Goal: Information Seeking & Learning: Learn about a topic

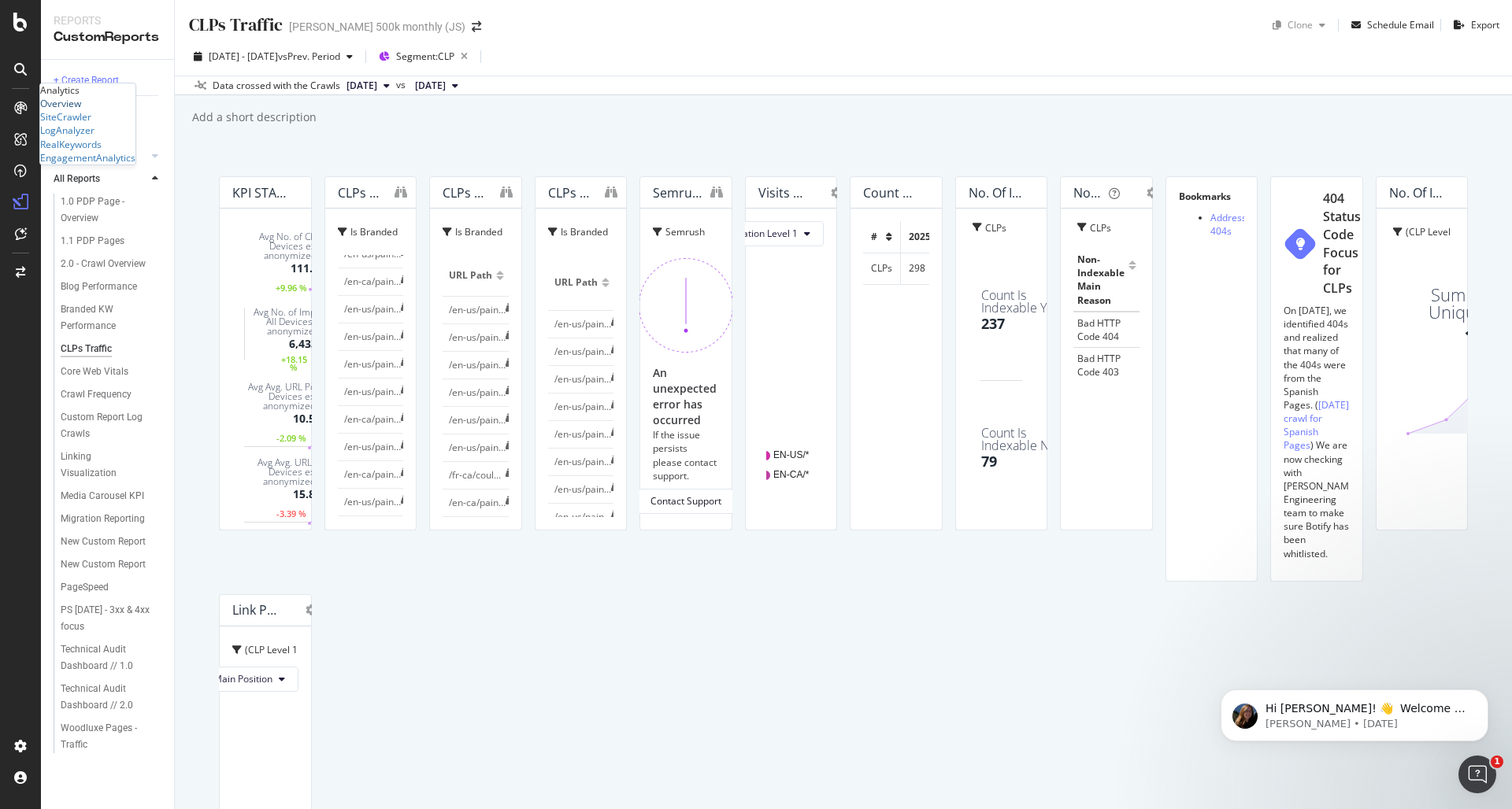
click at [81, 110] on div "Overview" at bounding box center [60, 103] width 41 height 13
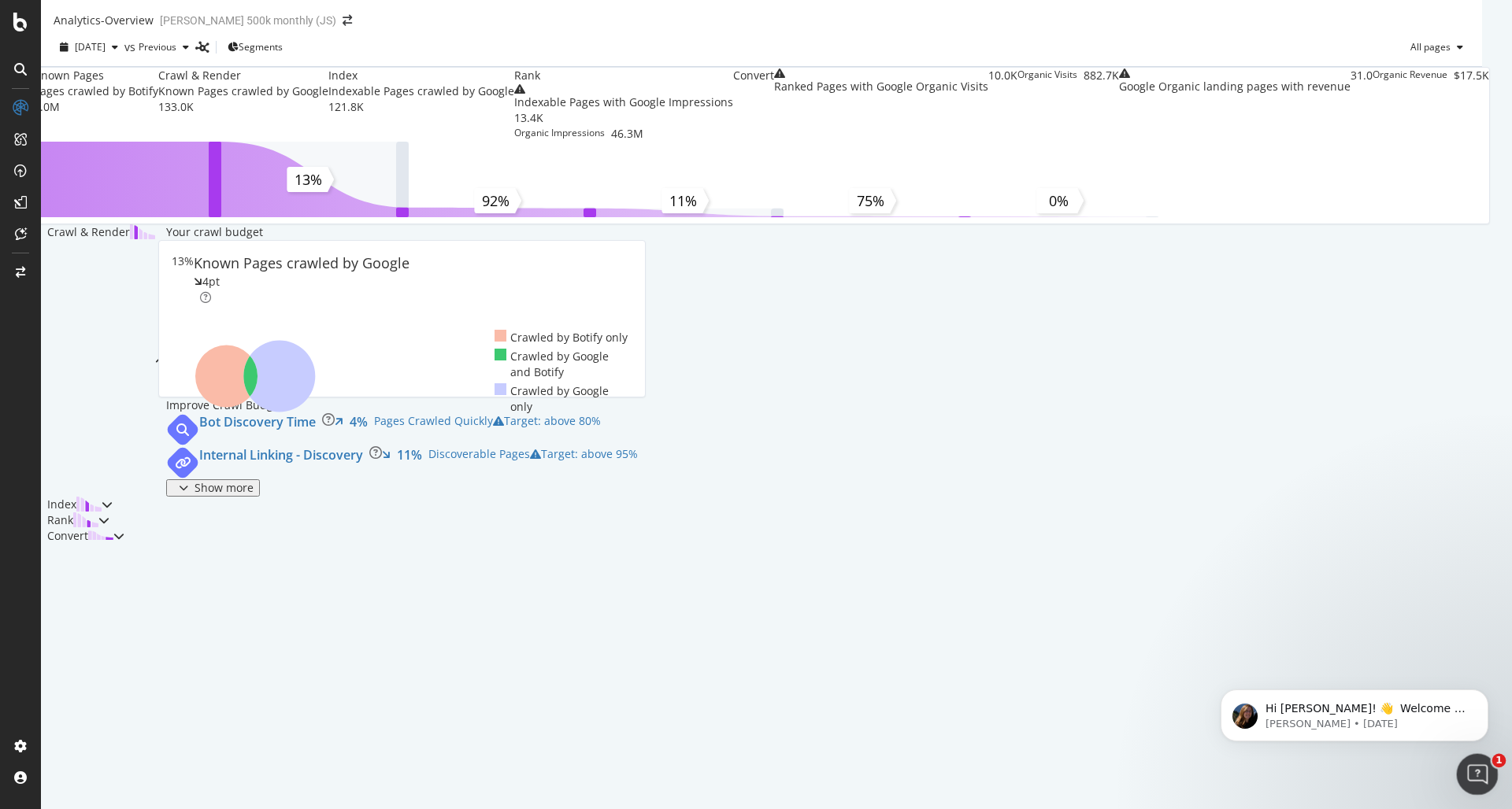
click at [1445, 680] on icon "Open Intercom Messenger" at bounding box center [1476, 773] width 26 height 26
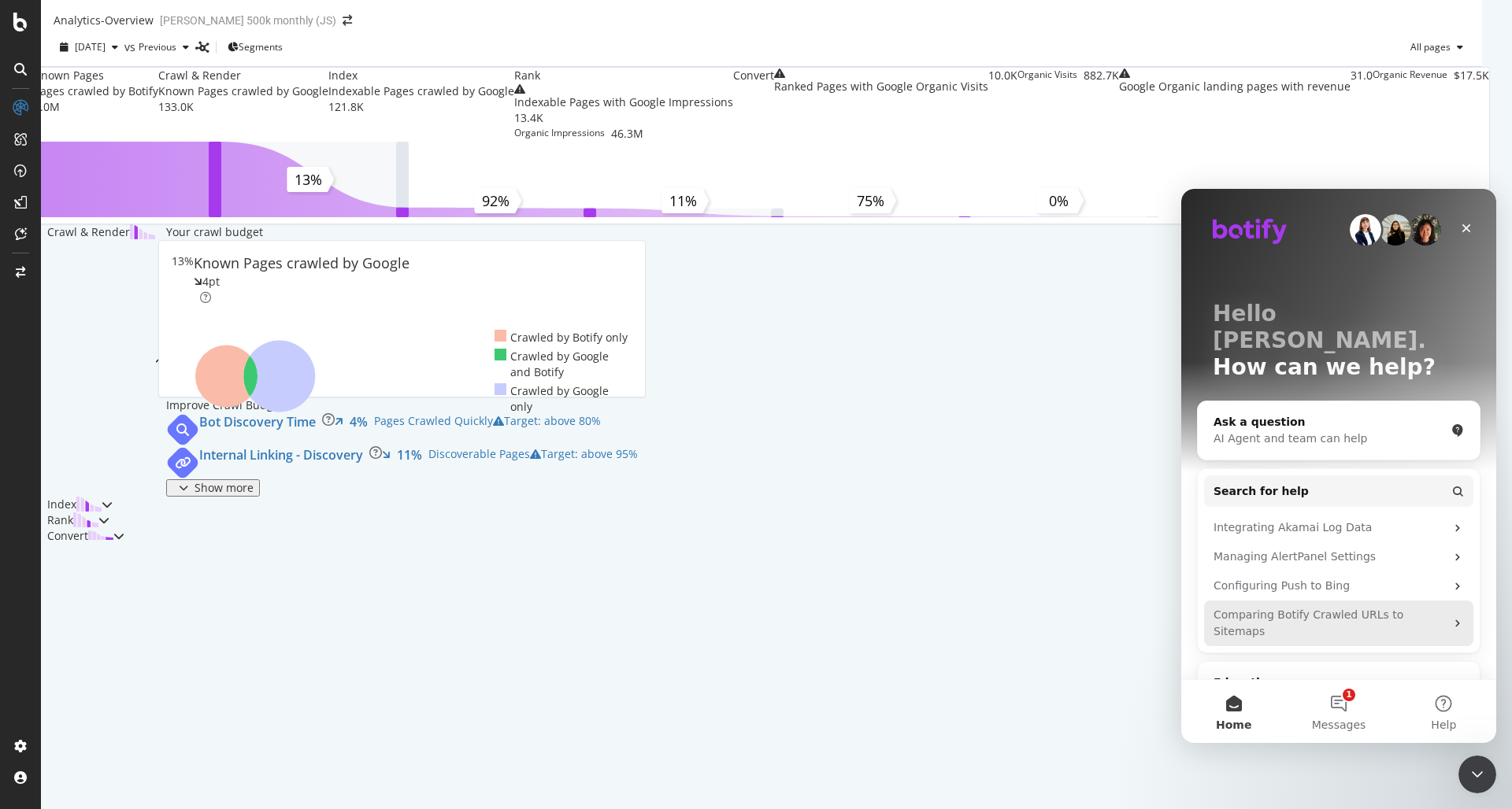
scroll to position [102, 0]
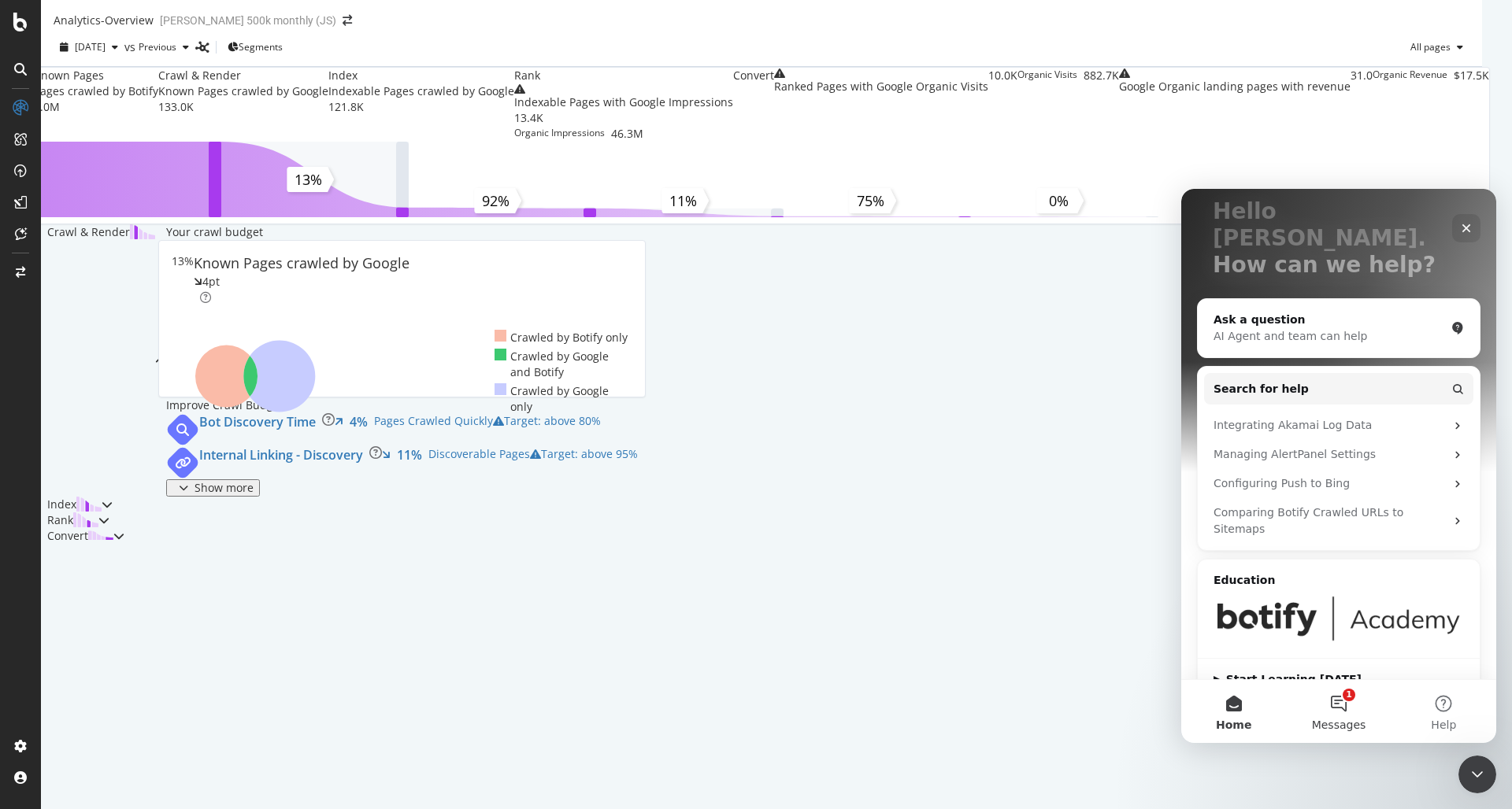
click at [1332, 680] on button "1 Messages" at bounding box center [1338, 711] width 105 height 63
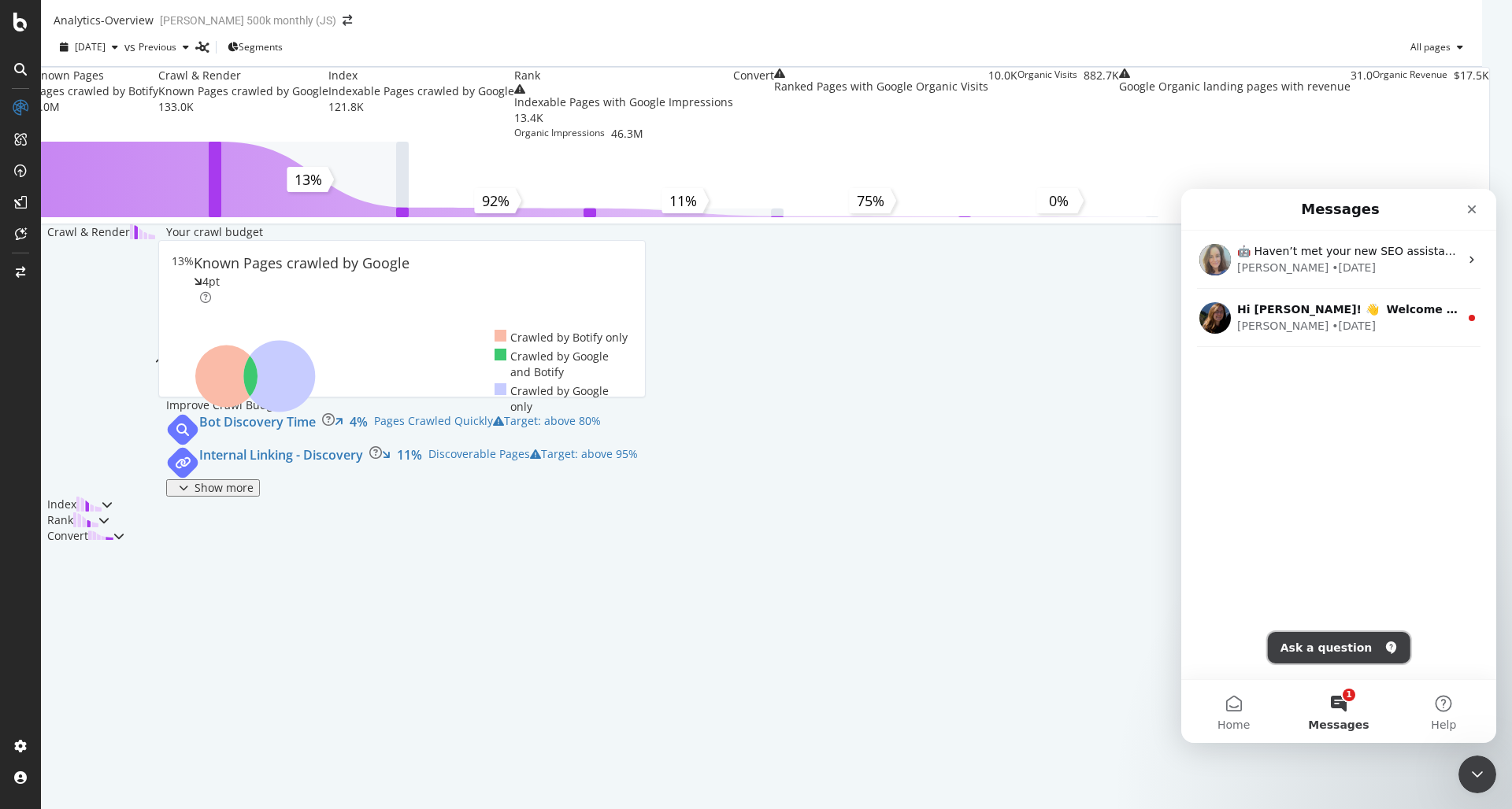
click at [1354, 649] on button "Ask a question" at bounding box center [1339, 648] width 143 height 31
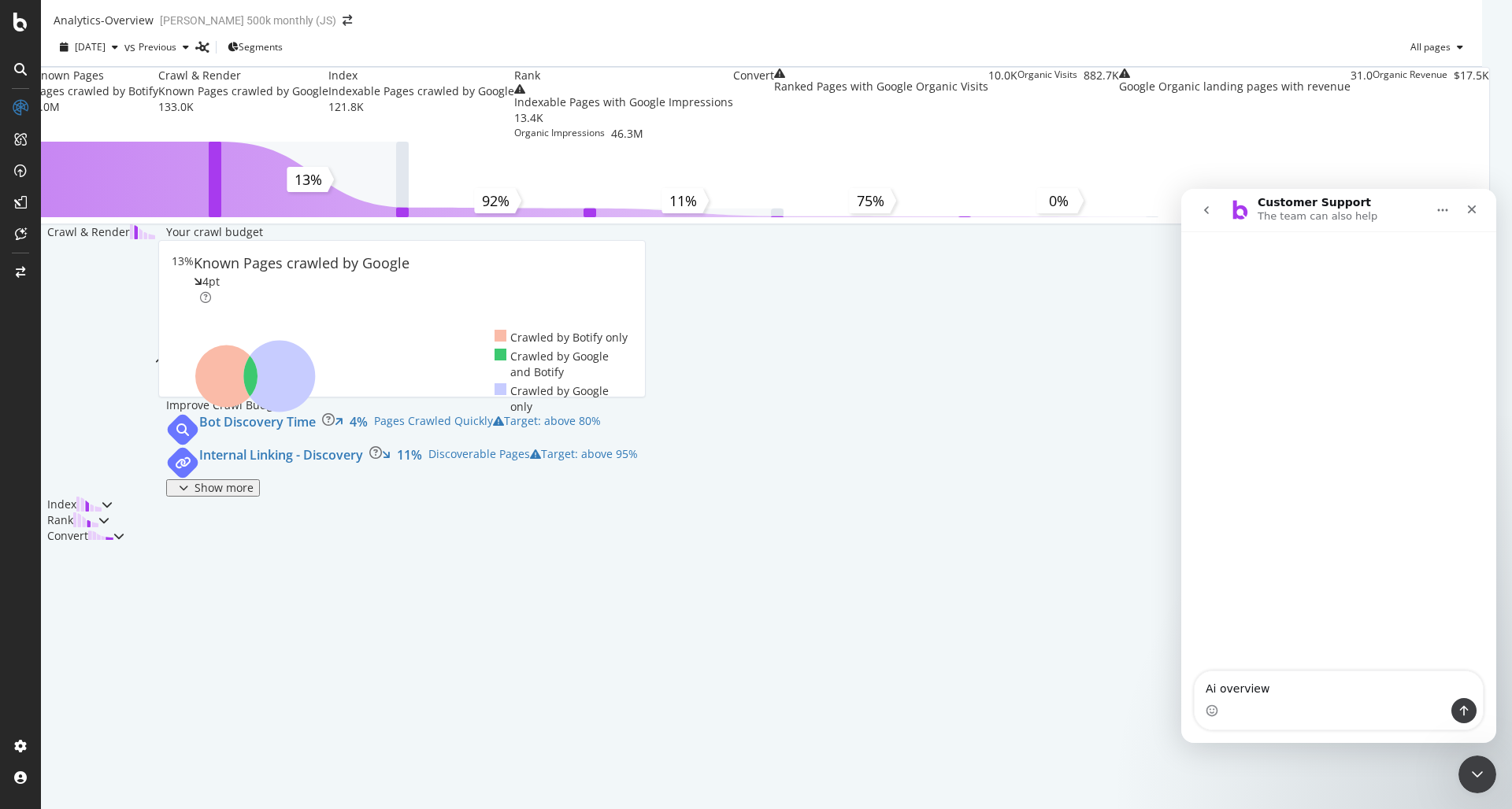
type textarea "Ai overview"
click at [1445, 680] on button "Send a message…" at bounding box center [1464, 710] width 25 height 25
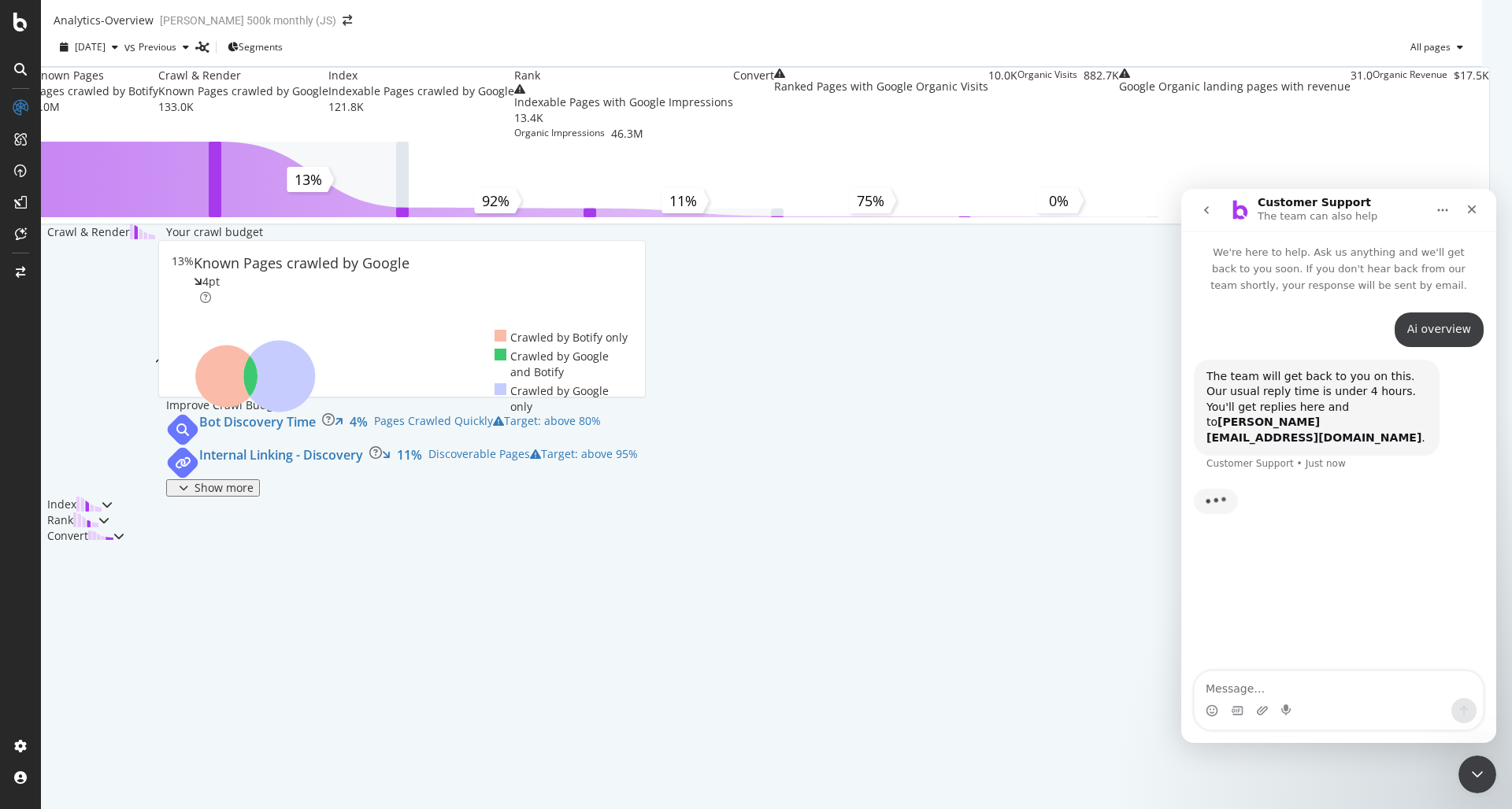
click at [1308, 356] on div "Ai overview Chelsey • Just now" at bounding box center [1338, 336] width 290 height 48
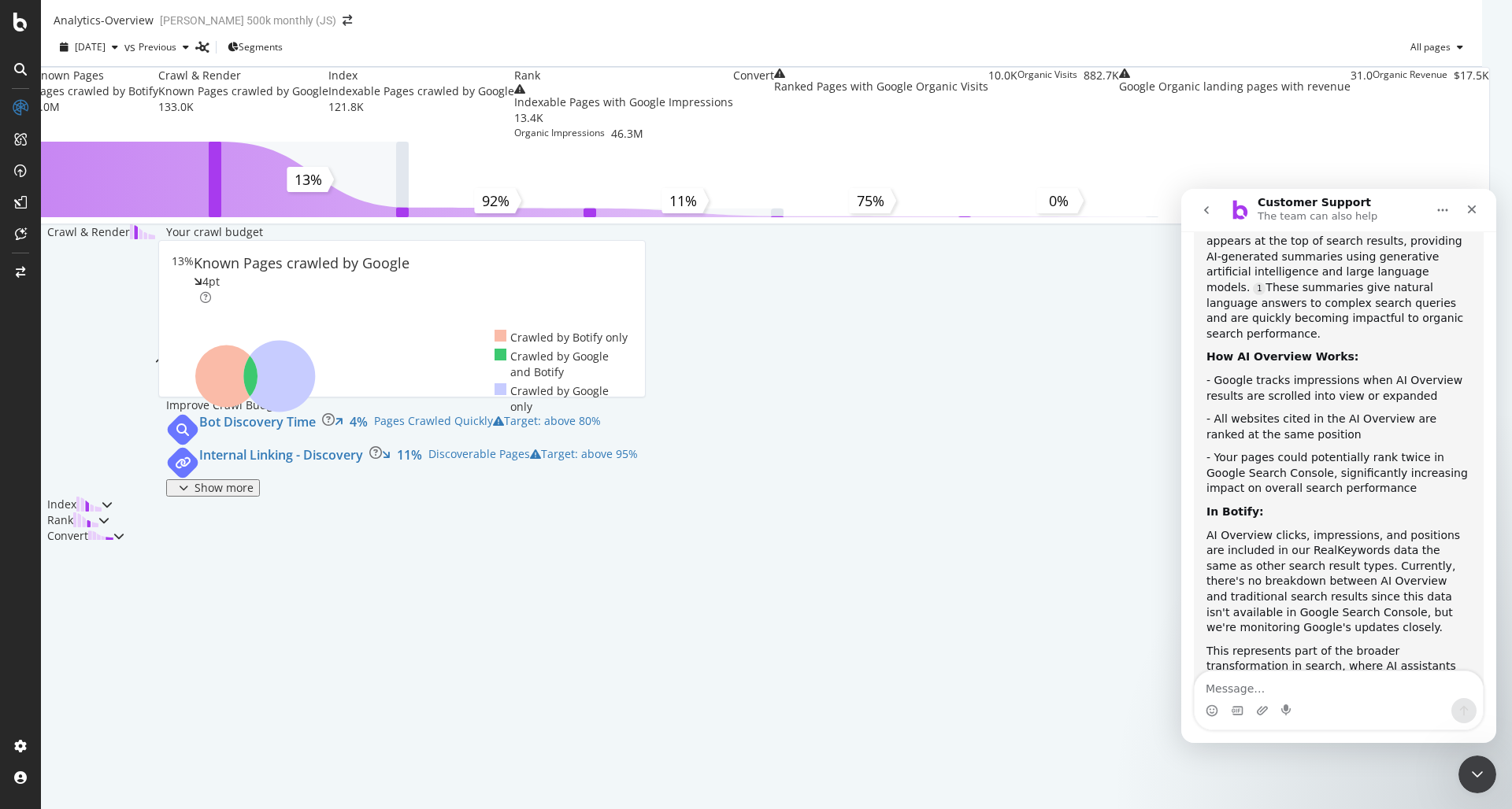
scroll to position [314, 0]
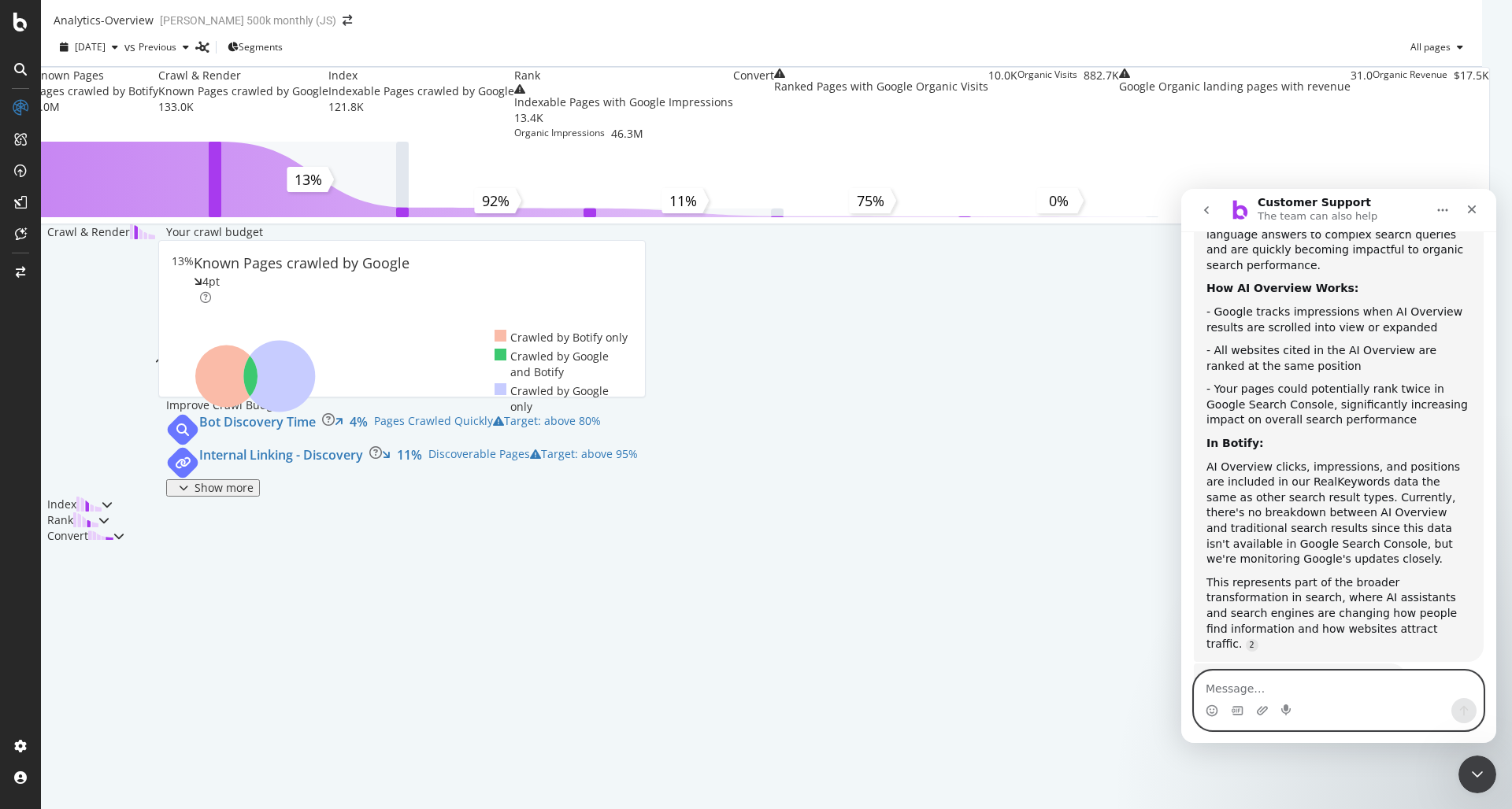
click at [1325, 680] on div "Intercom messenger" at bounding box center [1338, 700] width 288 height 58
type textarea "where can I find it"
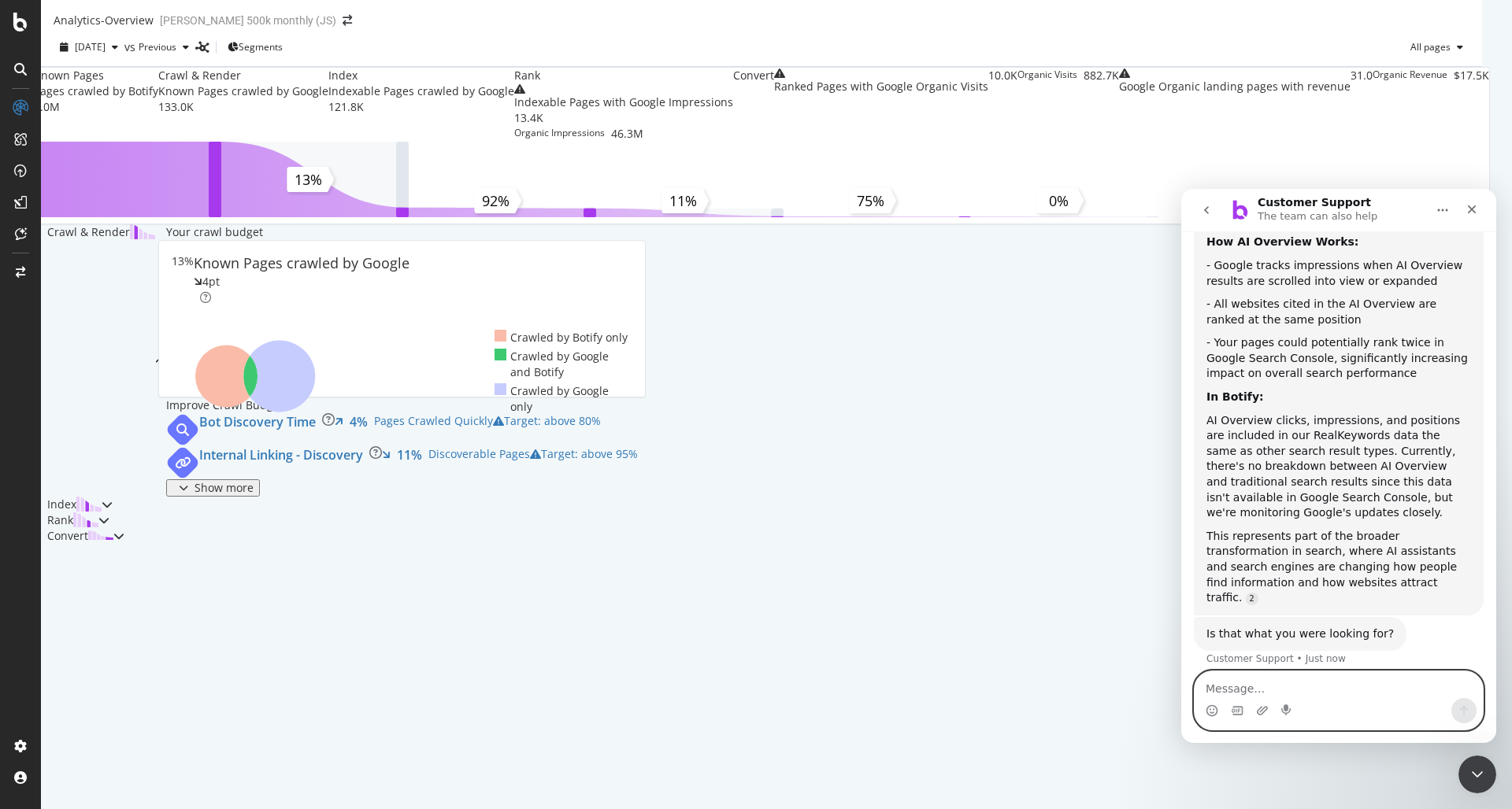
scroll to position [412, 0]
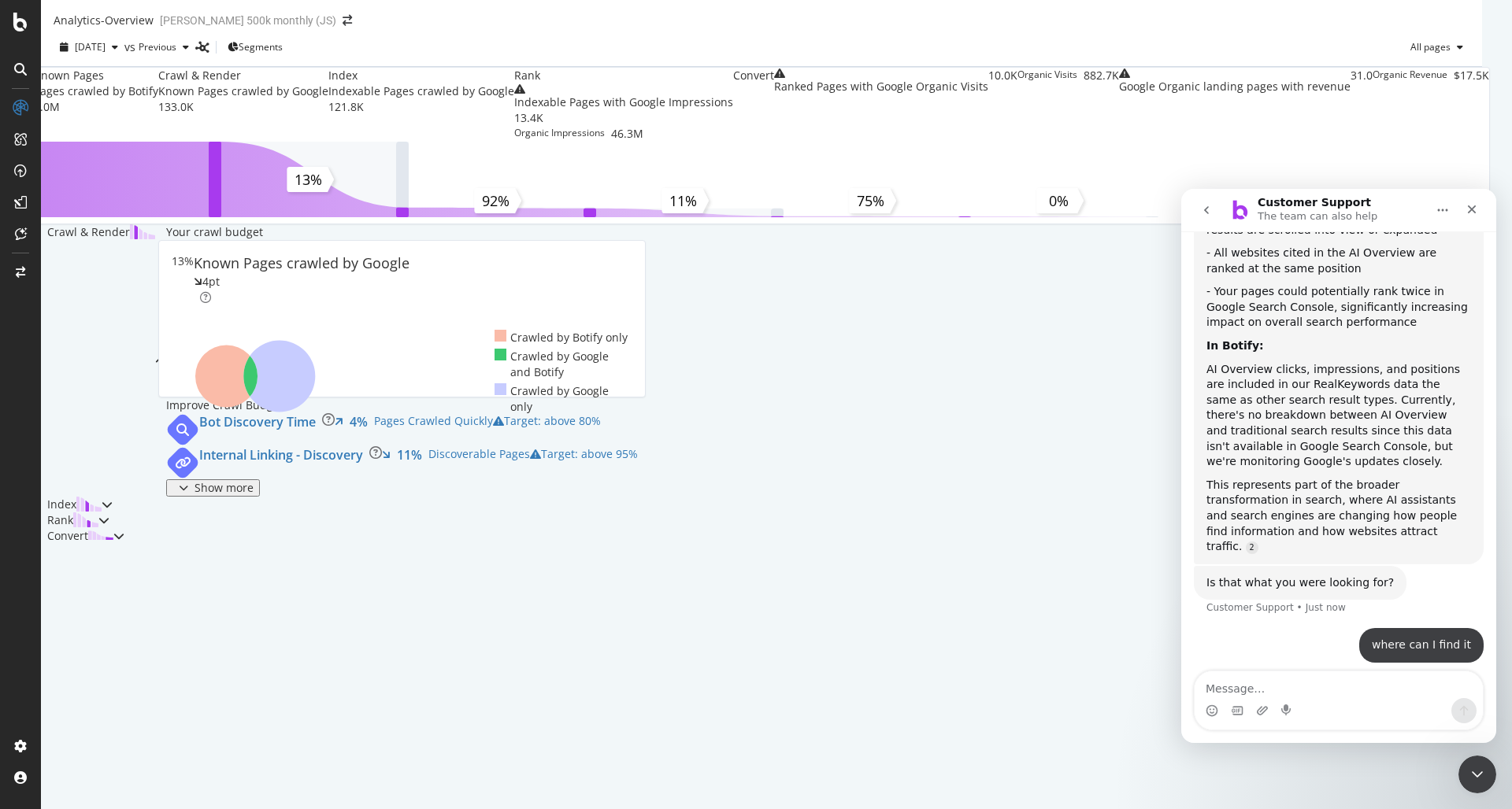
click at [1358, 672] on div "Typing" at bounding box center [1338, 703] width 290 height 61
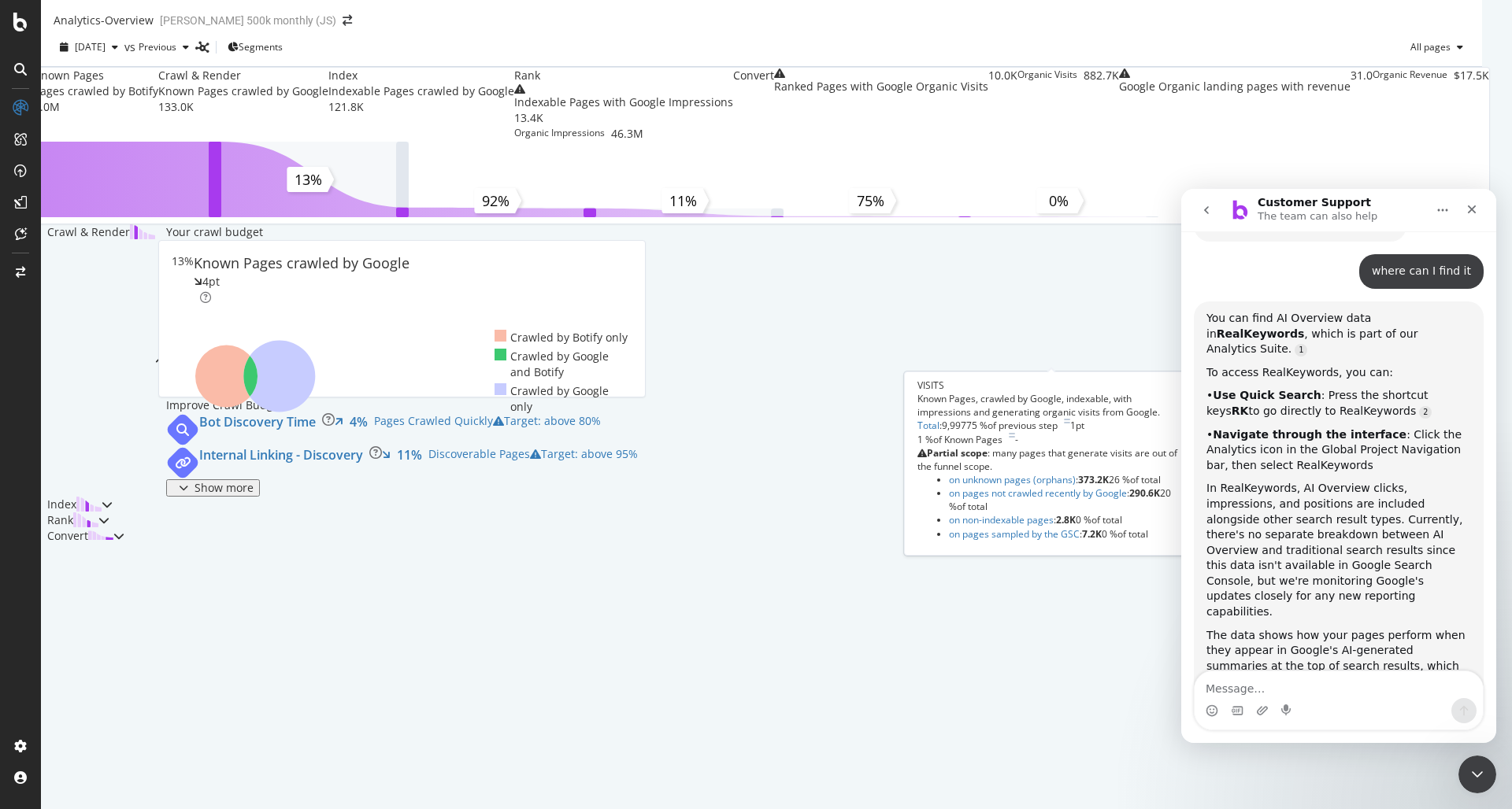
scroll to position [746, 0]
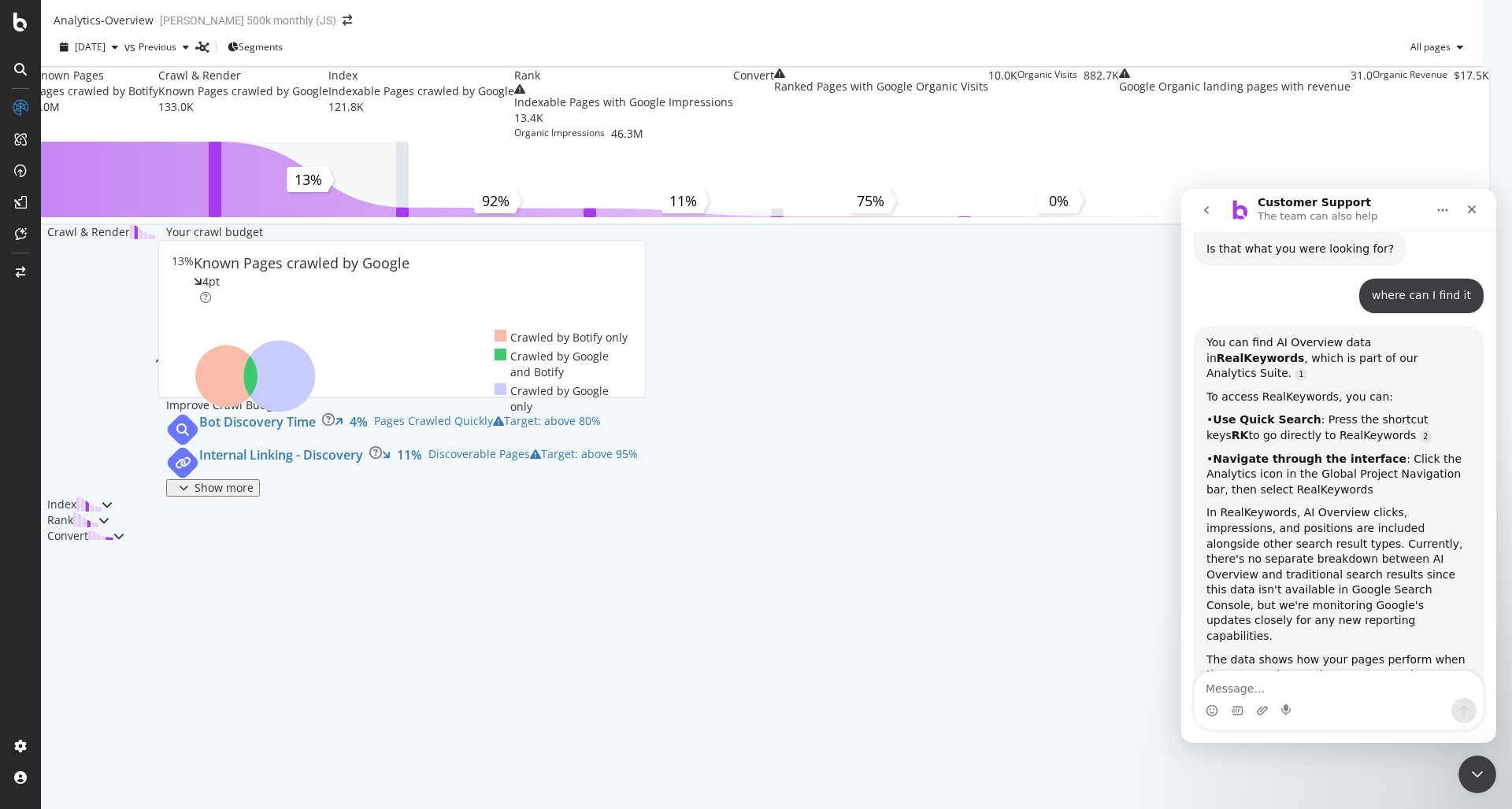
click at [22, 67] on icon at bounding box center [20, 69] width 13 height 13
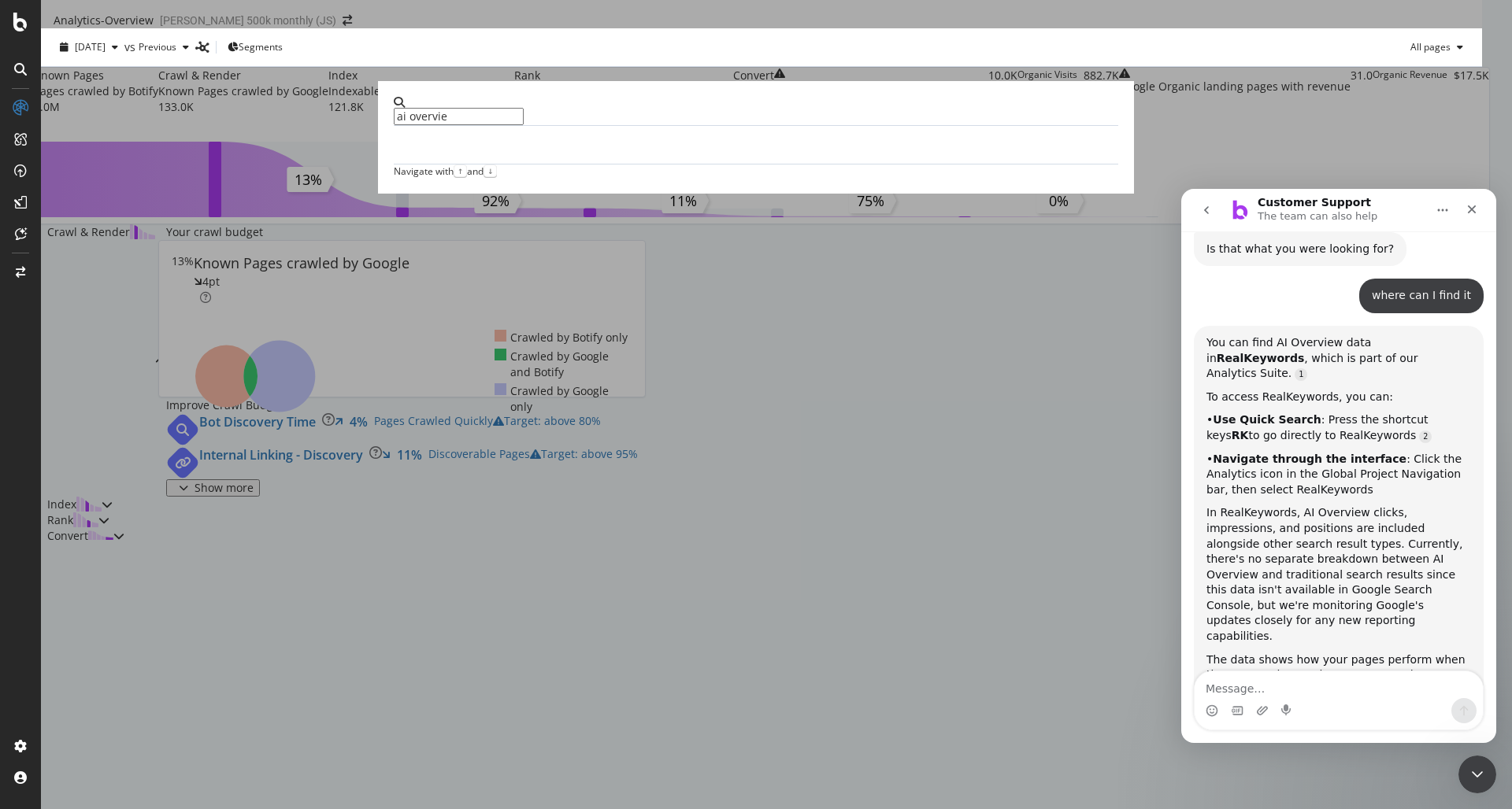
type input "ai overview"
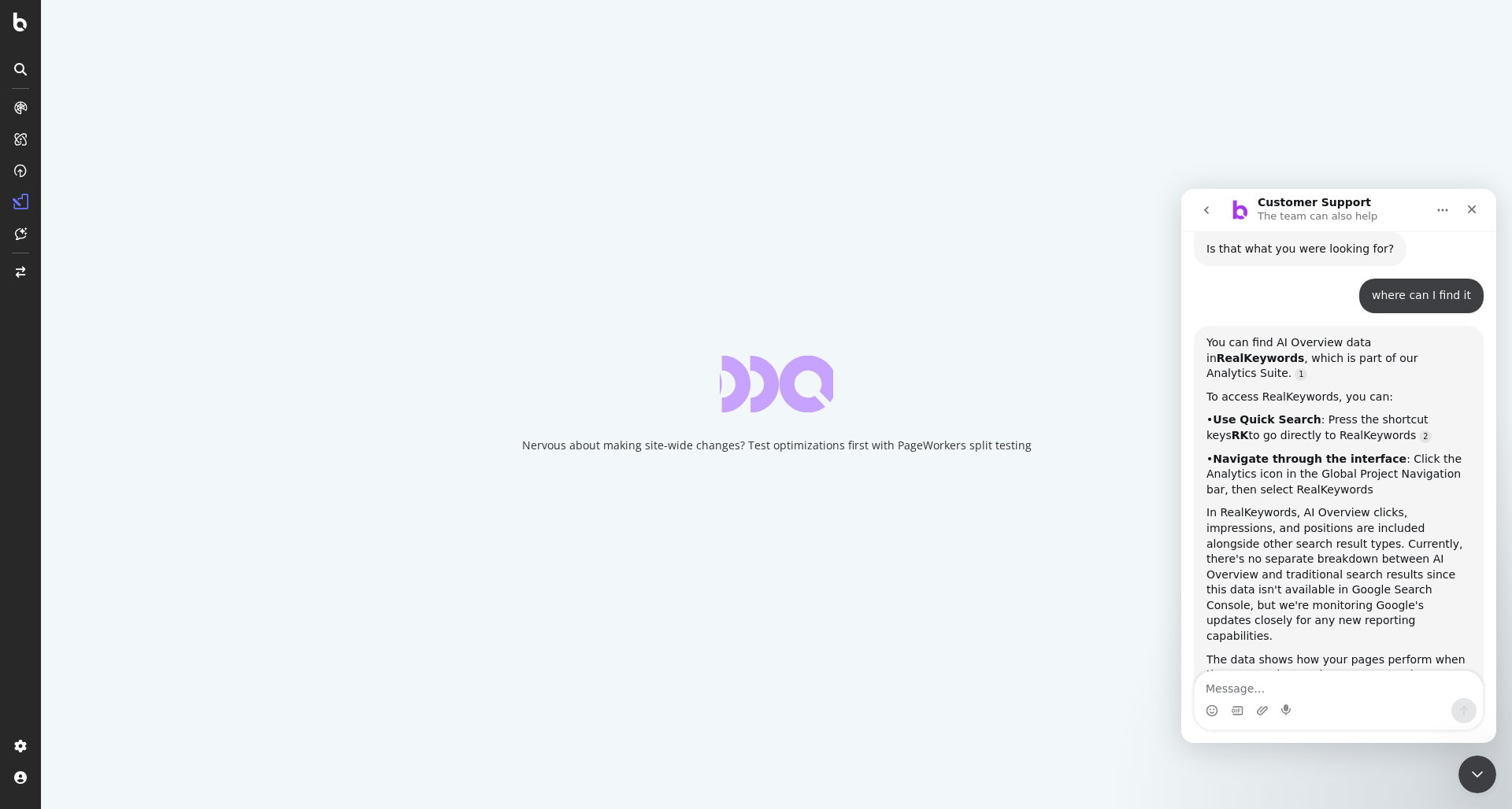
click at [1328, 680] on div "Intercom messenger" at bounding box center [1338, 710] width 288 height 25
click at [1327, 680] on div "Intercom messenger" at bounding box center [1338, 710] width 288 height 25
click at [1329, 680] on textarea "Message…" at bounding box center [1338, 684] width 288 height 27
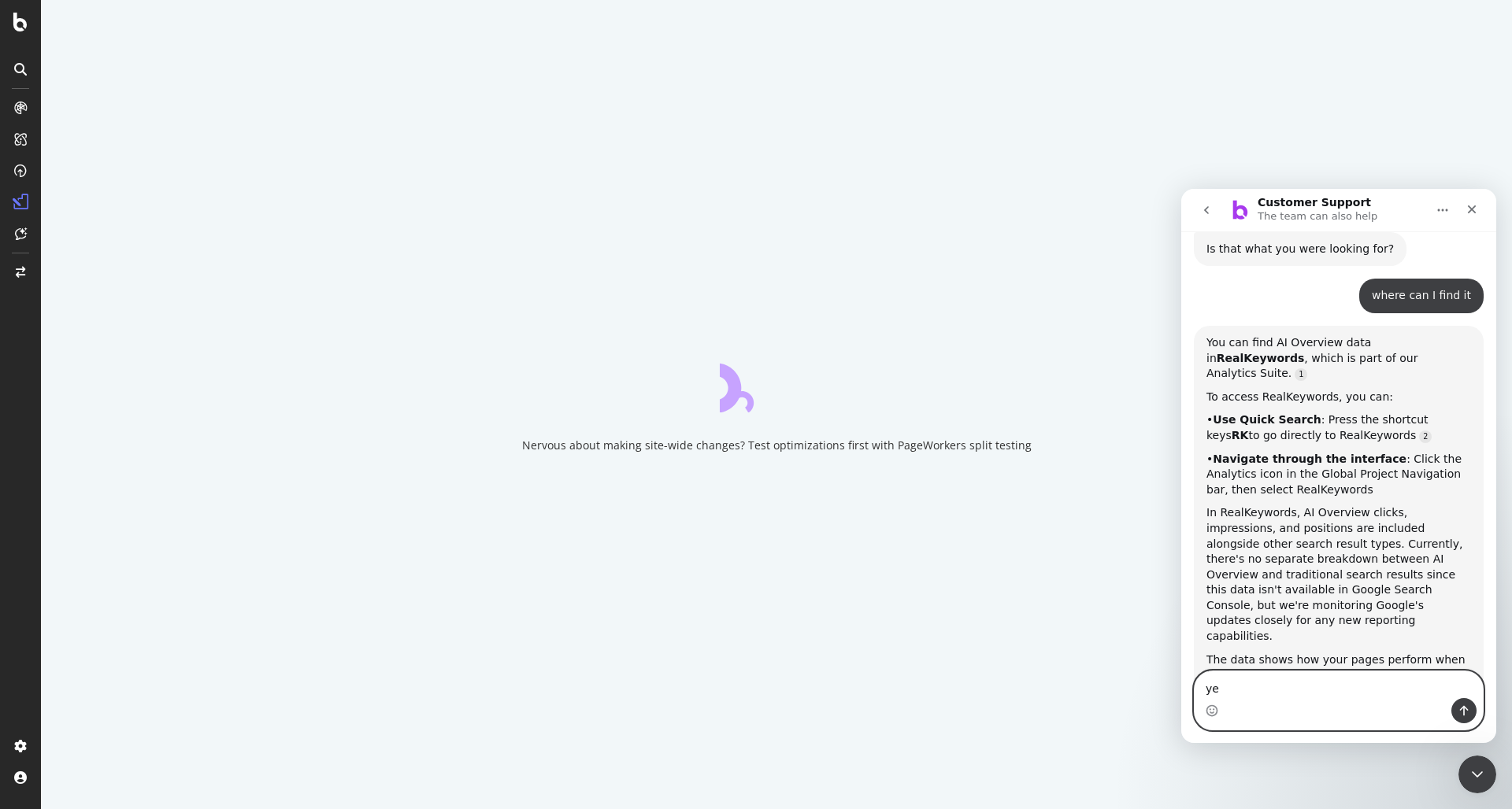
type textarea "y"
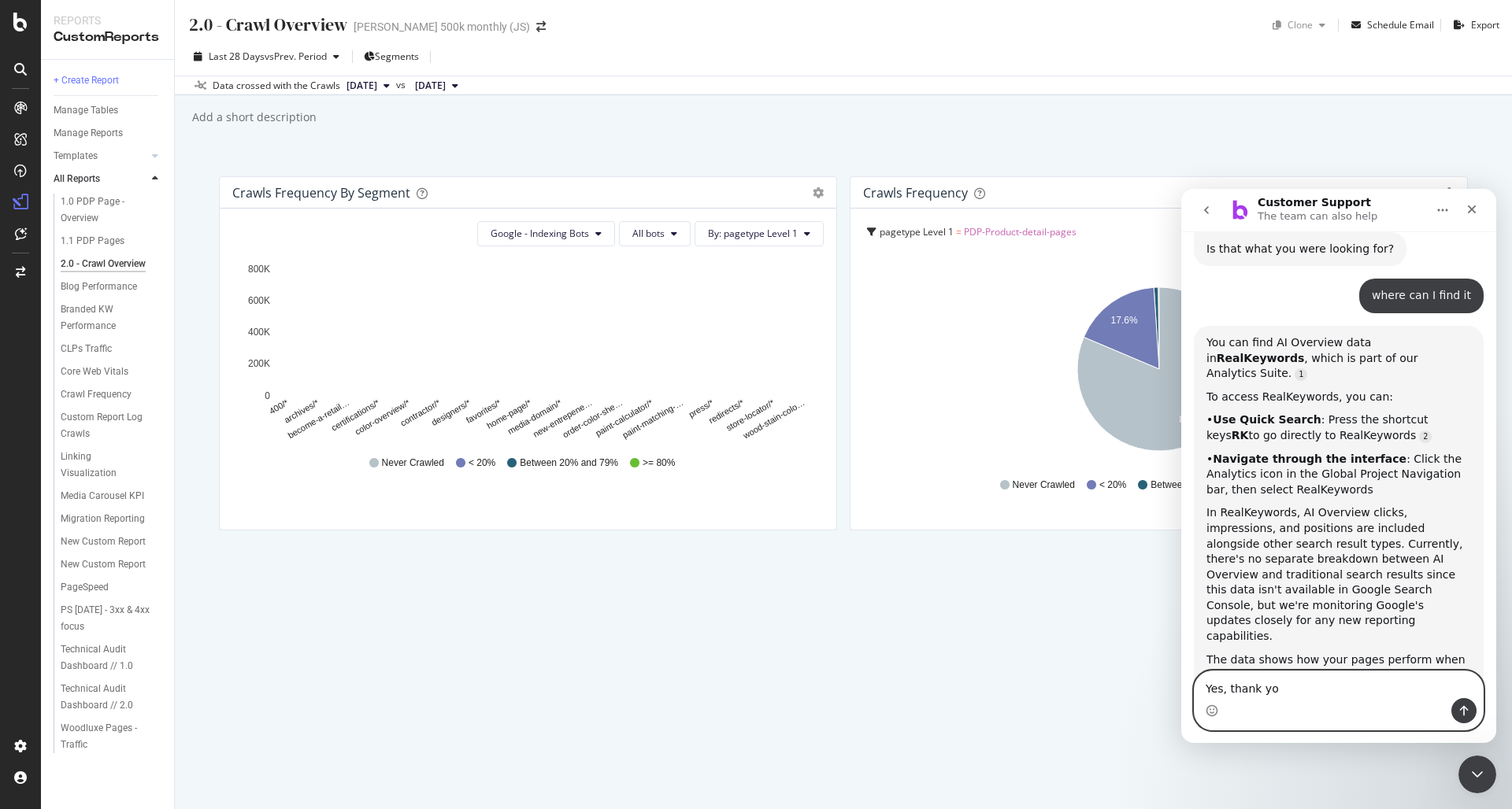
type textarea "Yes, thank you"
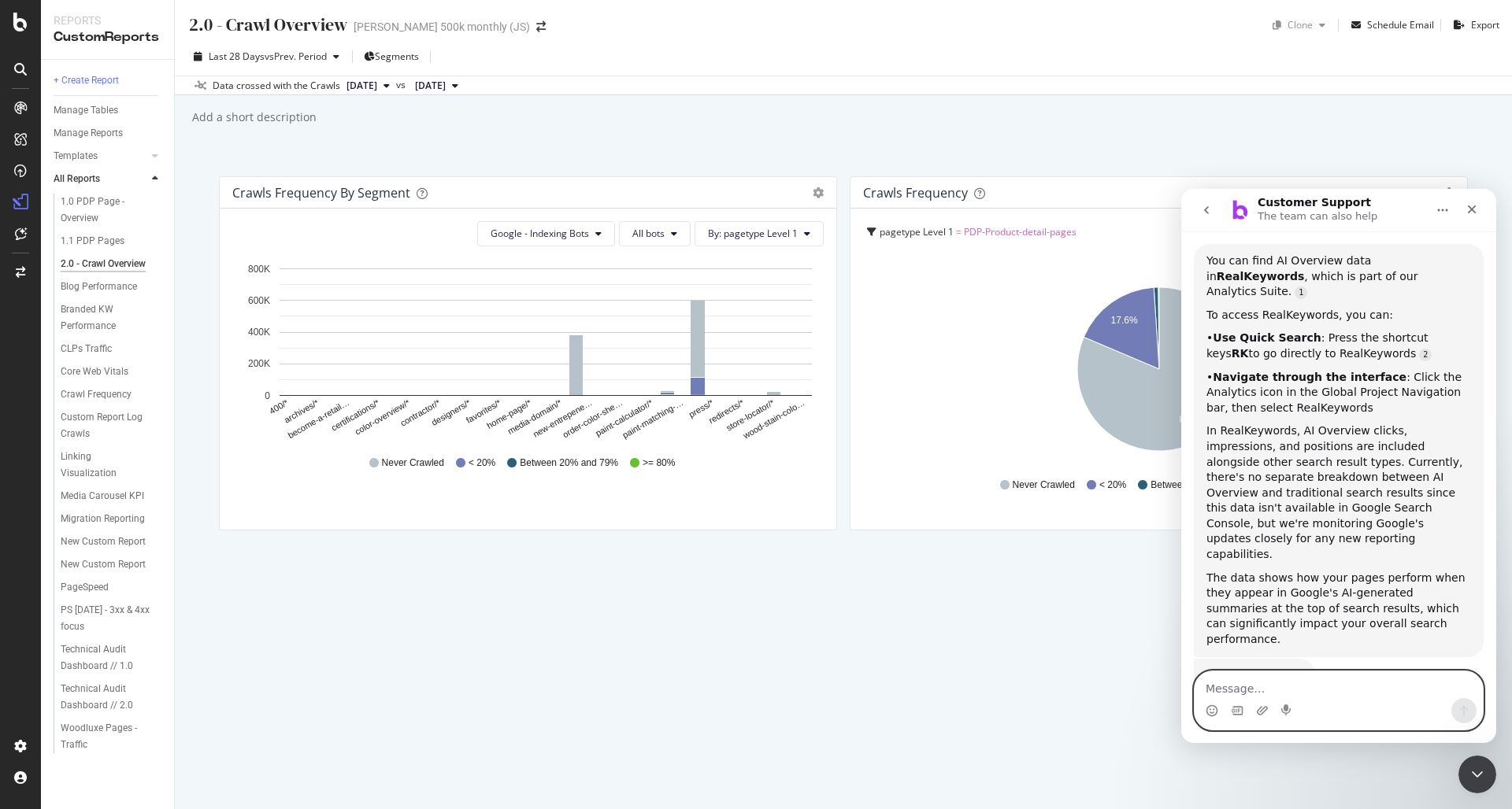
scroll to position [878, 0]
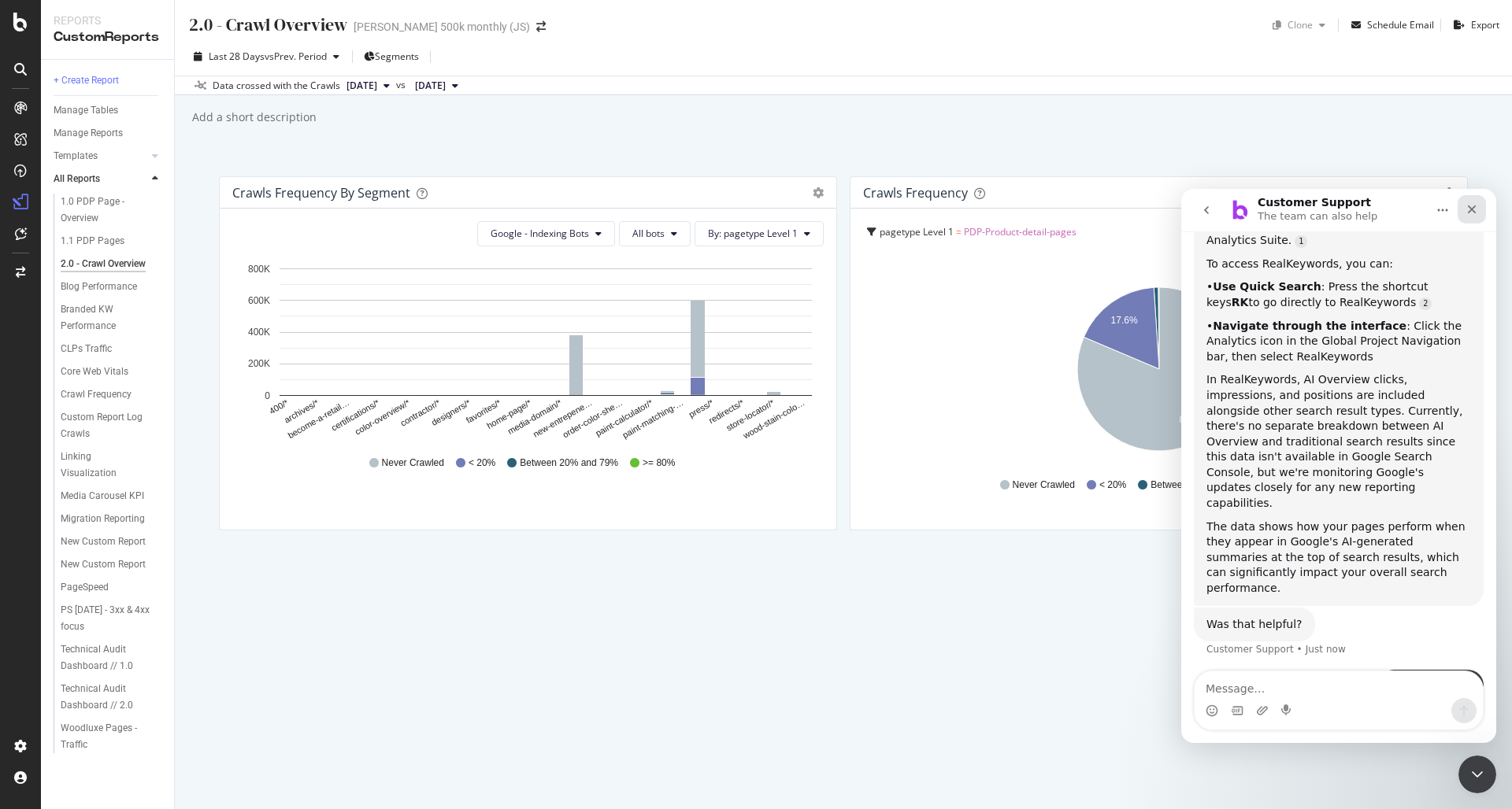
click at [1445, 218] on div "Close" at bounding box center [1471, 209] width 29 height 29
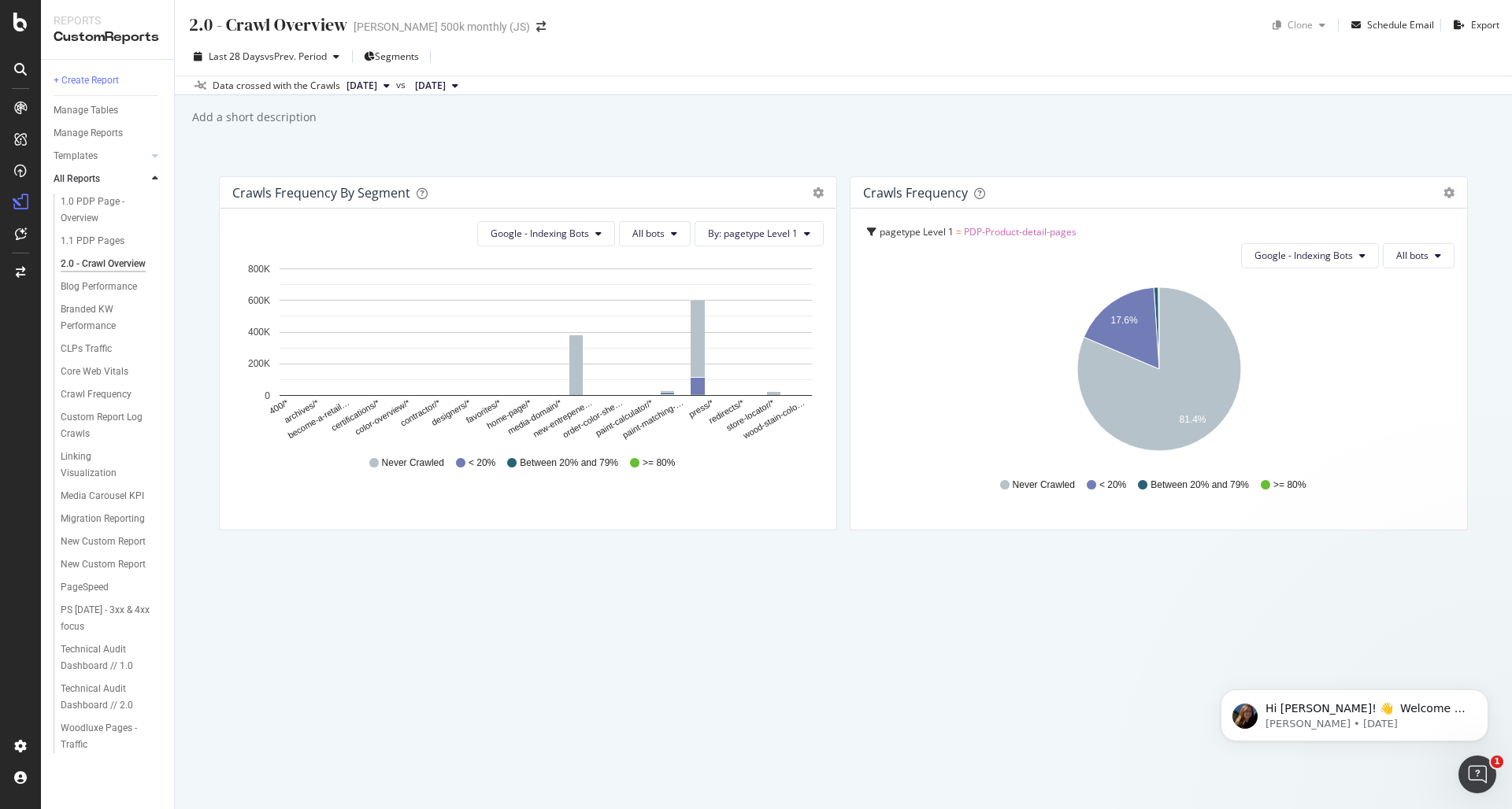
scroll to position [0, 0]
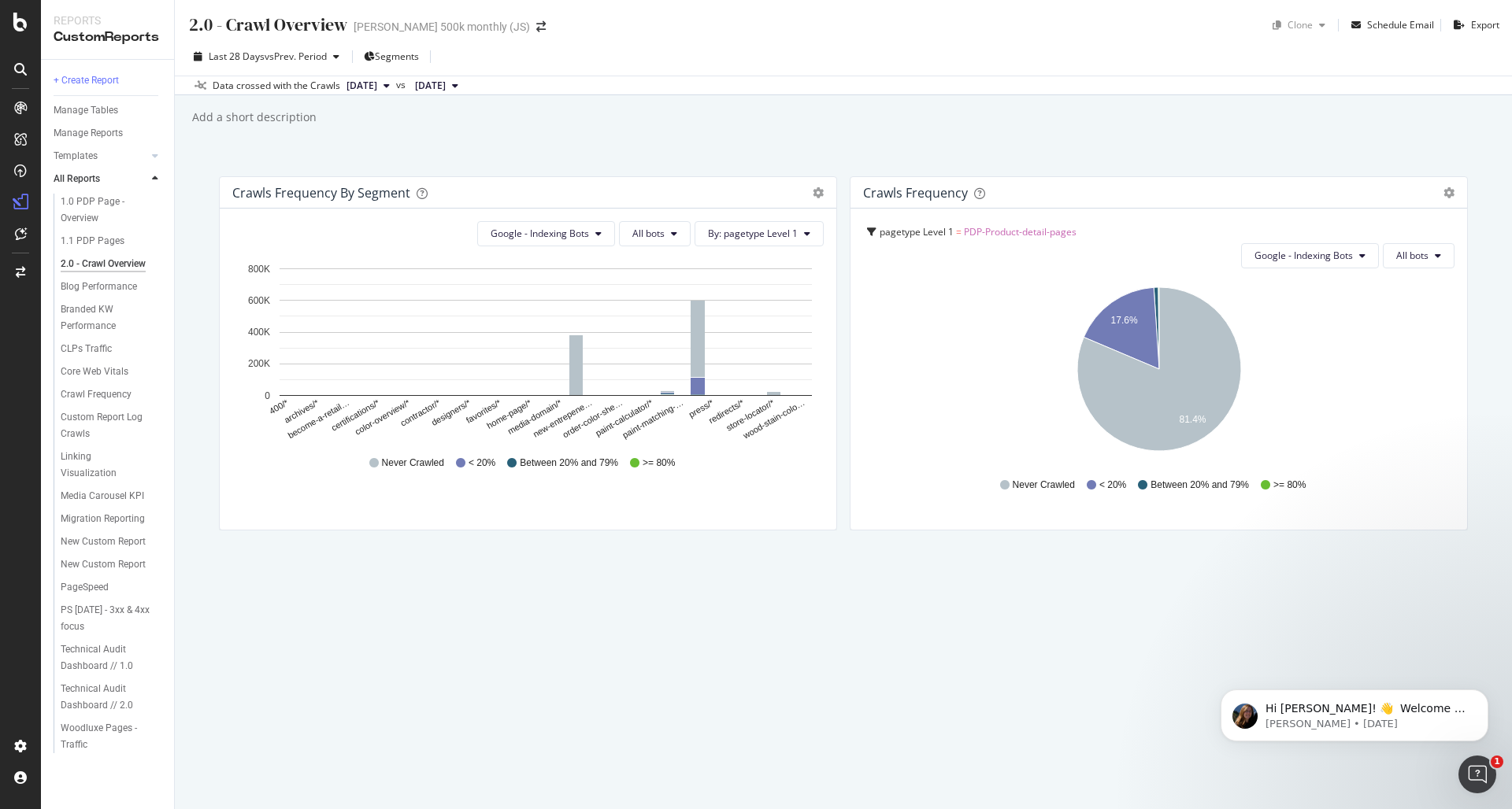
click at [18, 74] on icon at bounding box center [20, 69] width 13 height 13
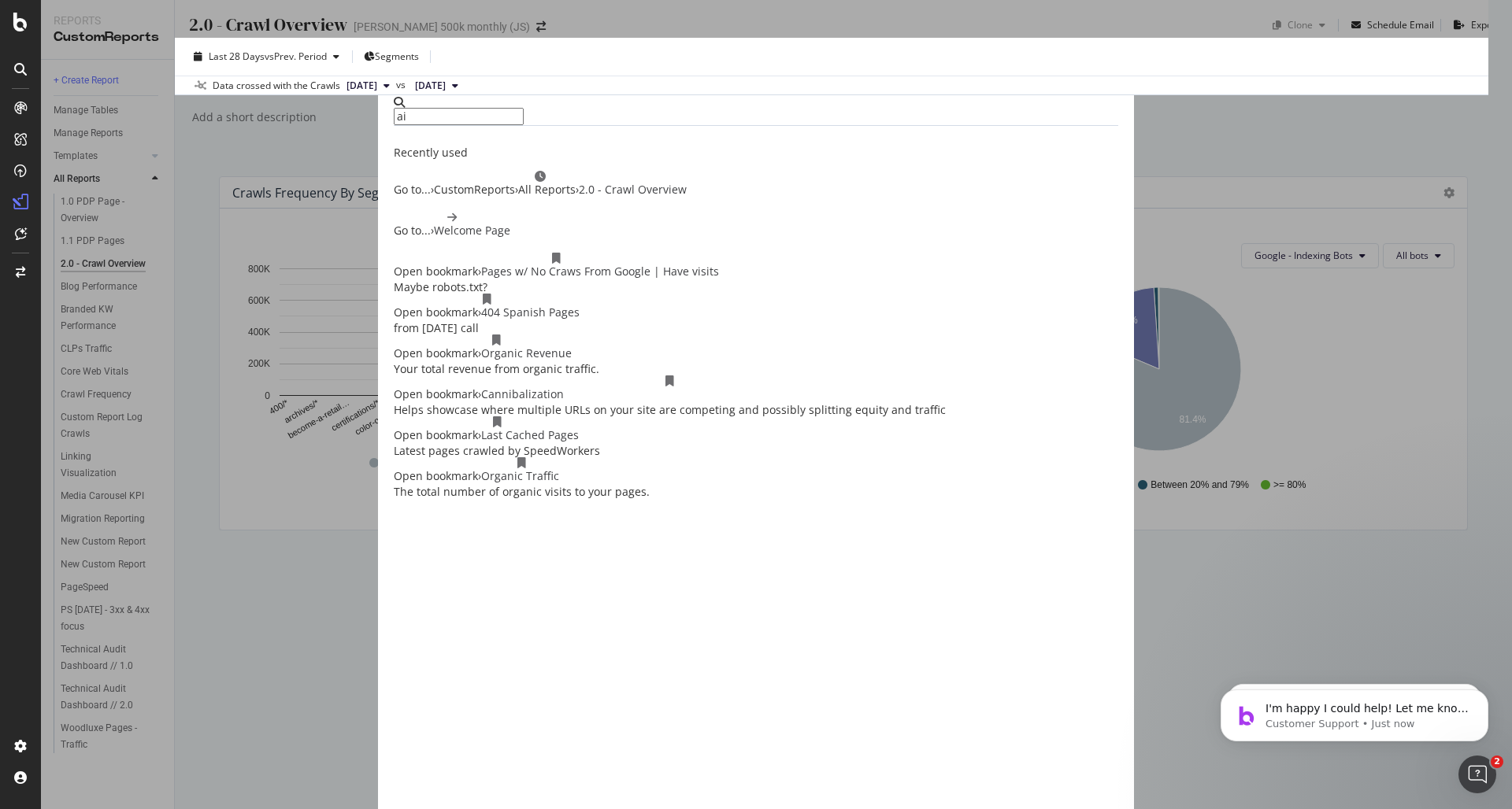
type input "ai"
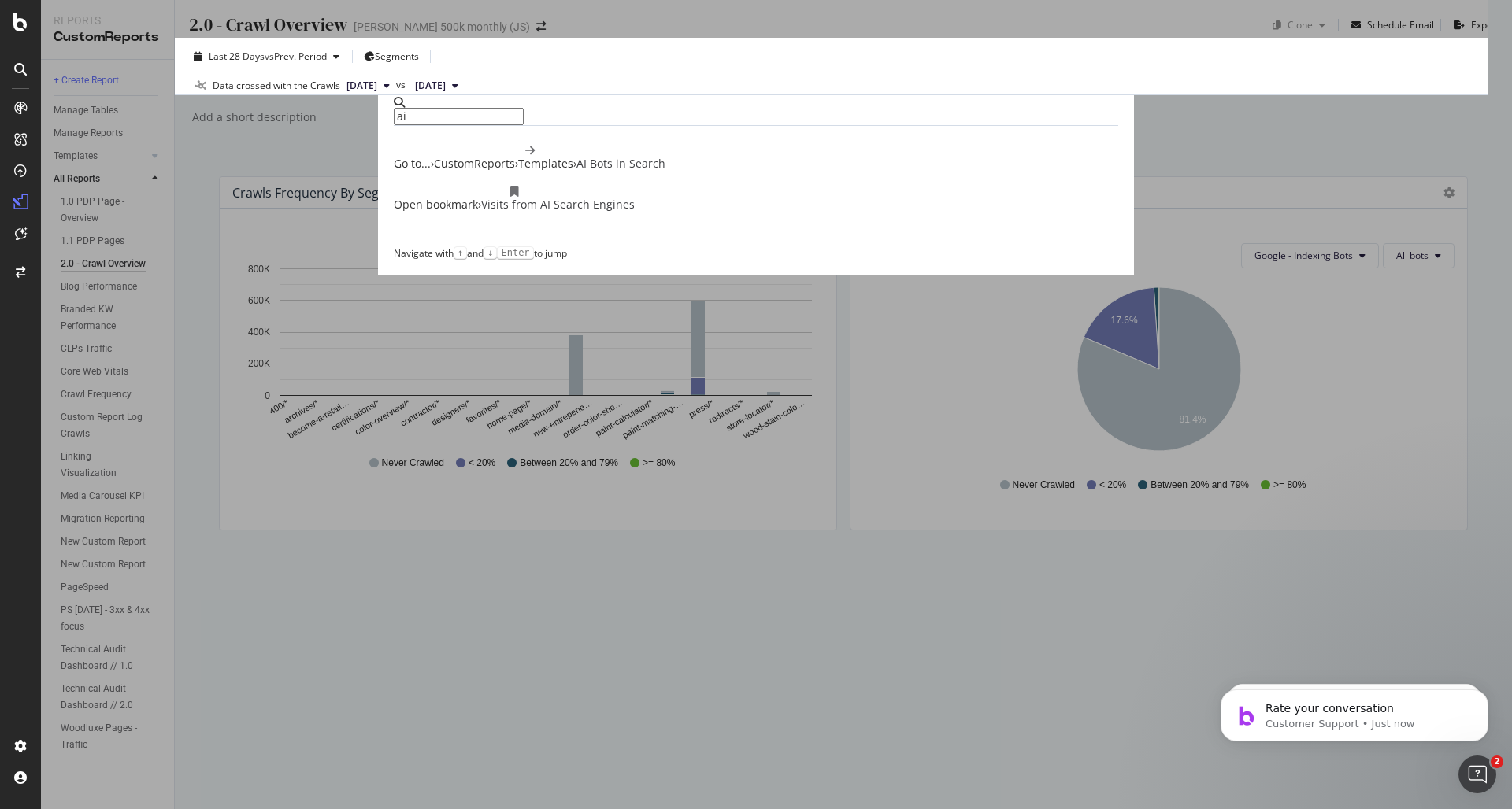
click at [634, 213] on div "Visits from AI Search Engines" at bounding box center [557, 204] width 153 height 16
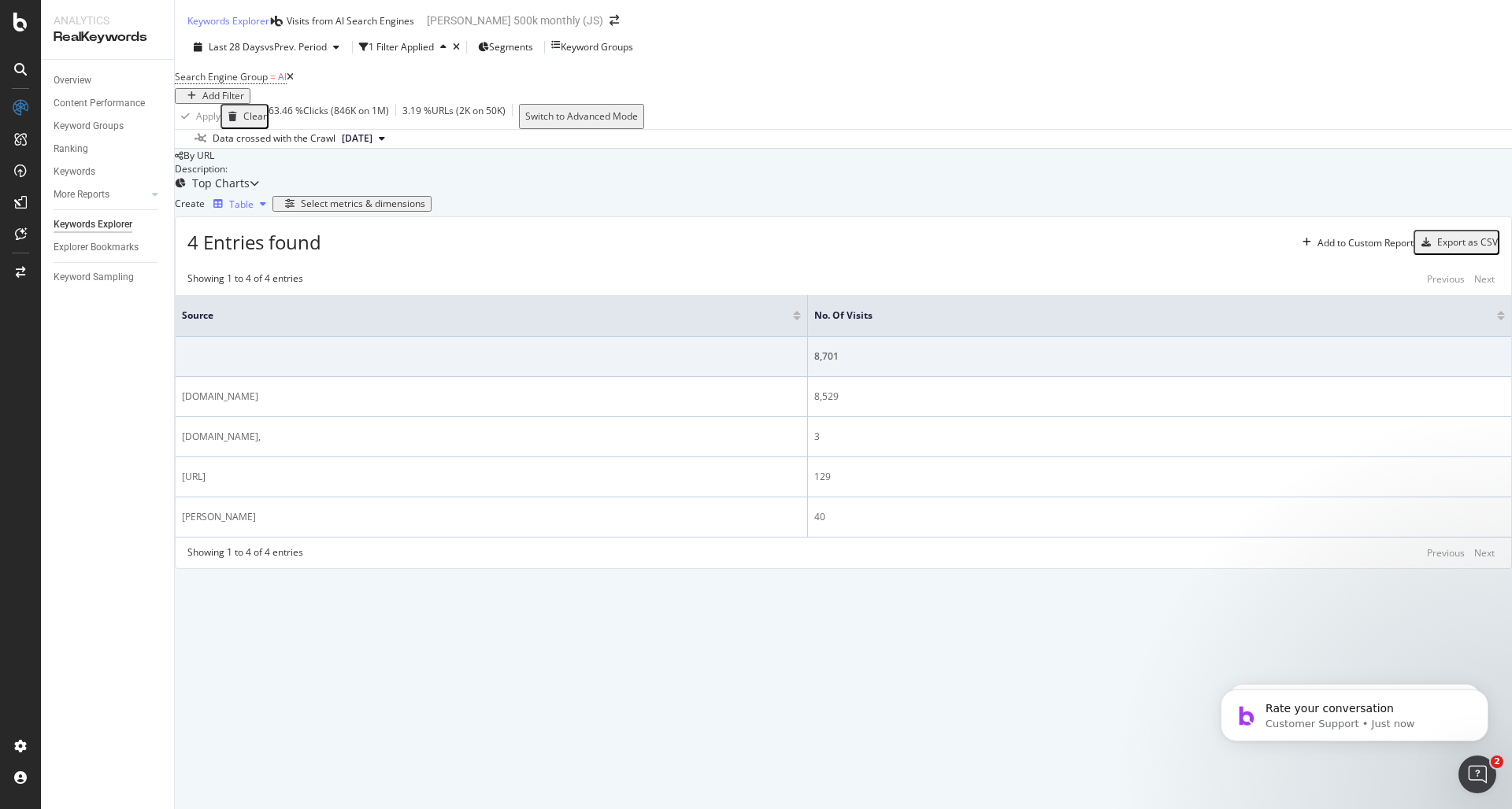
click at [254, 211] on div "Table" at bounding box center [241, 203] width 24 height 13
click at [270, 406] on div "Trend" at bounding box center [256, 399] width 28 height 13
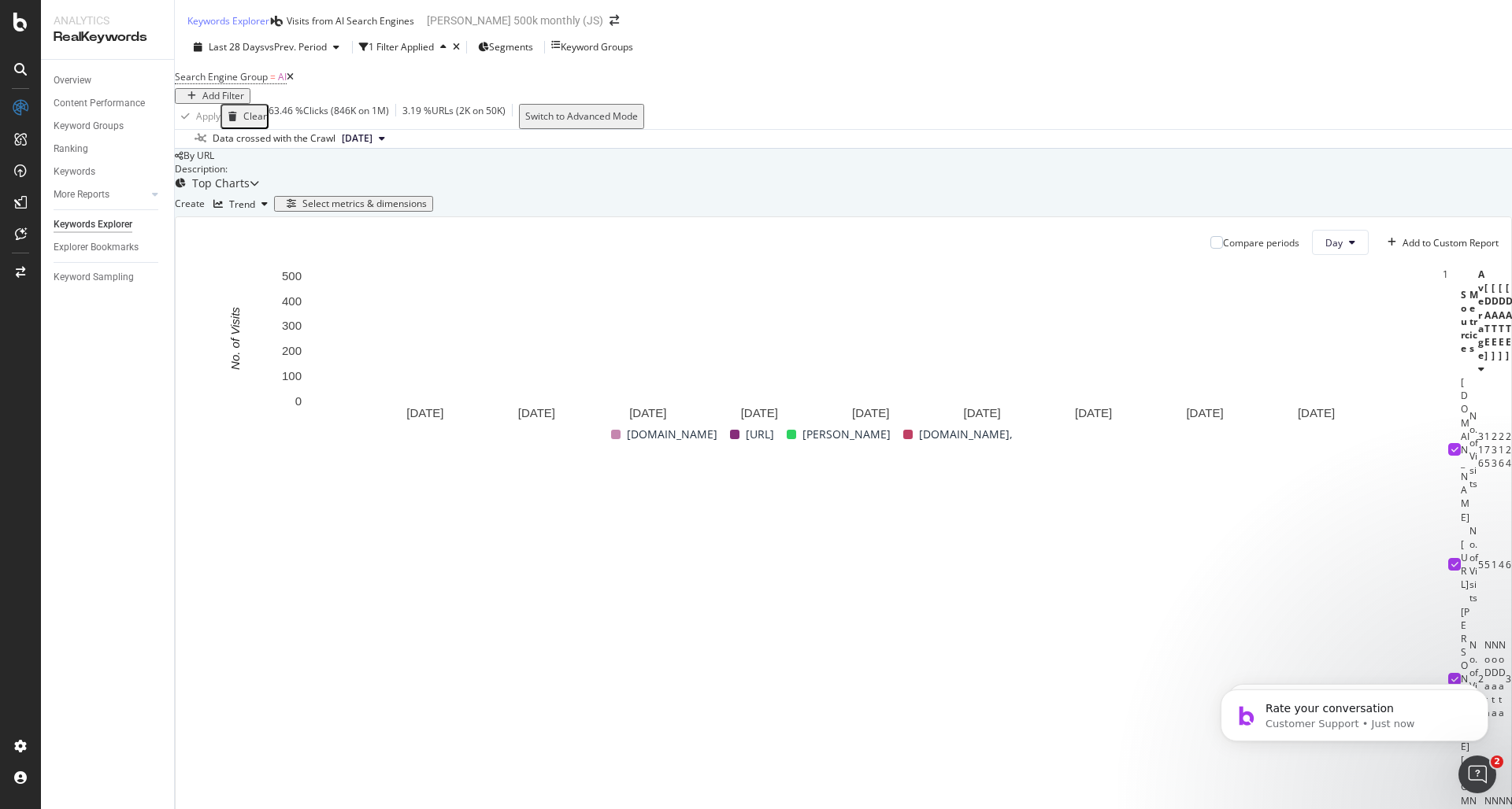
scroll to position [123, 0]
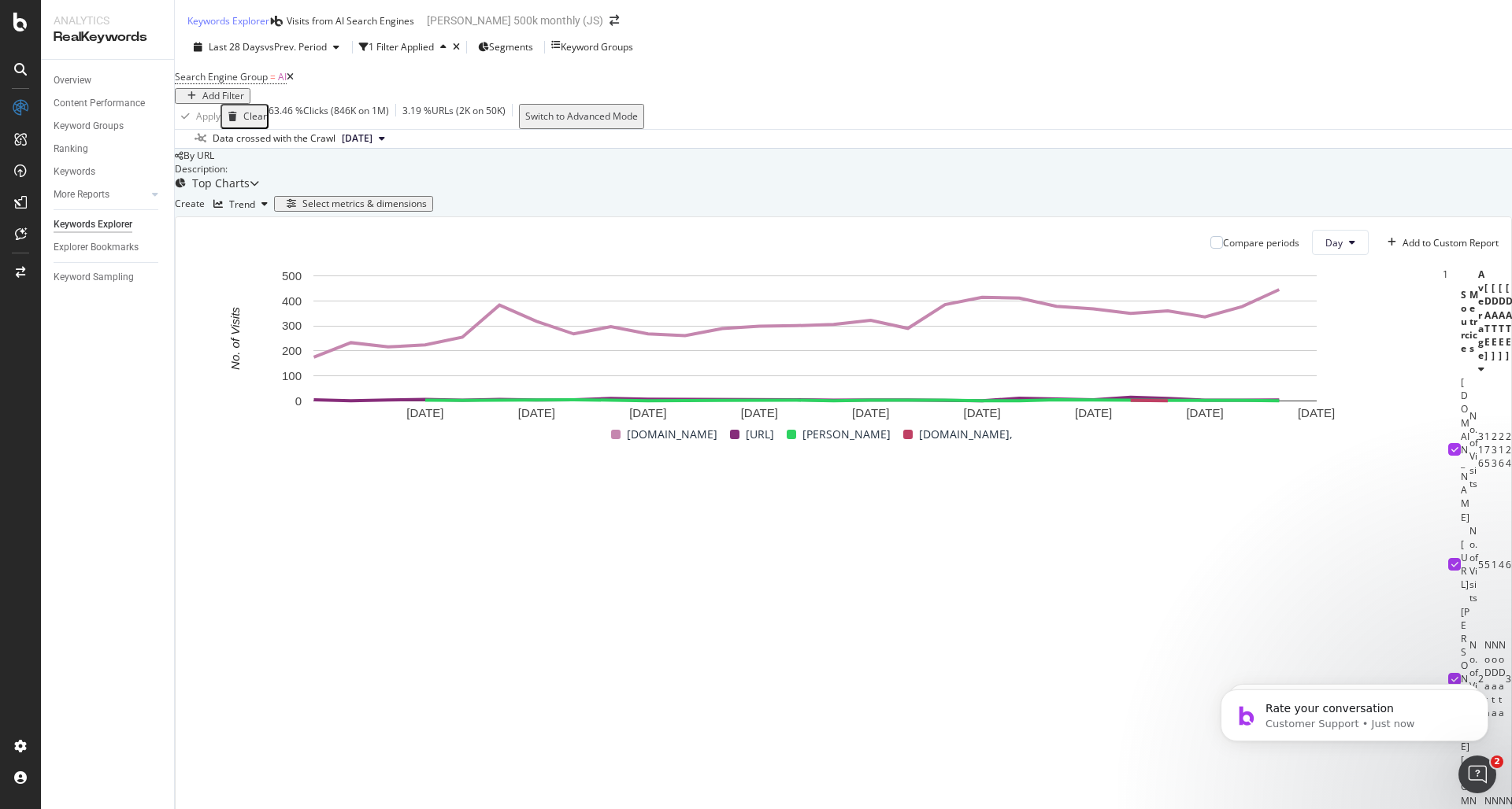
click at [372, 132] on span "2025 Sep. 6th" at bounding box center [357, 138] width 30 height 14
click at [384, 239] on div "2025 Aug. 10th" at bounding box center [362, 233] width 45 height 14
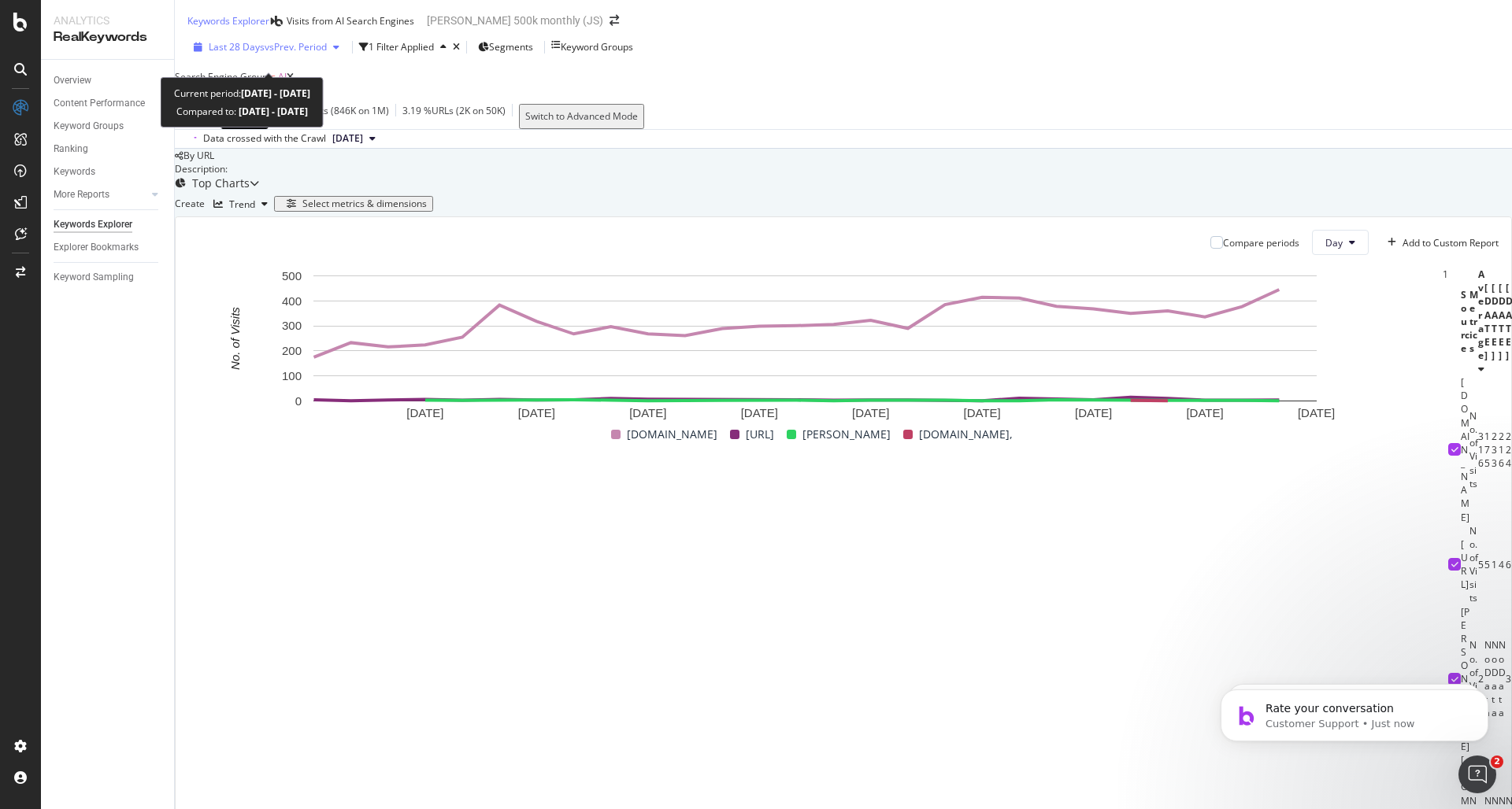
click at [298, 54] on span "vs Prev. Period" at bounding box center [296, 46] width 62 height 13
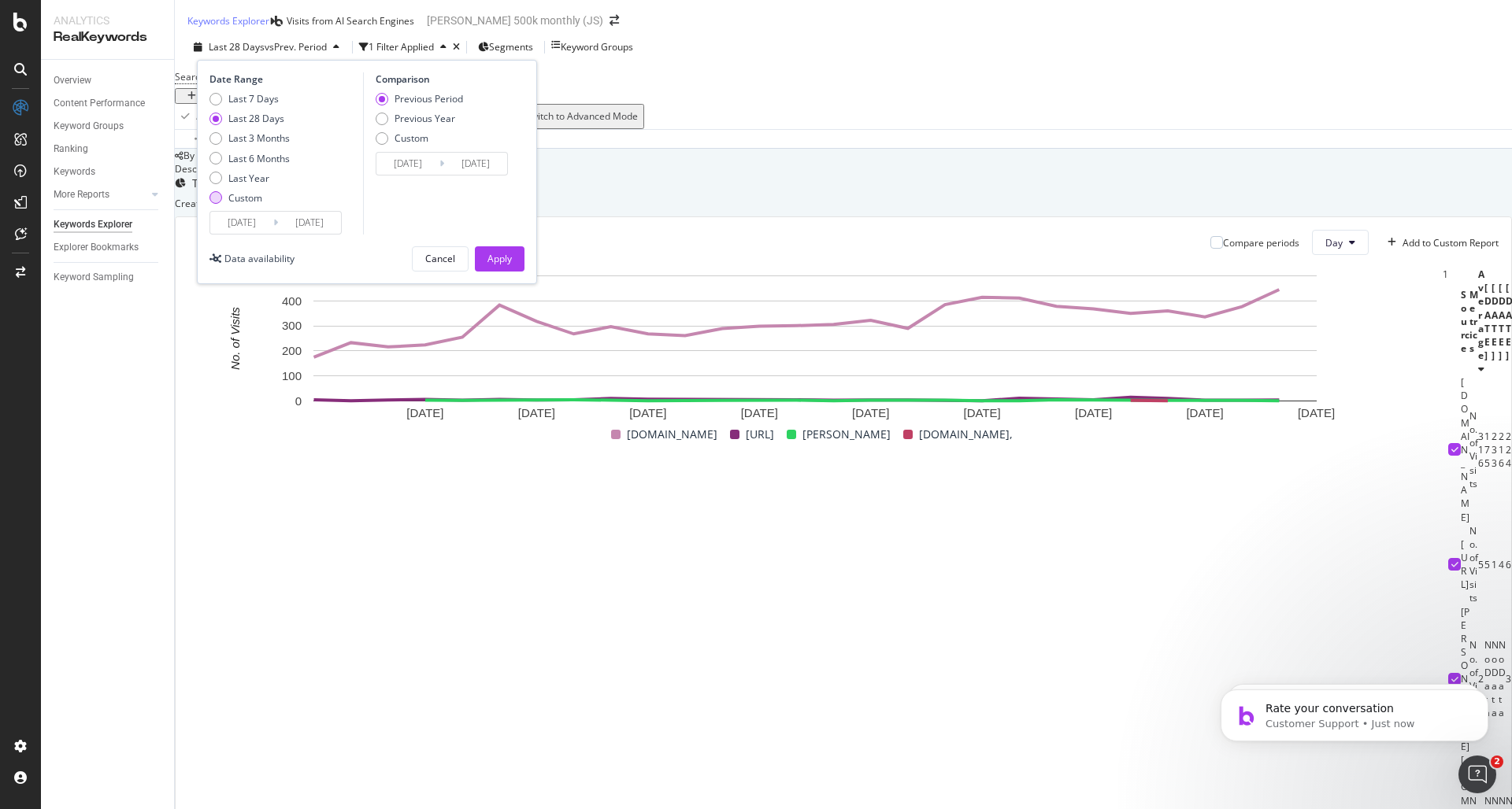
click at [221, 204] on div "Custom" at bounding box center [216, 197] width 13 height 13
click at [281, 234] on input "2025/09/15" at bounding box center [309, 222] width 63 height 22
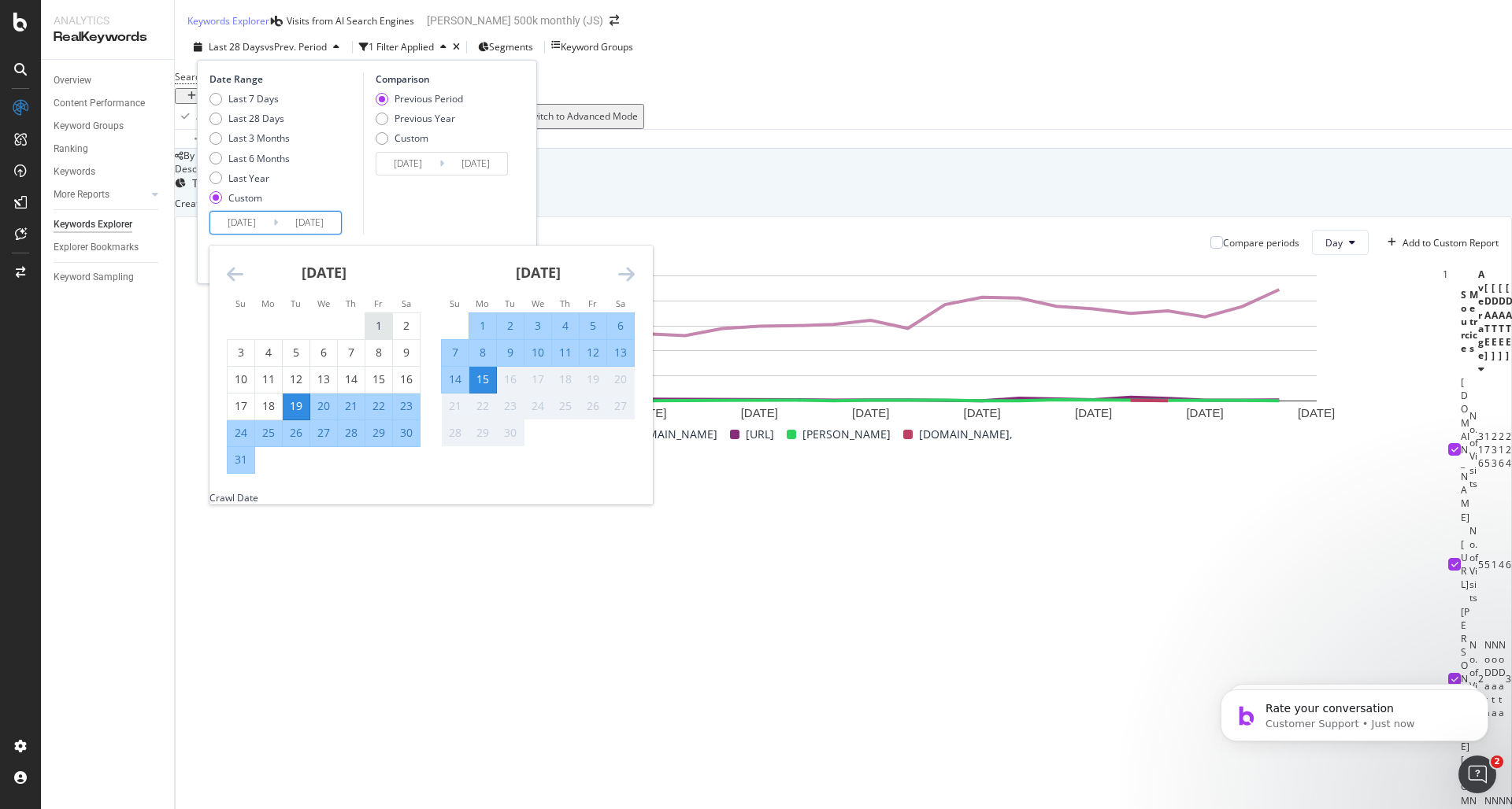
click at [378, 334] on div "1" at bounding box center [378, 326] width 27 height 16
type input "2025/06/16"
type input "2025/07/31"
type input "2025/08/01"
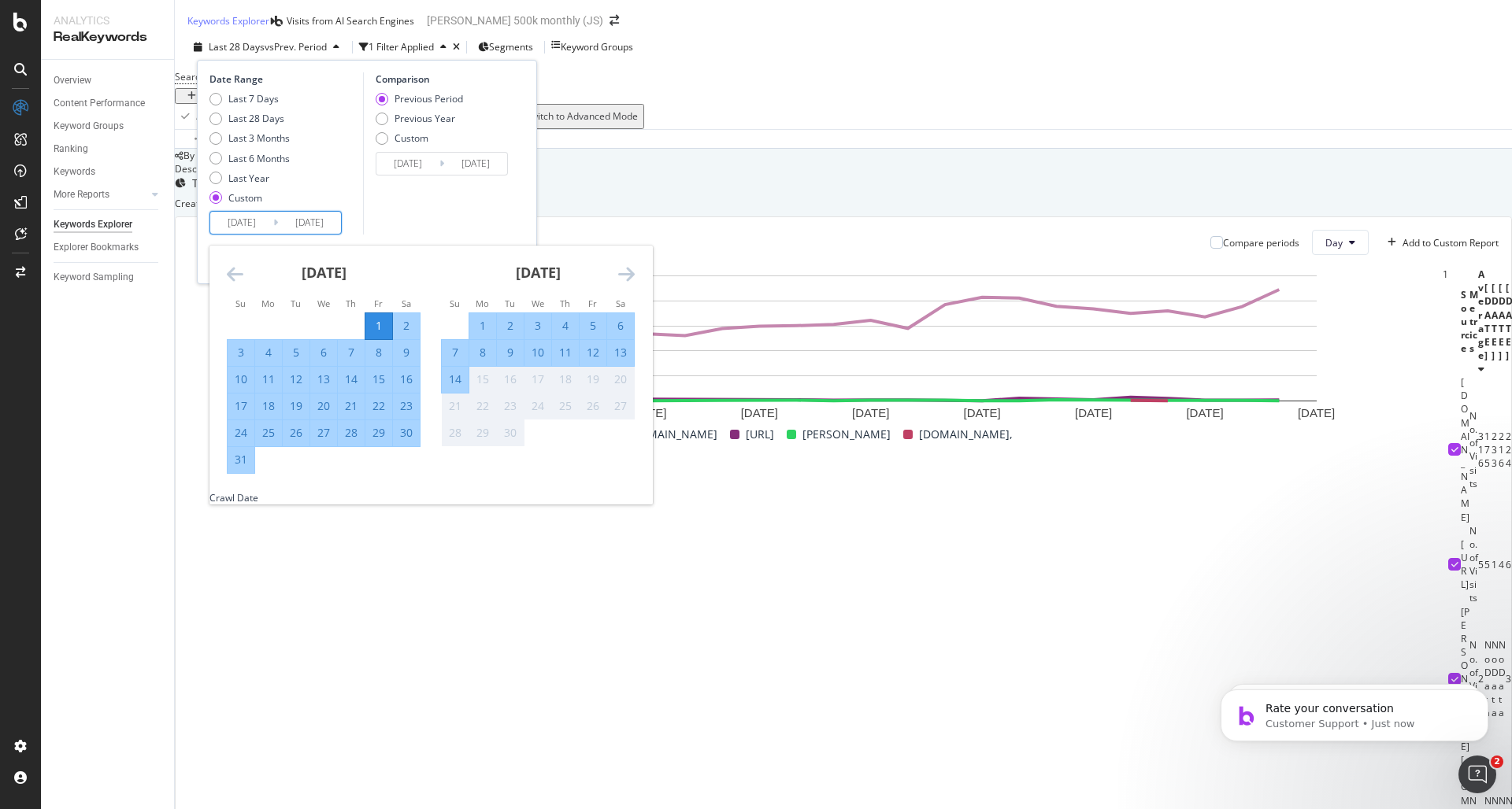
click at [244, 467] on div "31" at bounding box center [241, 459] width 27 height 16
type input "2025/07/01"
type input "2025/08/31"
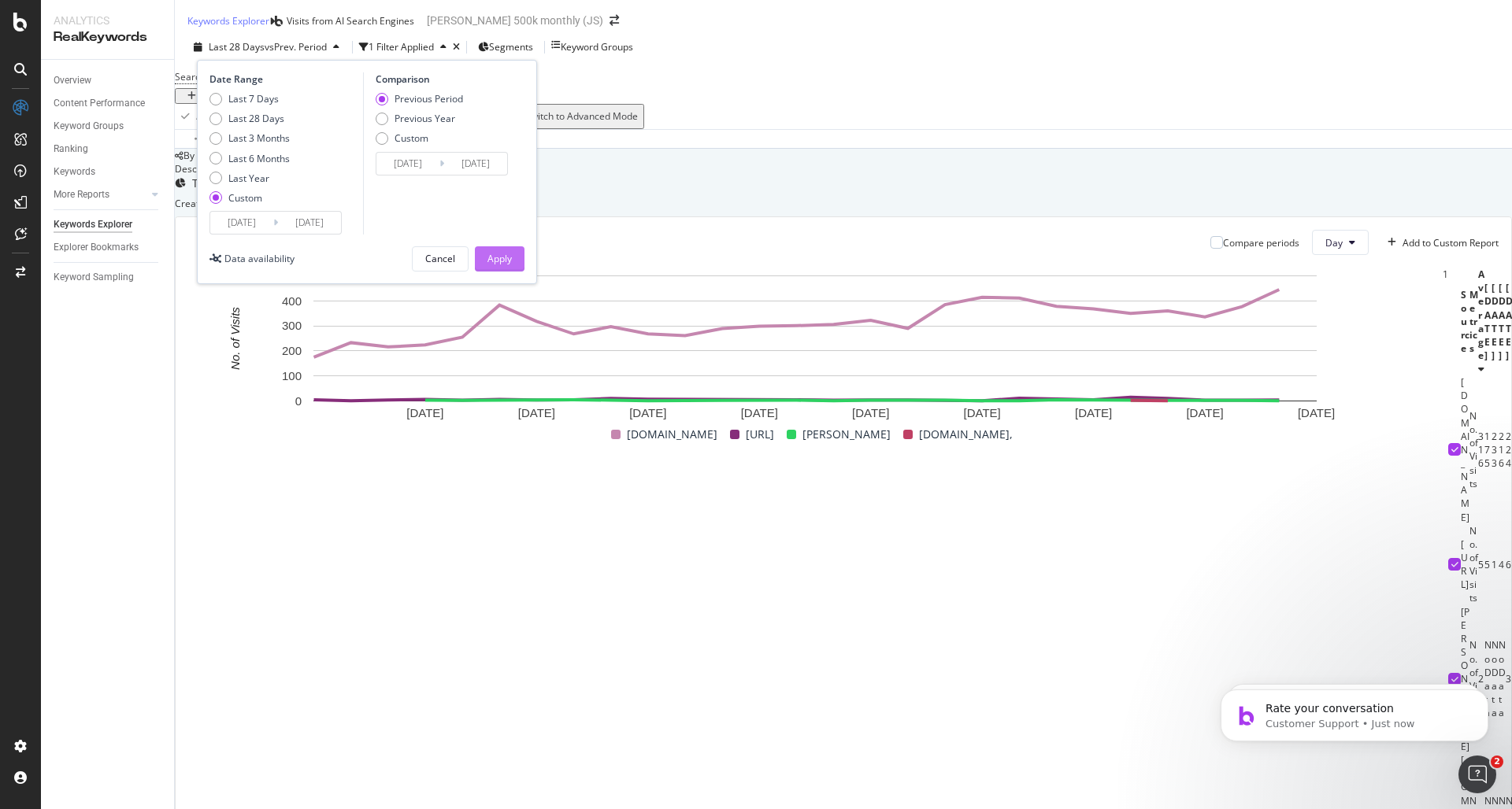
click at [493, 266] on div "Apply" at bounding box center [499, 258] width 24 height 13
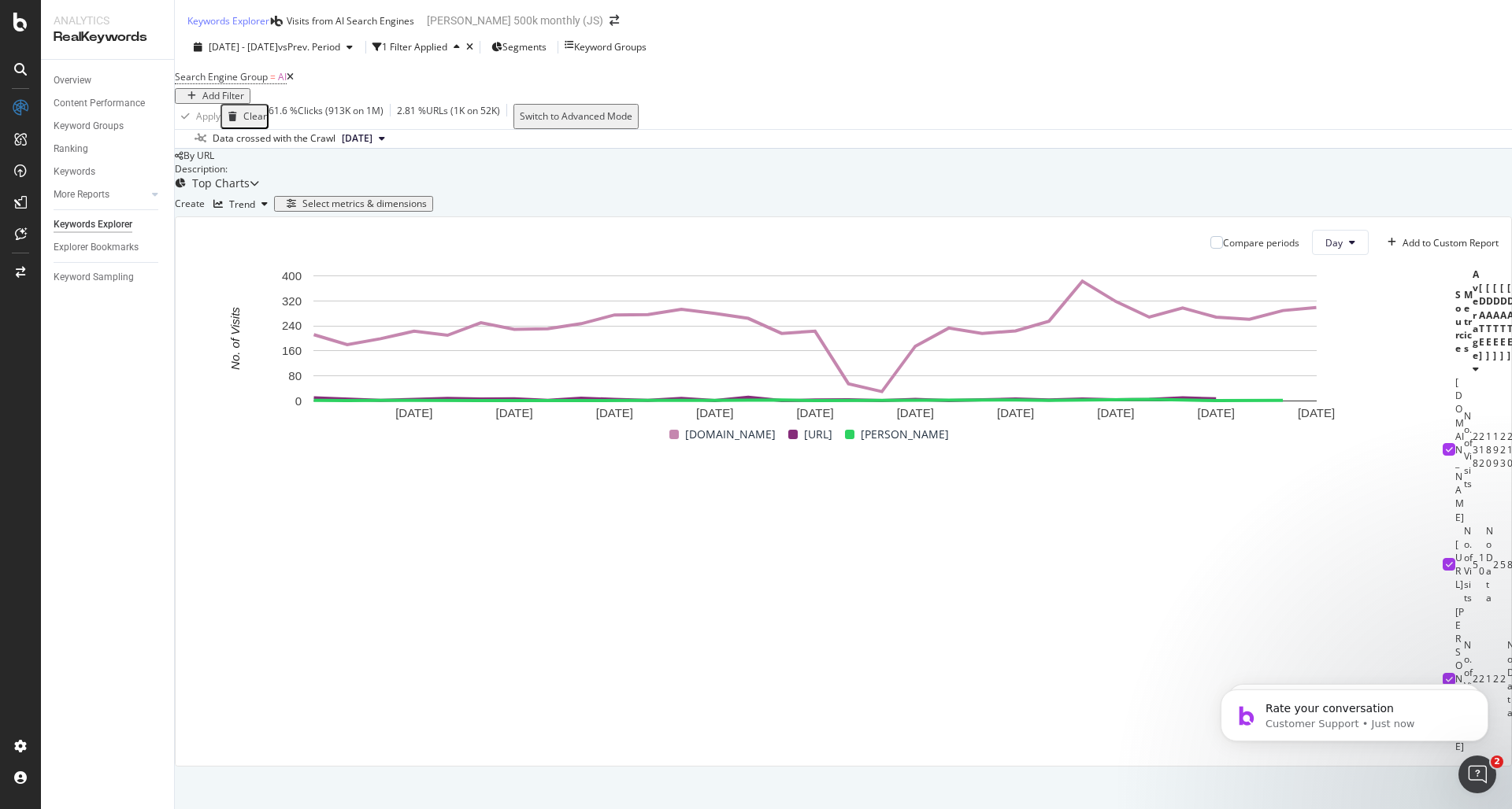
click at [243, 121] on div "button" at bounding box center [233, 116] width 22 height 10
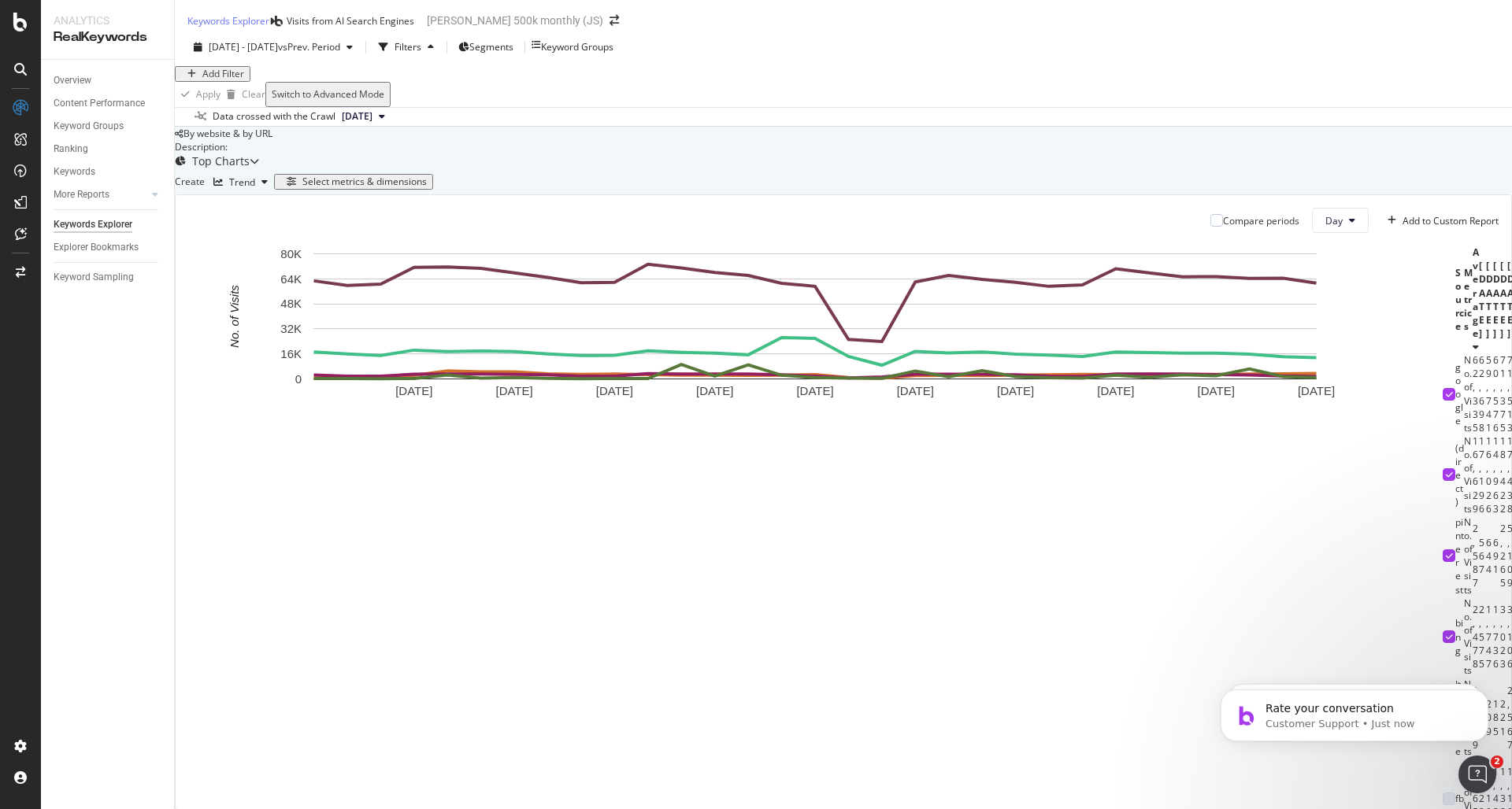
scroll to position [8, 0]
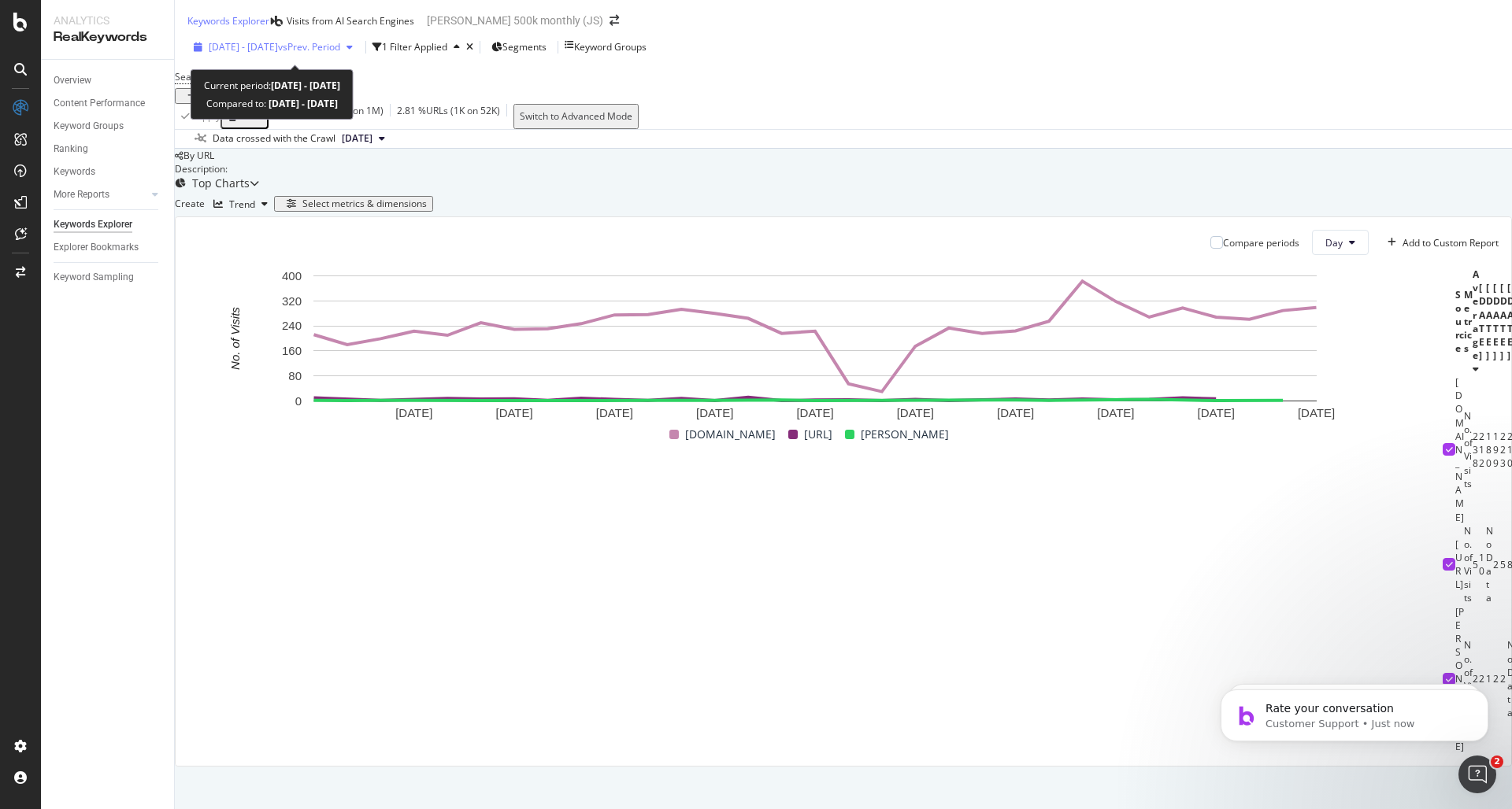
click at [267, 48] on span "[DATE] - [DATE]" at bounding box center [243, 46] width 69 height 13
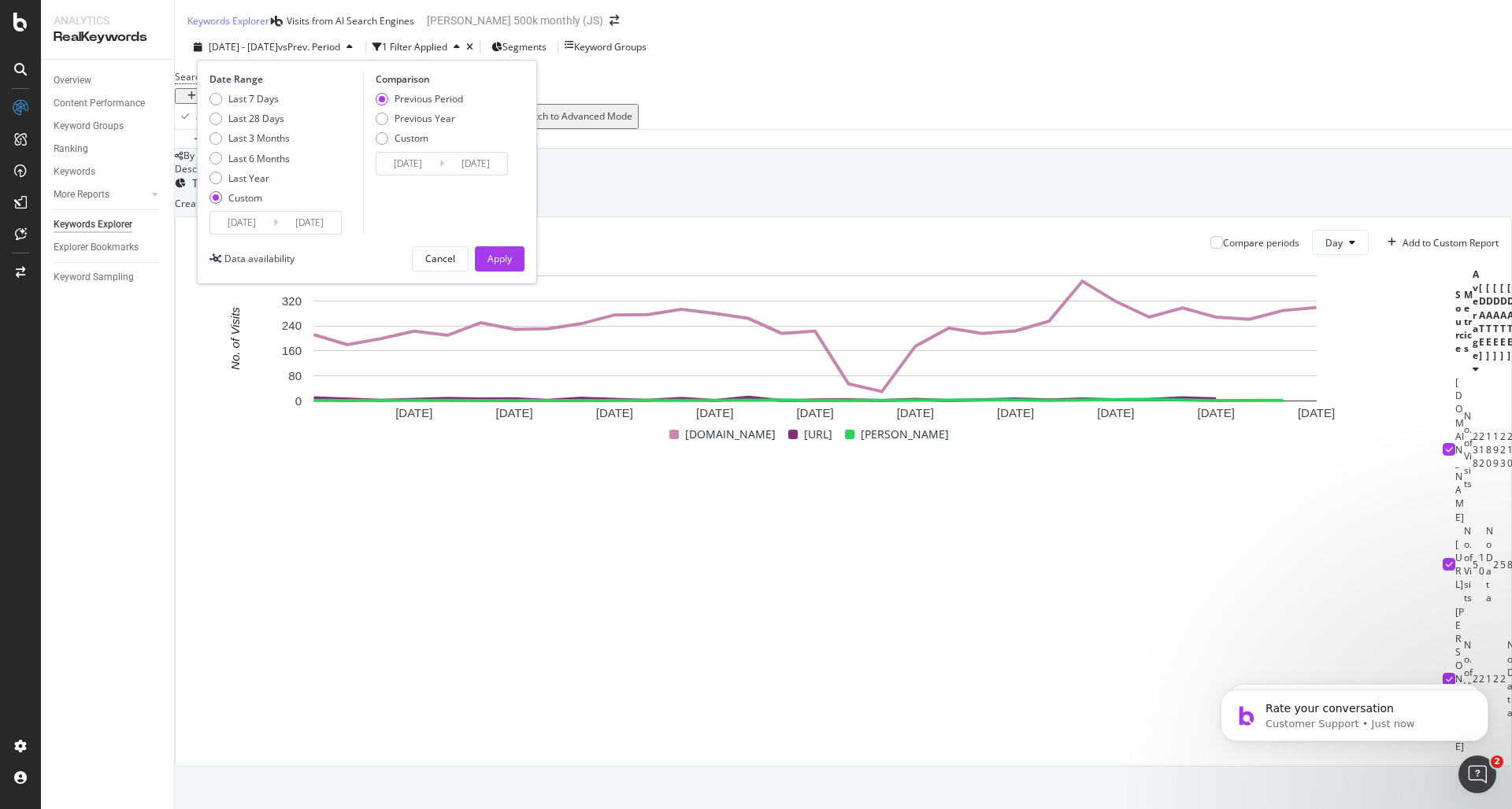
click at [207, 222] on div "Date Range Last 7 Days Last 28 Days Last 3 Months Last 6 Months Last Year Custo…" at bounding box center [366, 171] width 340 height 224
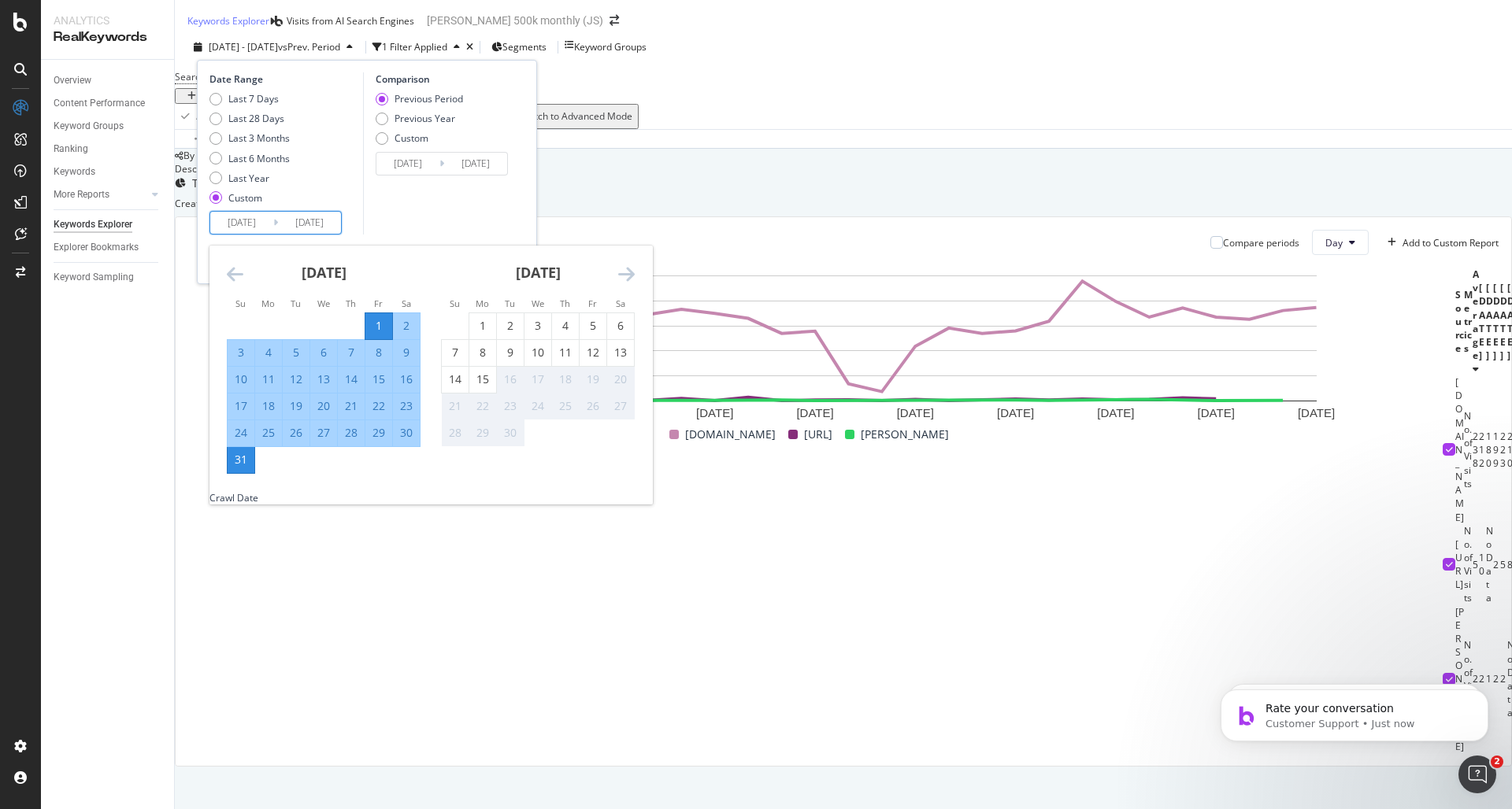
click at [224, 223] on input "2025/08/01" at bounding box center [241, 222] width 63 height 22
click at [240, 274] on icon "Move backward to switch to the previous month." at bounding box center [235, 274] width 16 height 19
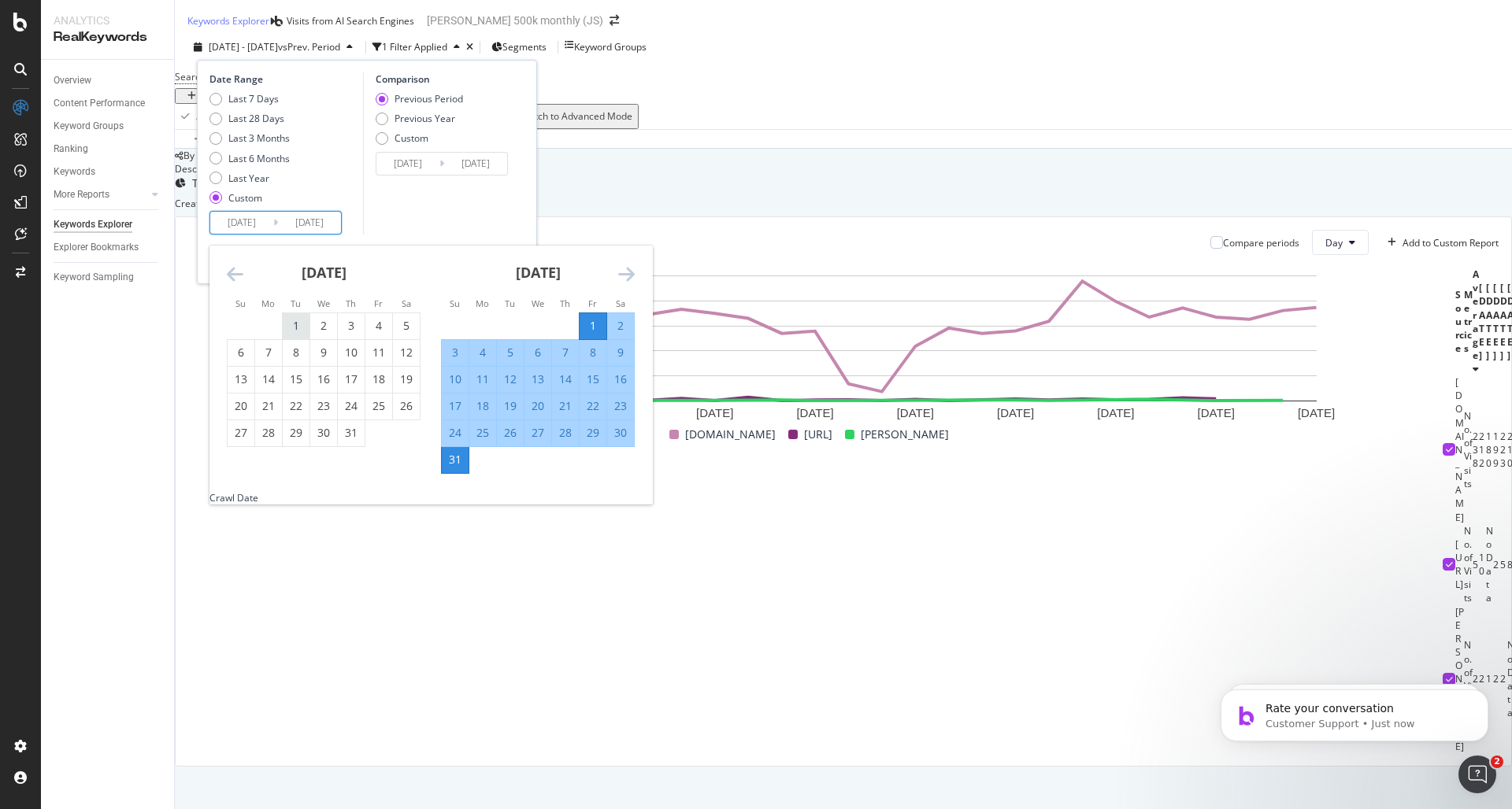
click at [298, 318] on div "1" at bounding box center [296, 326] width 27 height 16
type input "2025/04/30"
type input "2025/06/30"
type input "2025/07/01"
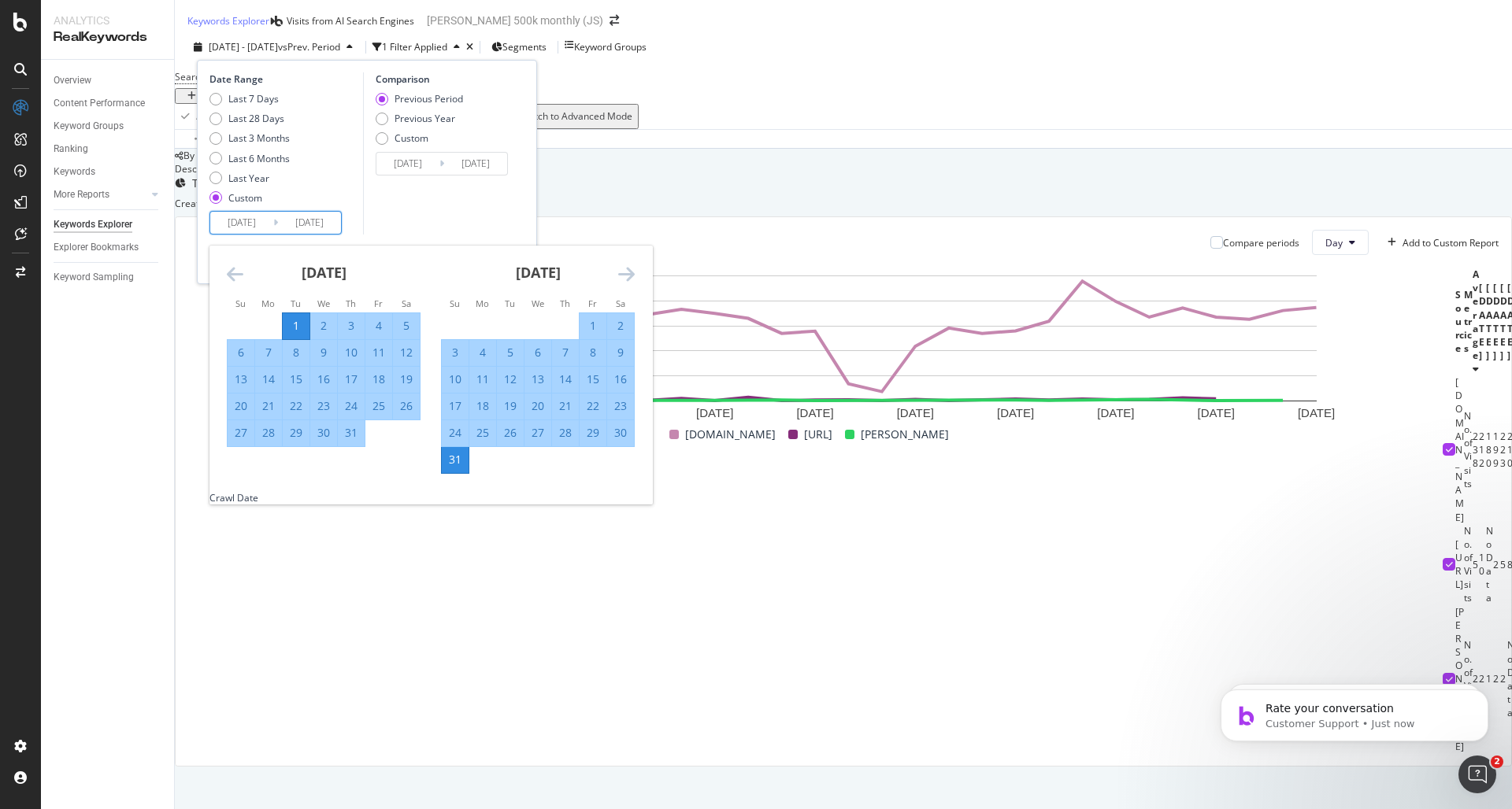
click at [359, 434] on div "31" at bounding box center [351, 433] width 27 height 16
type input "2025/05/31"
type input "2025/07/31"
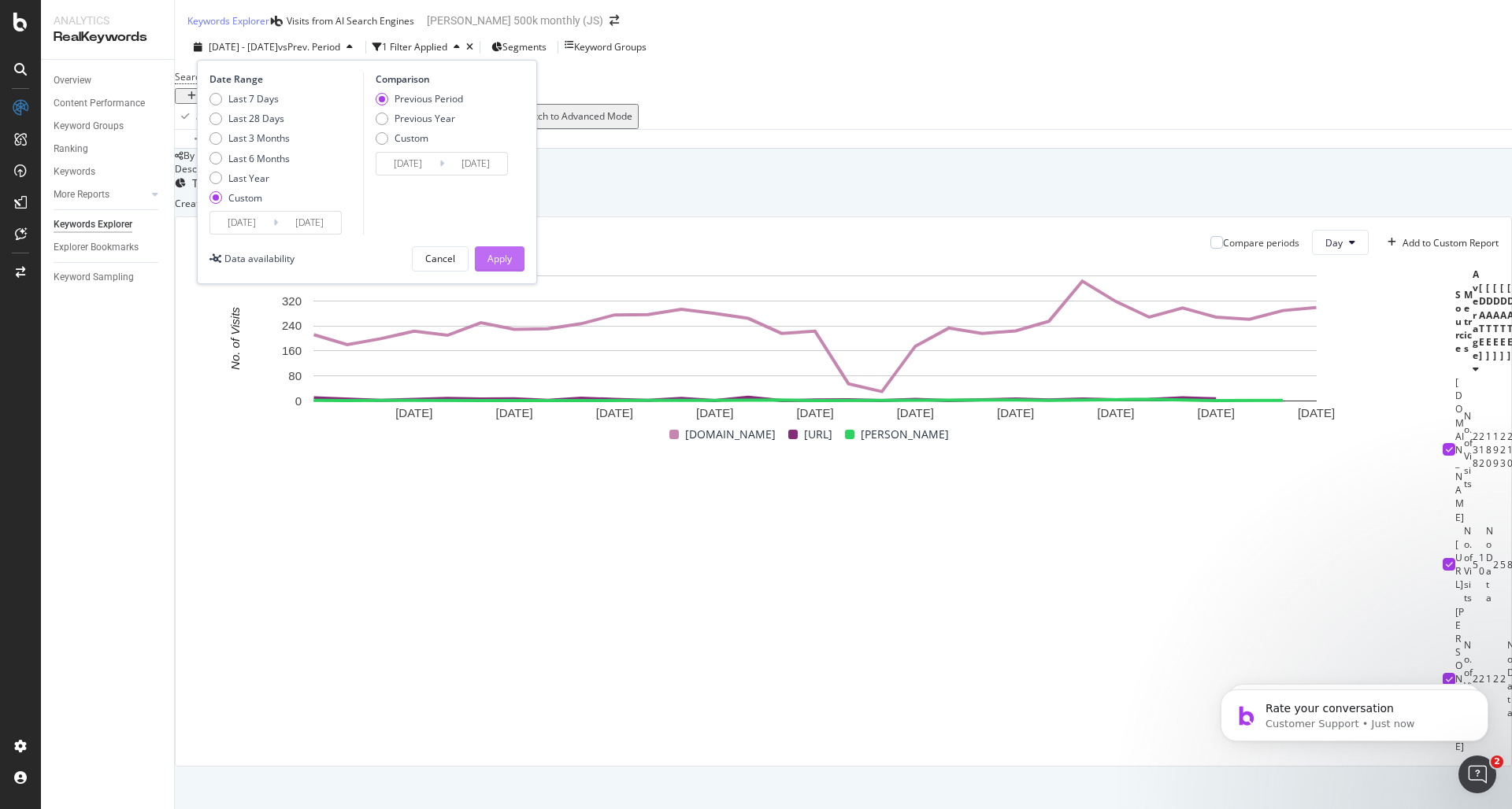
click at [492, 272] on button "Apply" at bounding box center [499, 259] width 49 height 25
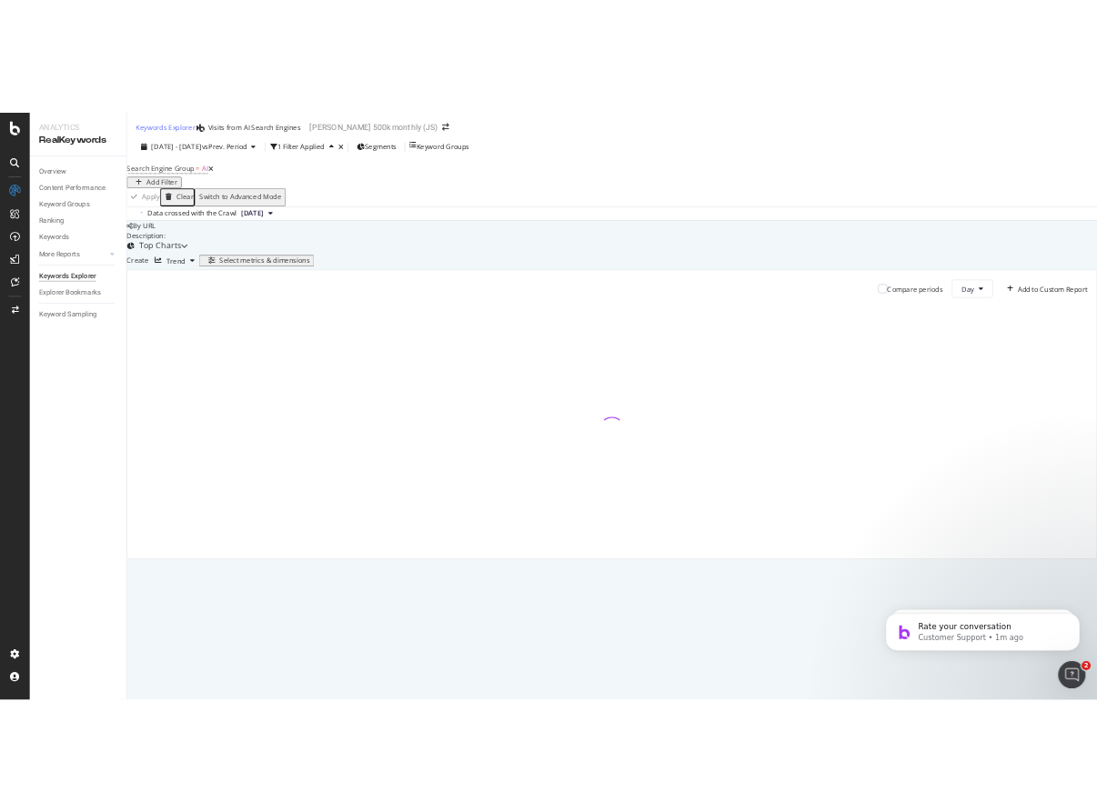
scroll to position [11, 0]
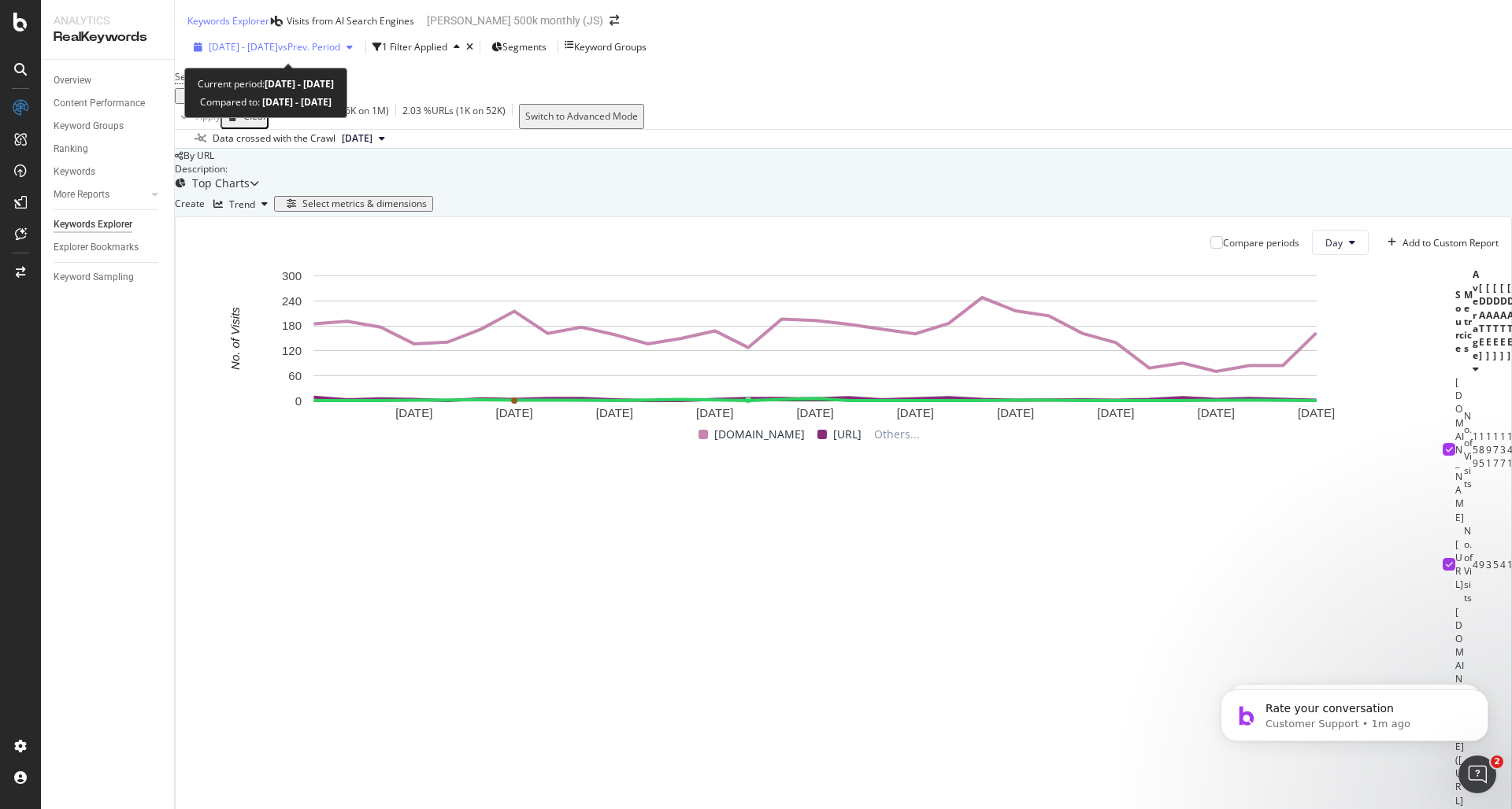
click at [258, 40] on div "2025 Jul. 1st - Jul. 31st vs Prev. Period" at bounding box center [273, 47] width 171 height 23
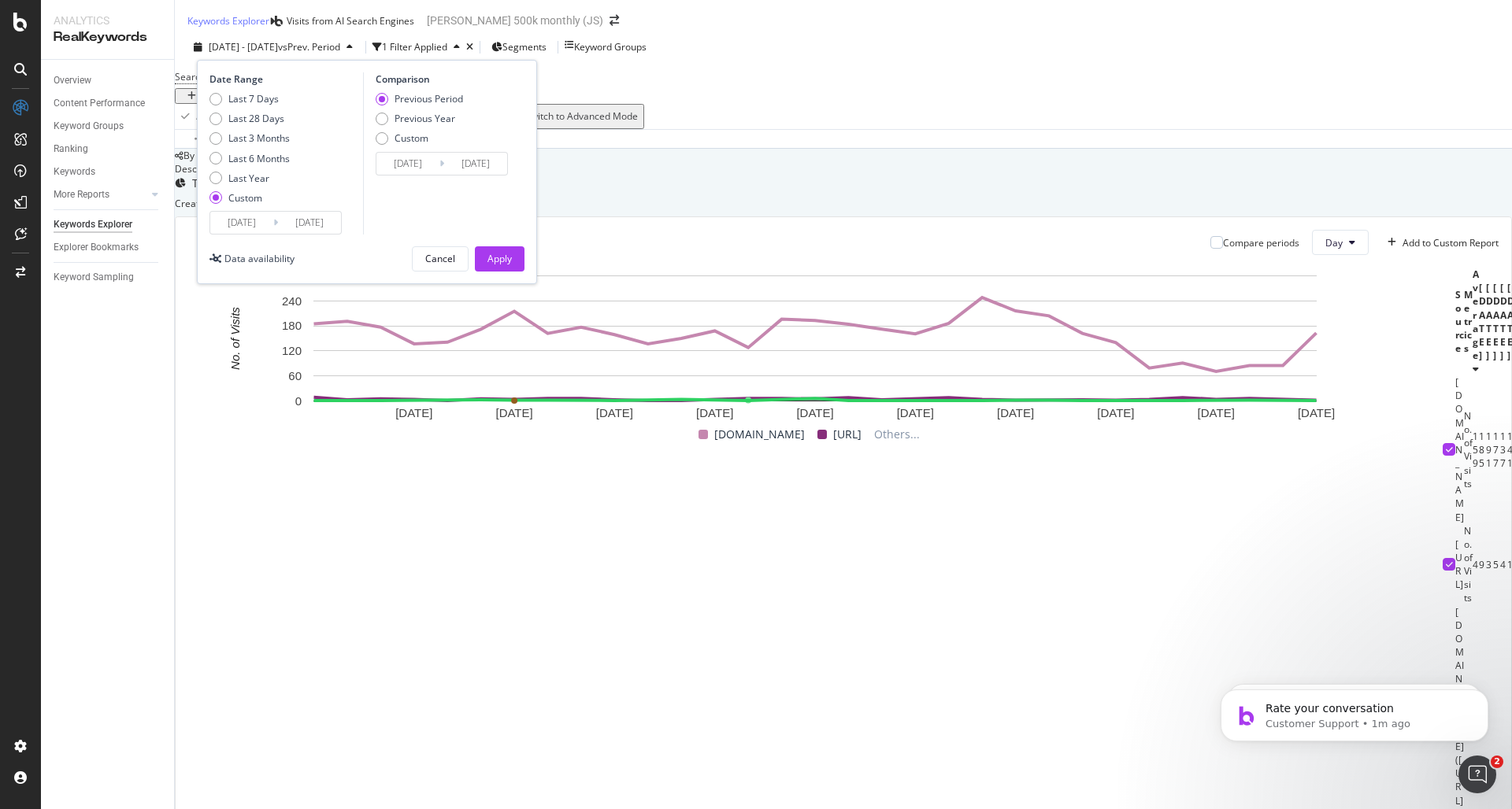
click at [264, 221] on input "2025/07/01" at bounding box center [241, 222] width 63 height 22
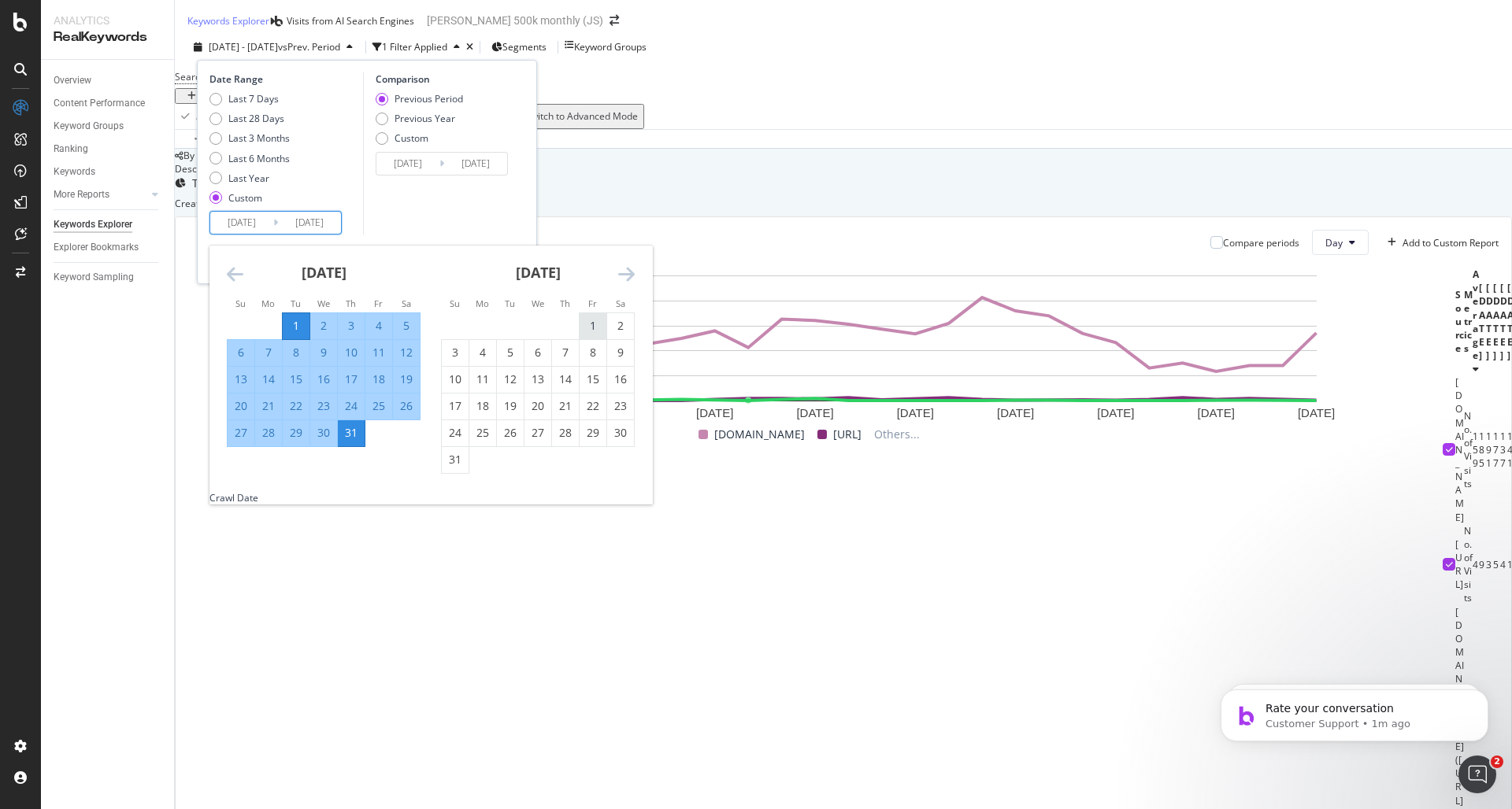
click at [593, 334] on div "1" at bounding box center [593, 326] width 27 height 16
type input "2025/08/01"
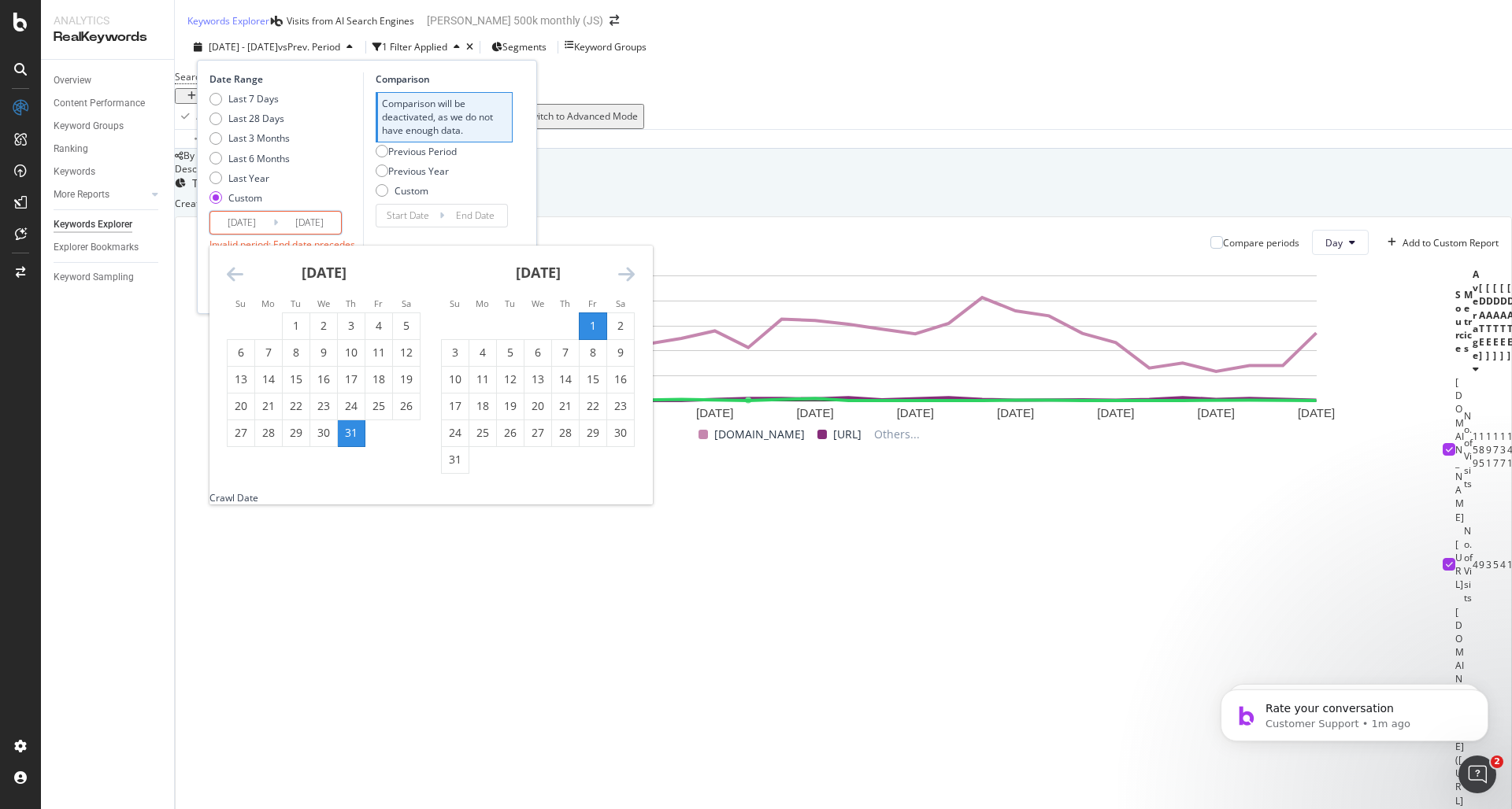
click at [469, 460] on td "Calendar" at bounding box center [483, 459] width 28 height 27
click at [460, 463] on div "31" at bounding box center [454, 459] width 27 height 16
type input "2025/07/01"
type input "2025/07/31"
type input "2025/08/31"
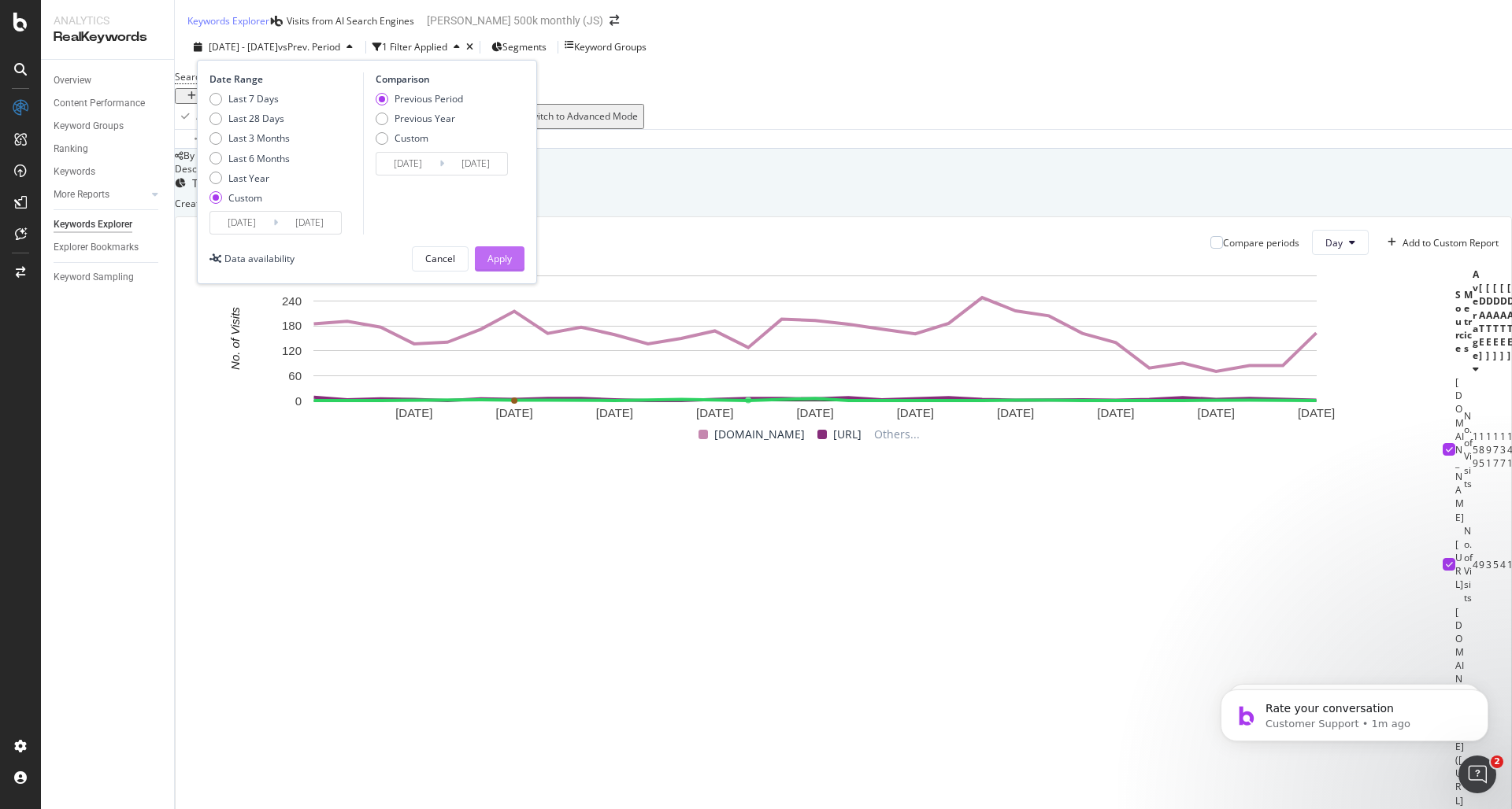
click at [513, 258] on button "Apply" at bounding box center [499, 259] width 49 height 25
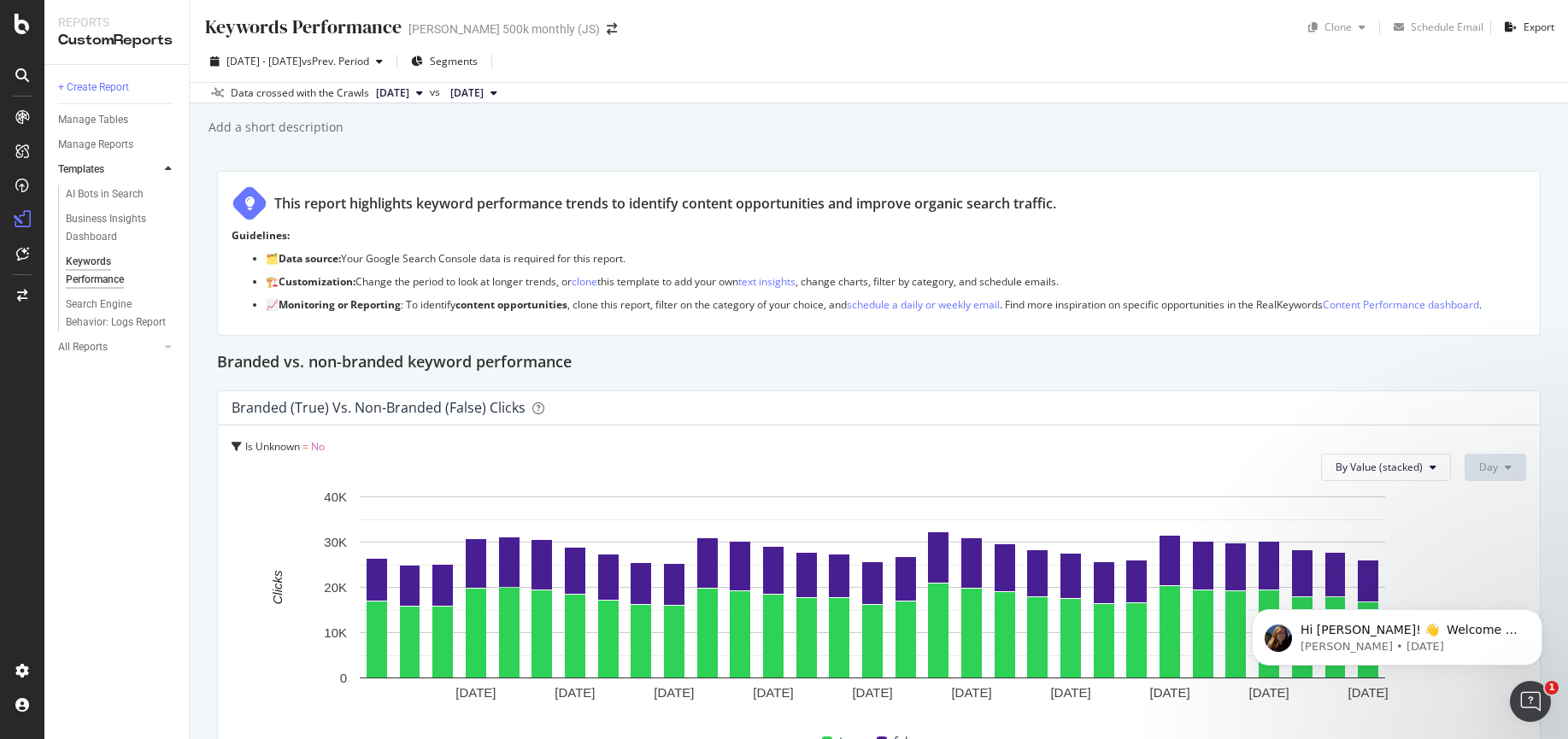
scroll to position [1184, 0]
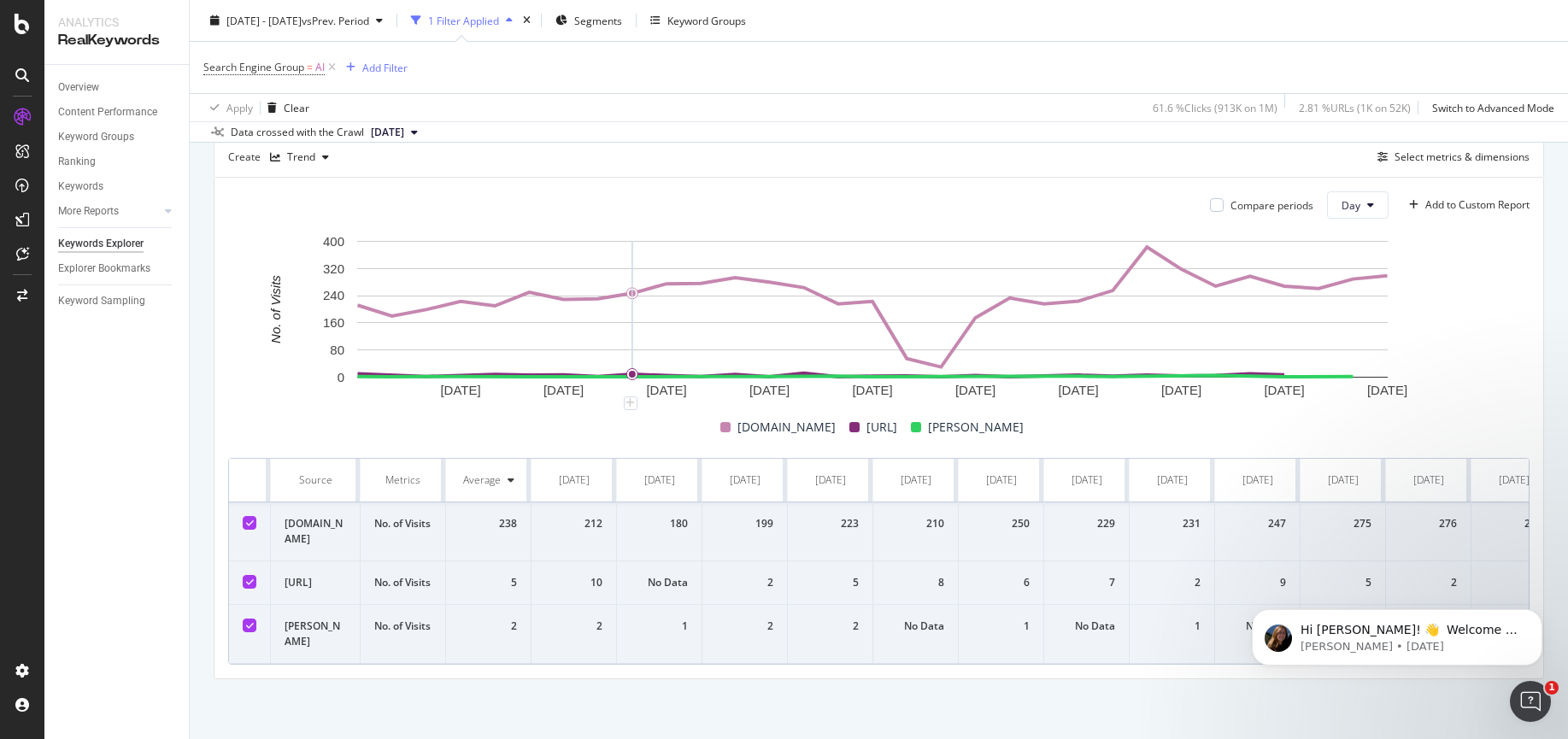
scroll to position [8, 0]
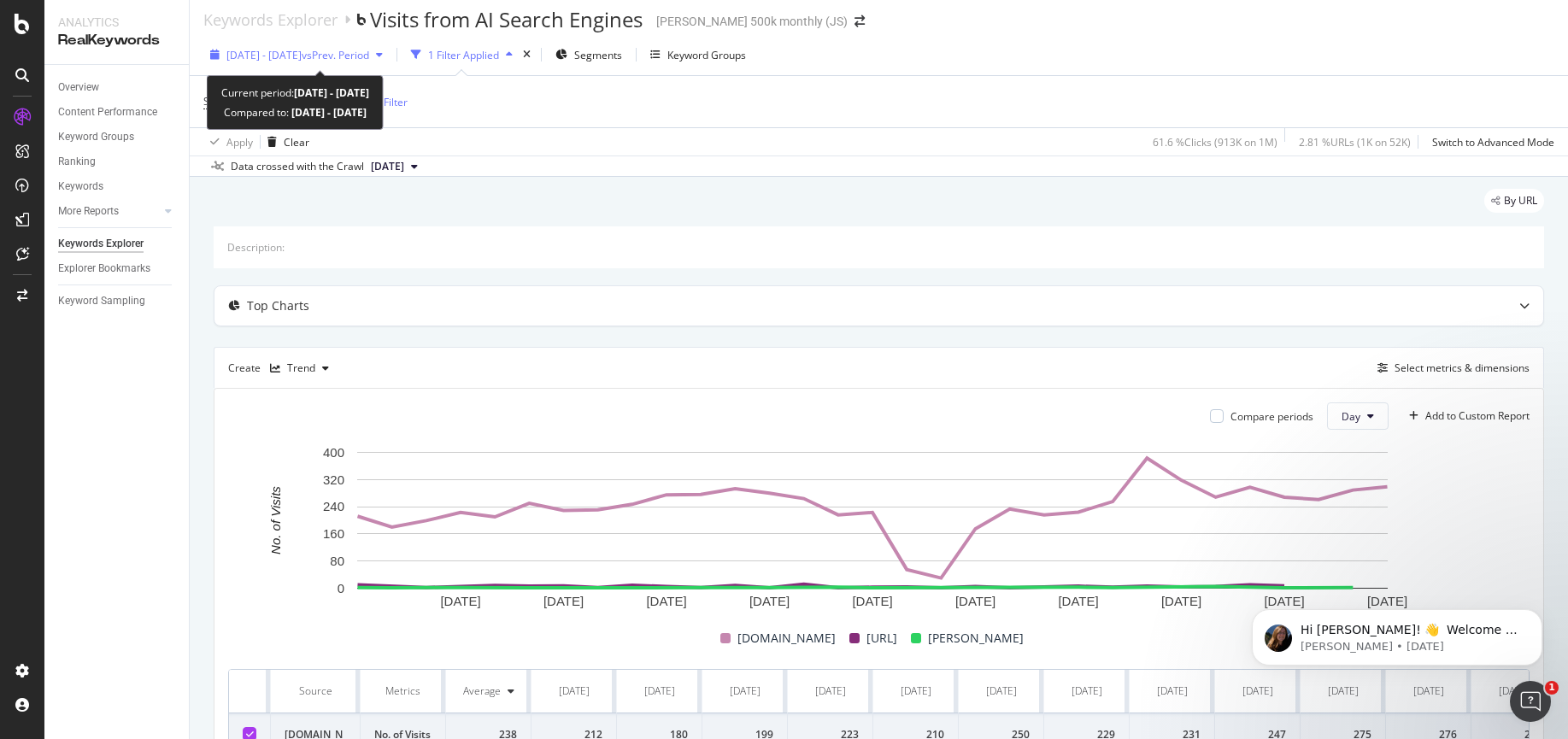
click at [280, 54] on span "[DATE] - [DATE]" at bounding box center [264, 54] width 75 height 14
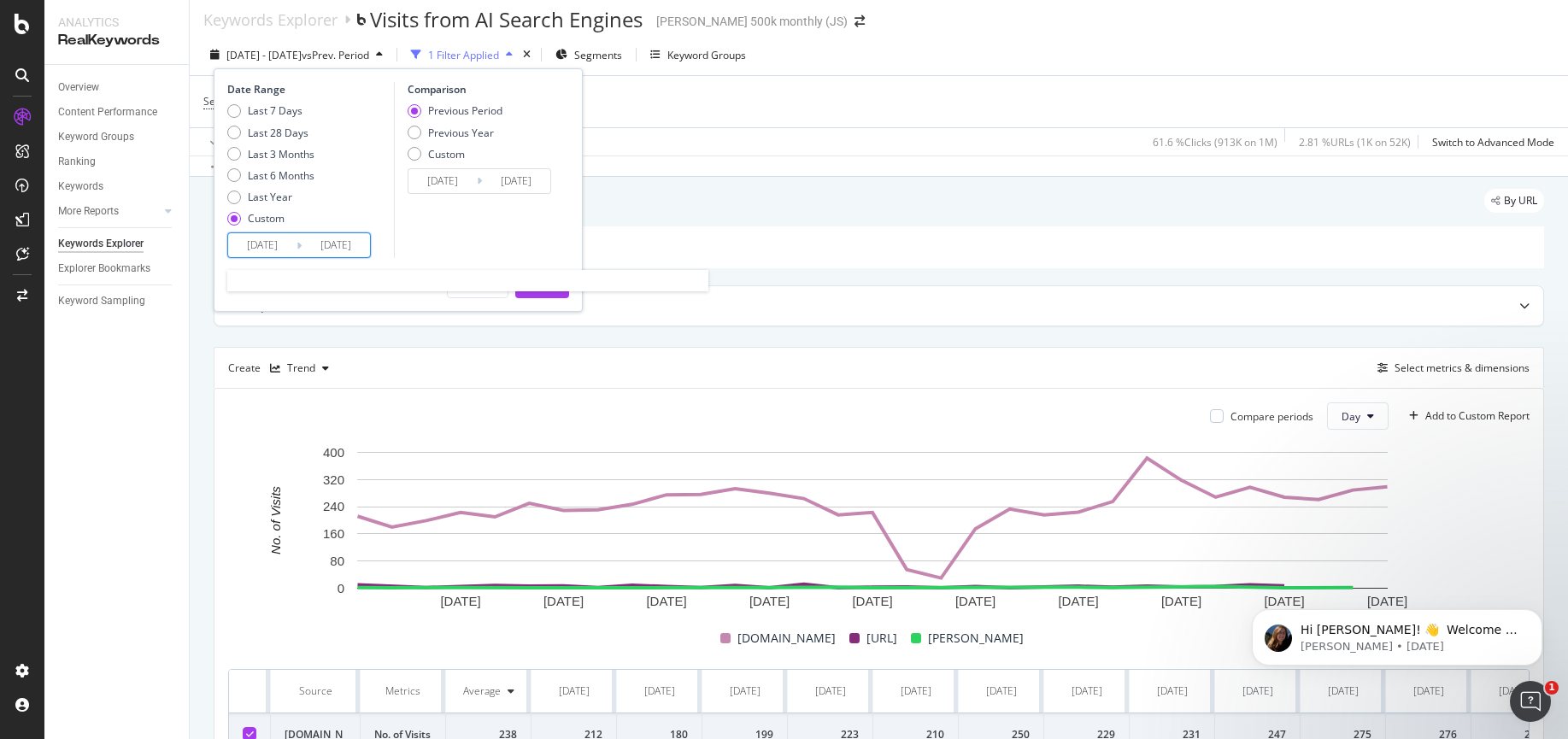
click at [274, 240] on input "[DATE]" at bounding box center [262, 244] width 69 height 23
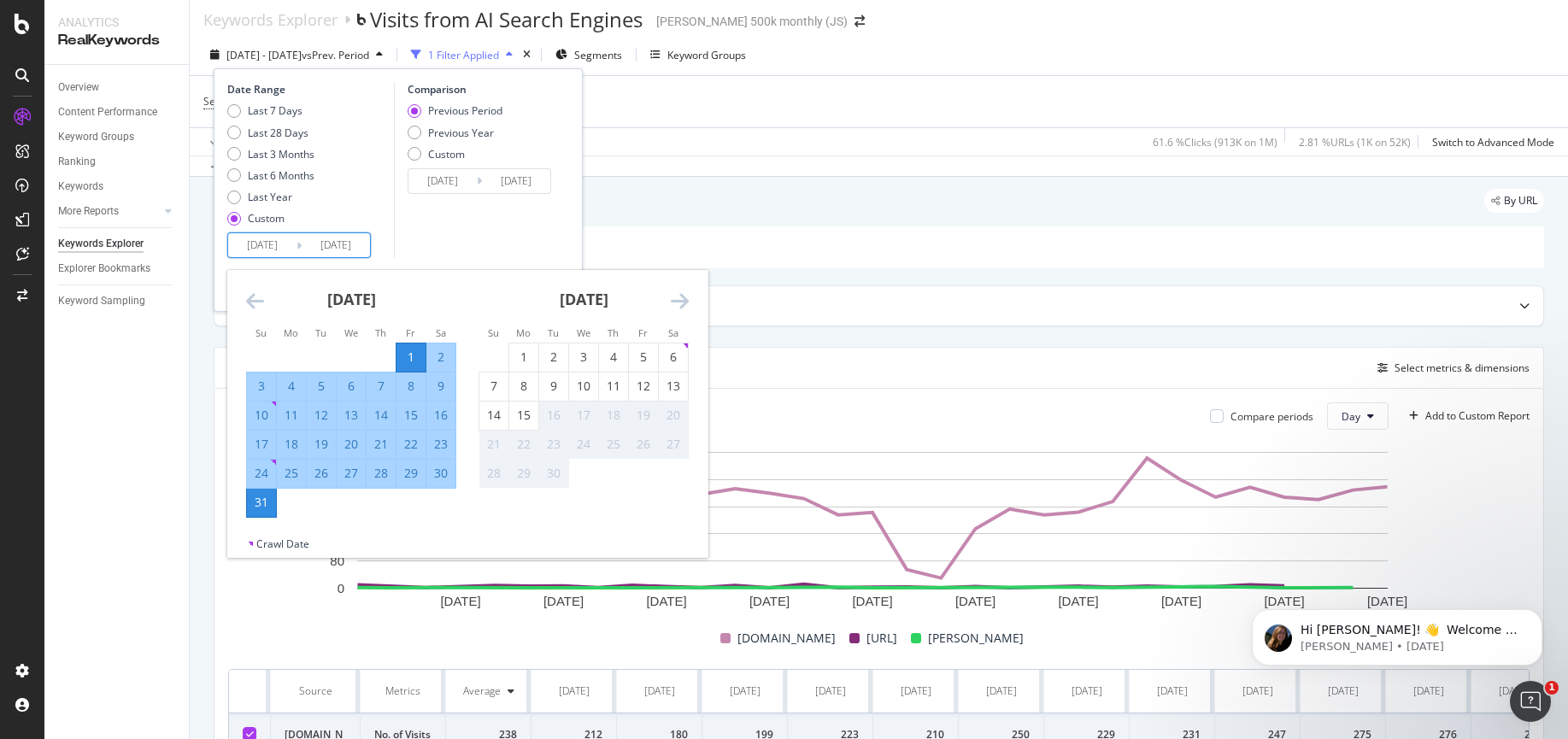
click at [249, 305] on icon "Move backward to switch to the previous month." at bounding box center [254, 300] width 18 height 21
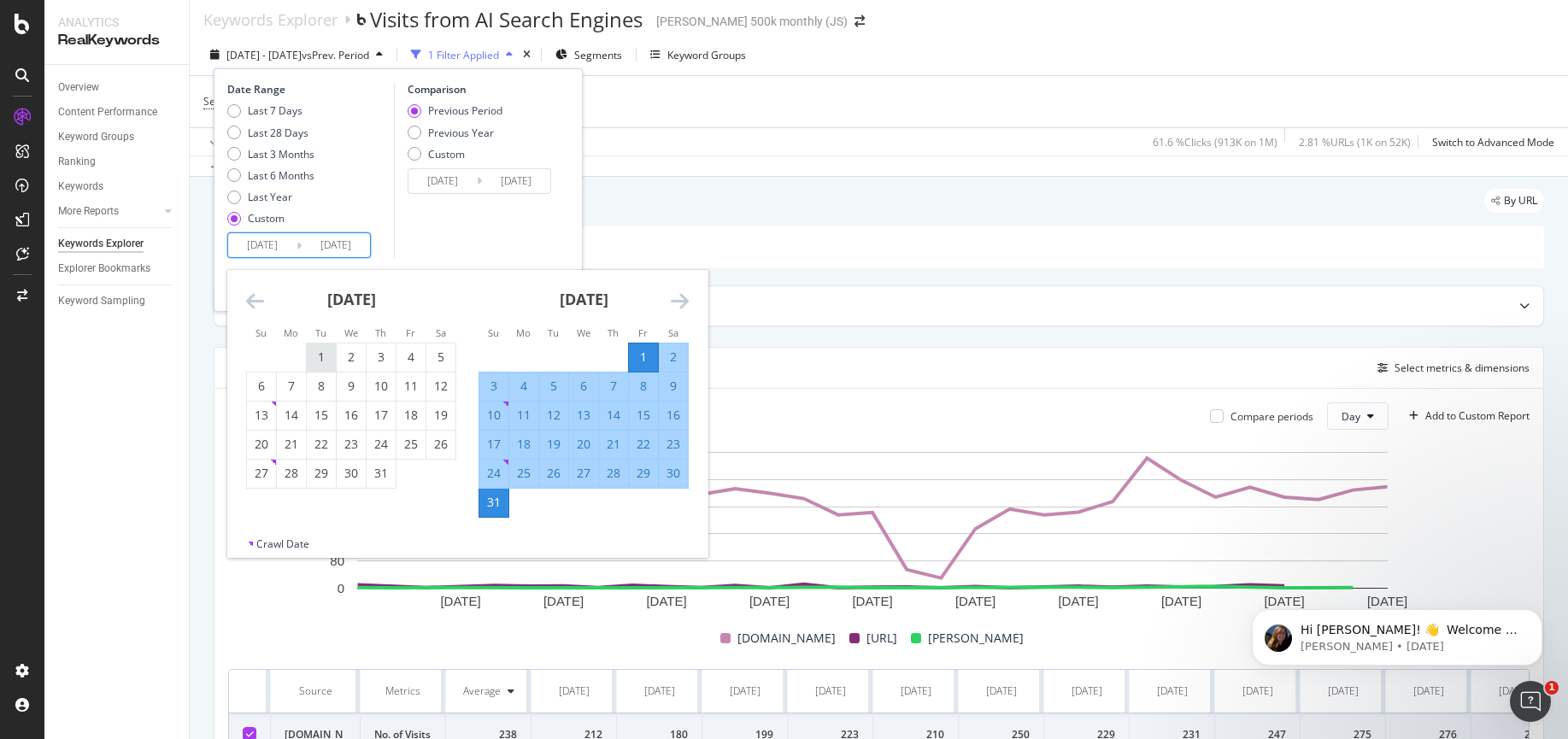
click at [314, 348] on div "1" at bounding box center [321, 357] width 29 height 17
type input "2025/04/30"
type input "2025/06/30"
type input "2025/07/01"
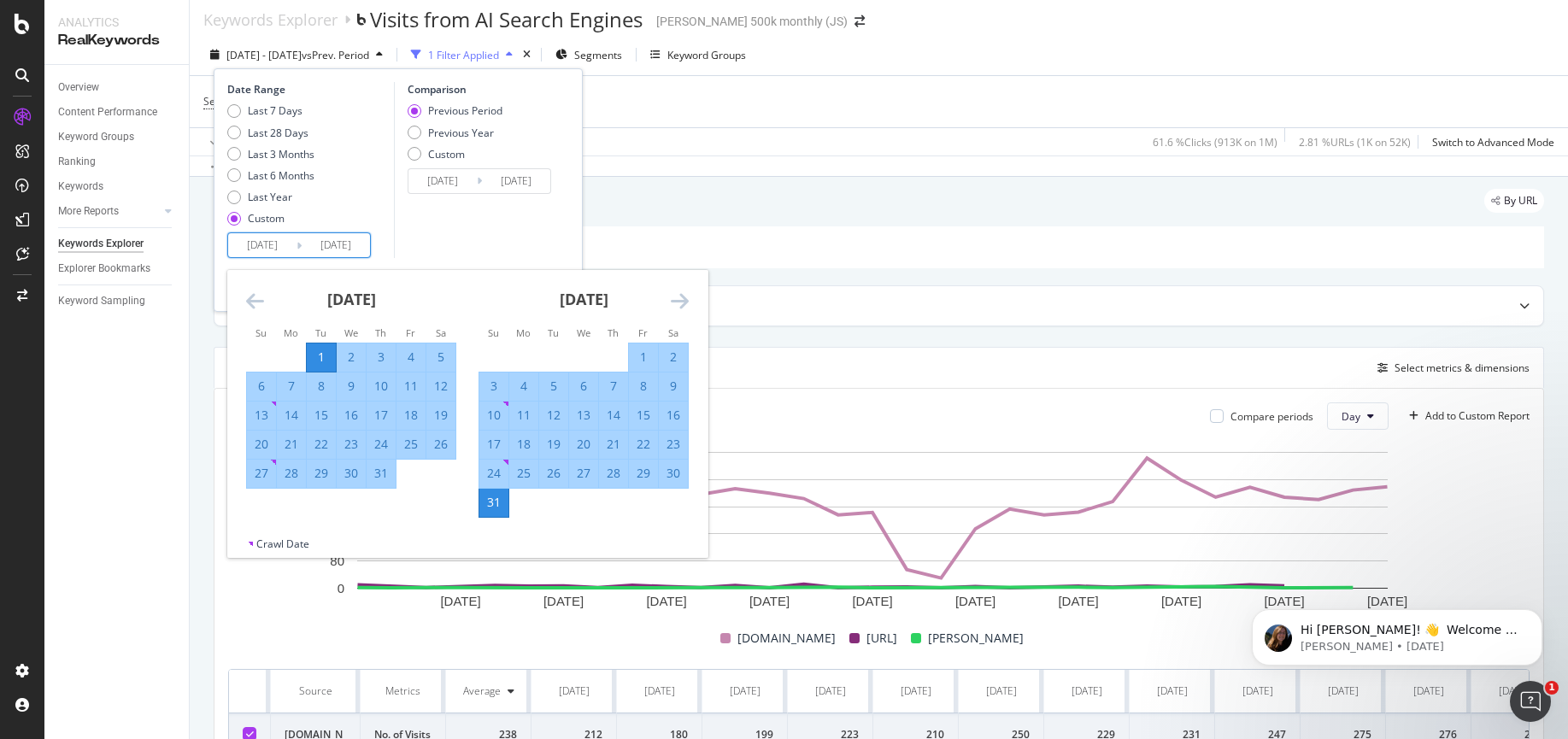
click at [377, 478] on div "31" at bounding box center [380, 473] width 29 height 17
type input "2025/05/31"
type input "2025/07/31"
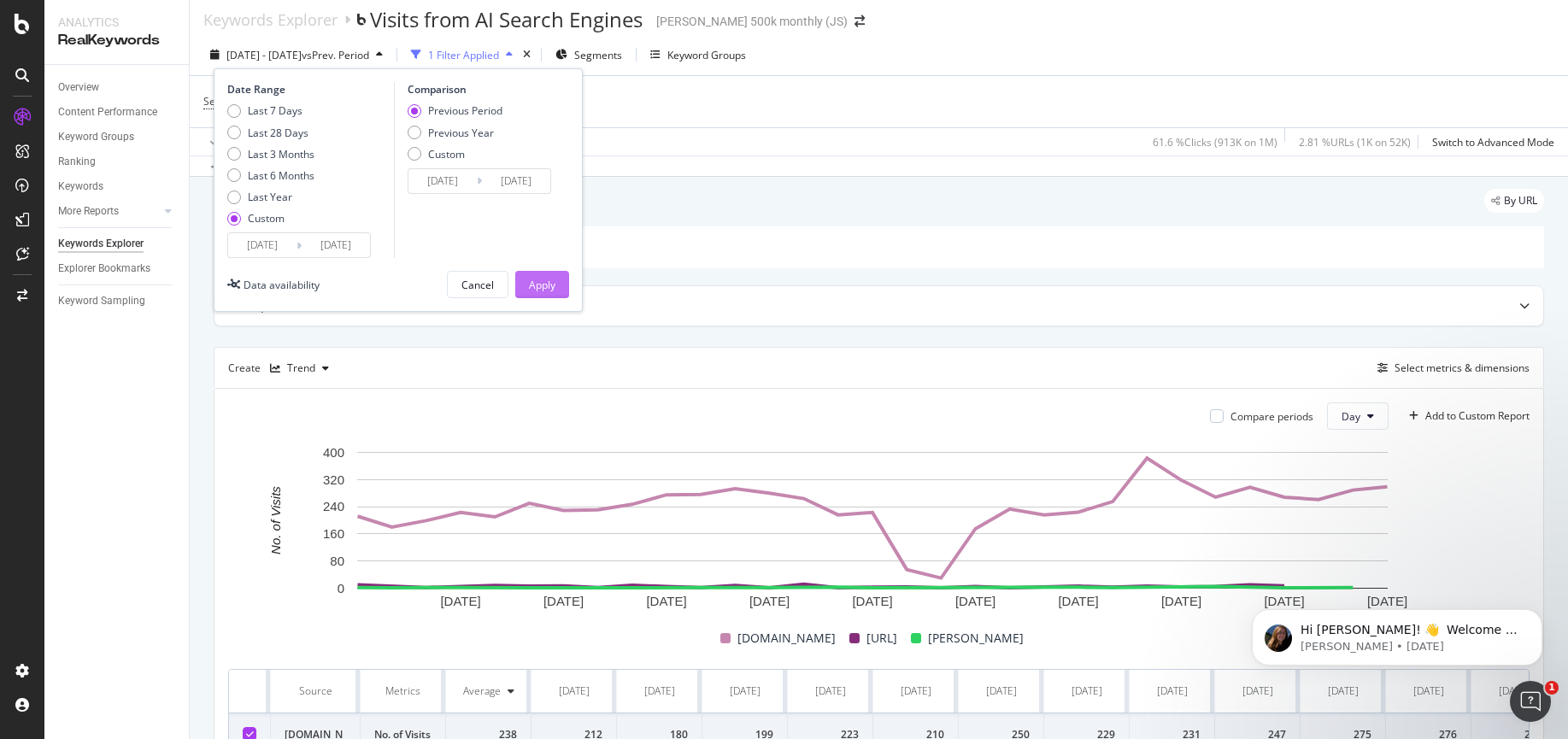
click at [559, 284] on button "Apply" at bounding box center [542, 284] width 54 height 27
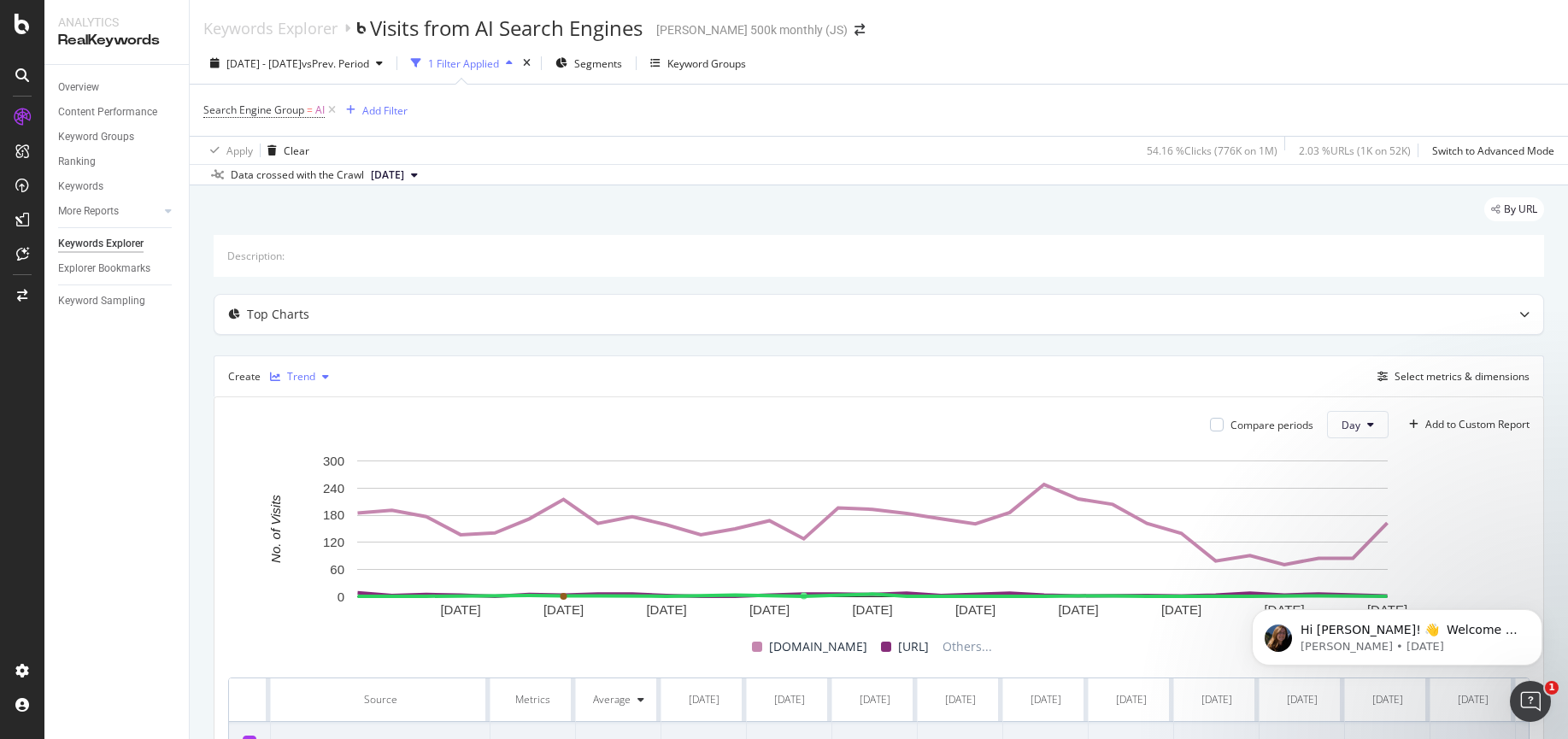
click at [322, 378] on icon "button" at bounding box center [325, 377] width 7 height 10
click at [321, 410] on div "Table" at bounding box center [317, 405] width 26 height 14
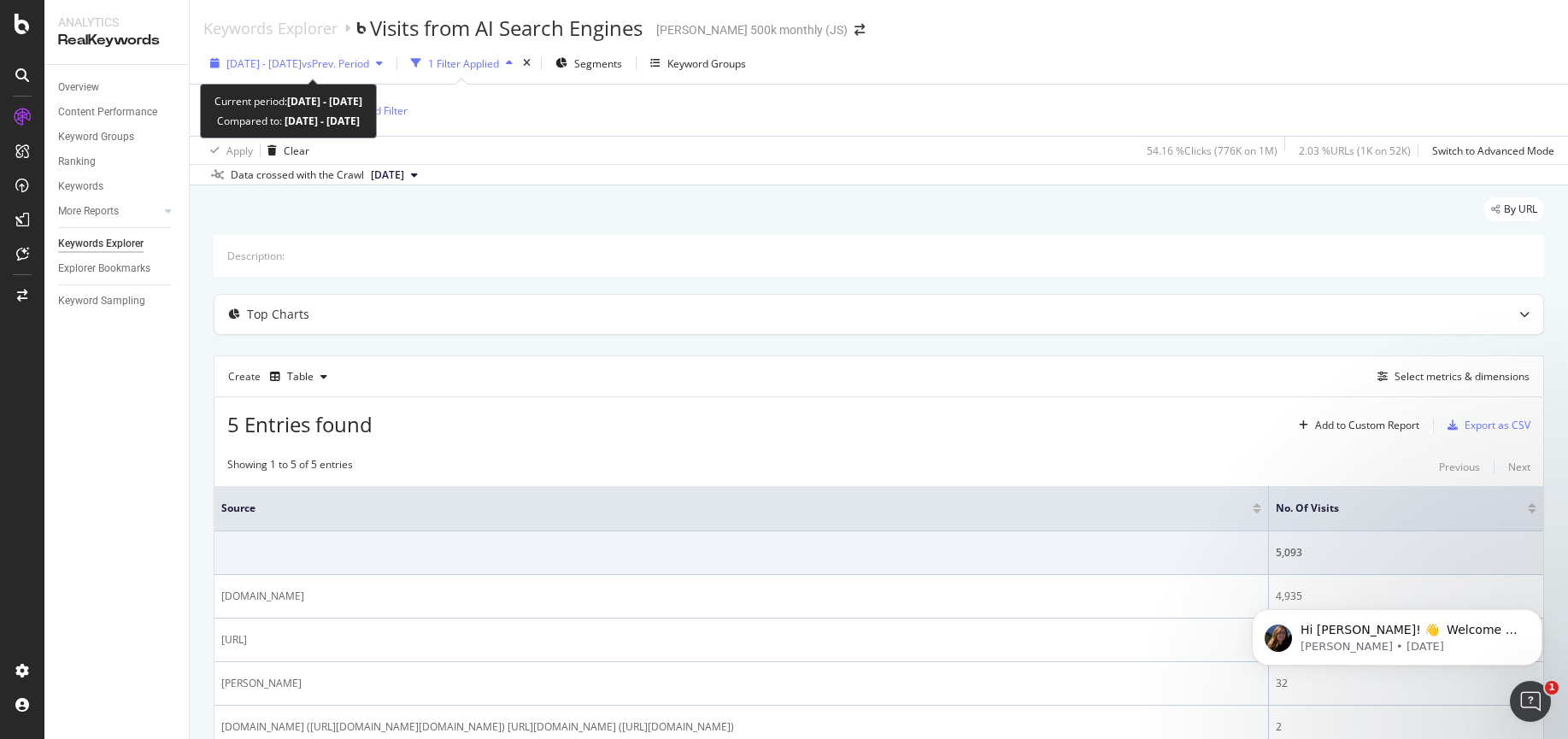
click at [369, 66] on span "vs Prev. Period" at bounding box center [335, 63] width 68 height 14
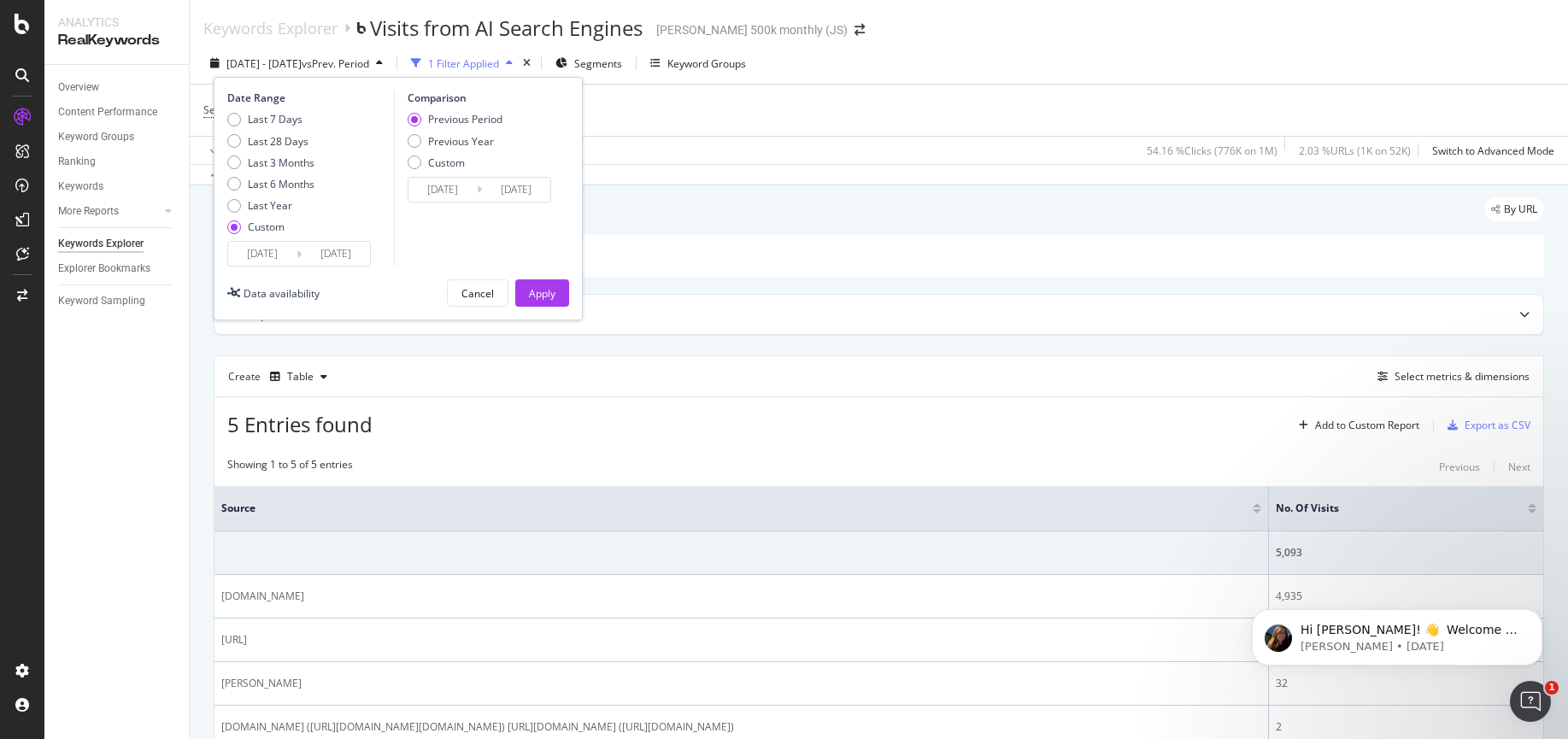
click at [357, 225] on div "Last 7 Days Last 28 Days Last 3 Months Last 6 Months Last Year Custom" at bounding box center [308, 176] width 162 height 129
click at [425, 188] on input "2025/05/31" at bounding box center [442, 189] width 69 height 23
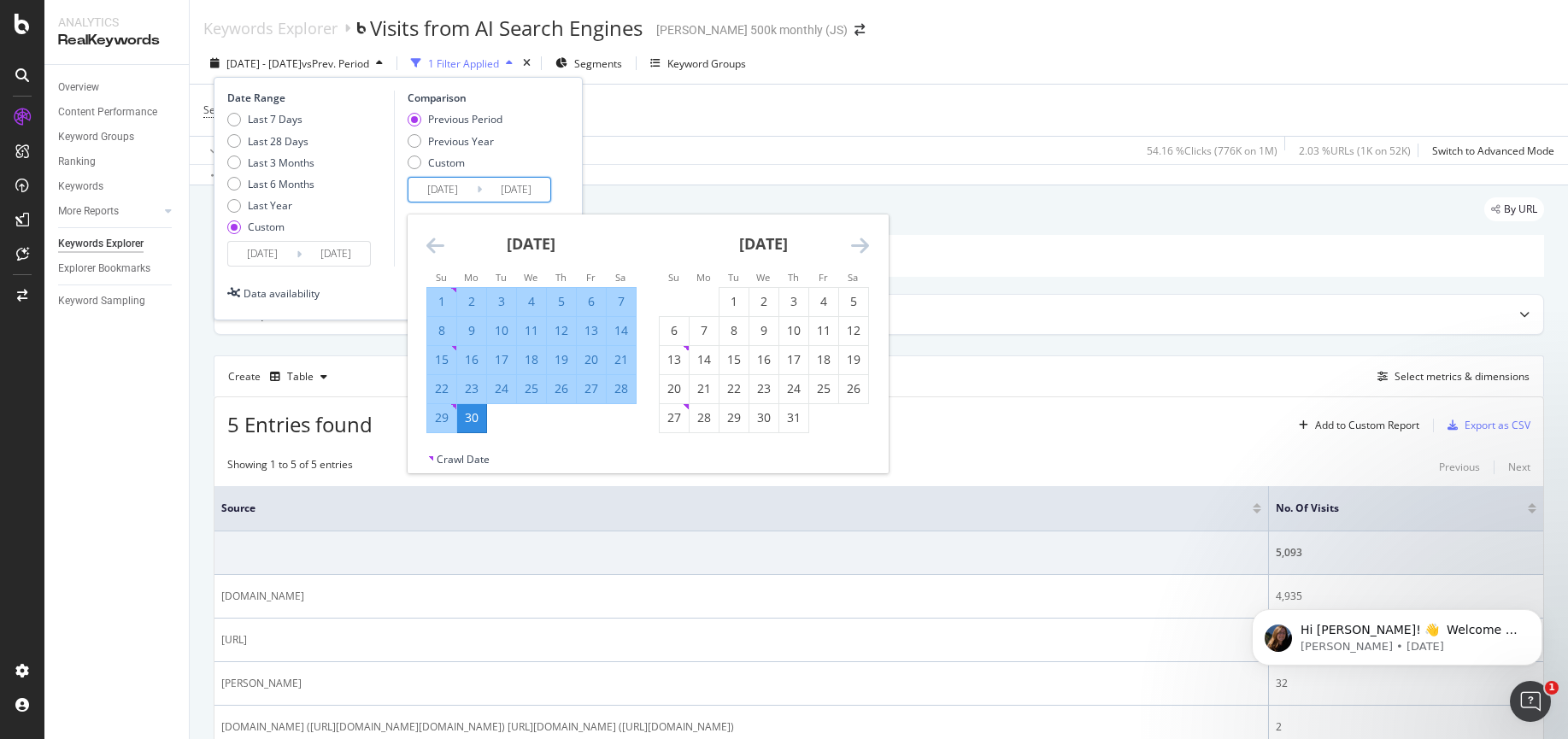
drag, startPoint x: 461, startPoint y: 191, endPoint x: 605, endPoint y: 186, distance: 144.1
click at [605, 186] on div "Keywords Explorer Visits from AI Search Engines Benjamin Moore 500k monthly (JS…" at bounding box center [879, 369] width 1378 height 739
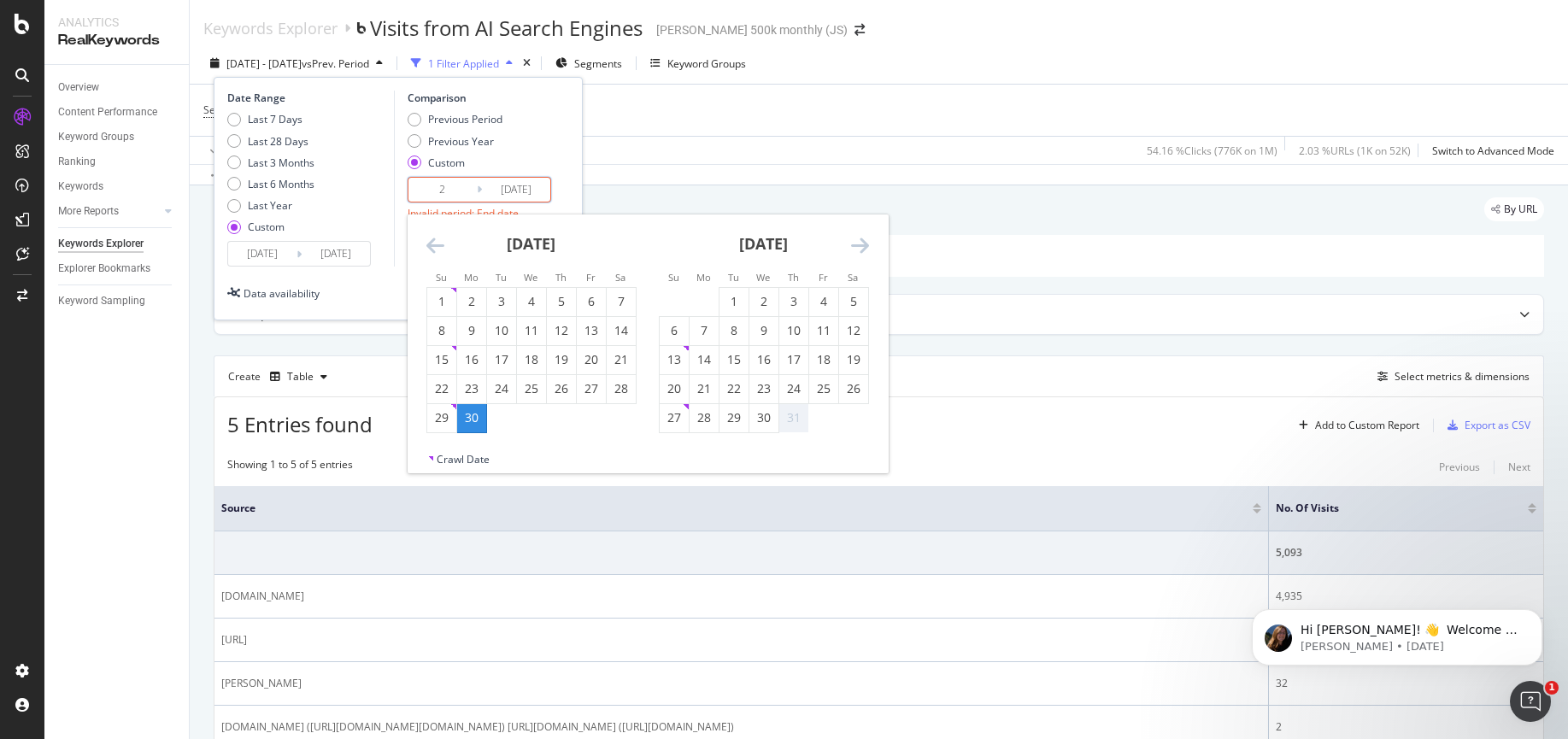
type input "2"
click at [512, 179] on input "2025/06/30" at bounding box center [515, 189] width 69 height 23
drag, startPoint x: 496, startPoint y: 185, endPoint x: 585, endPoint y: 192, distance: 89.3
click at [585, 192] on div "Keywords Explorer Visits from AI Search Engines Benjamin Moore 500k monthly (JS…" at bounding box center [879, 369] width 1378 height 739
type input "2025/06/30"
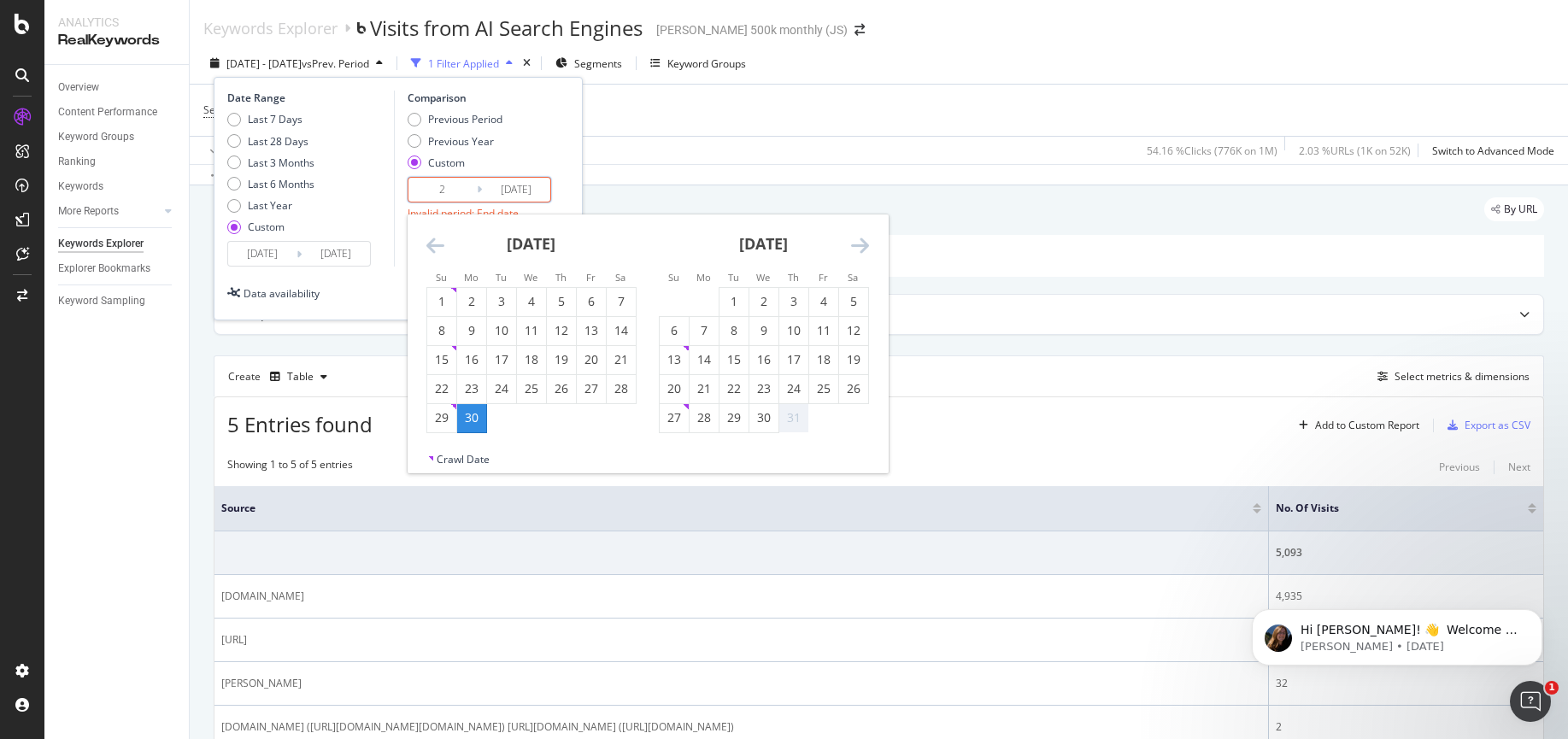
drag, startPoint x: 439, startPoint y: 194, endPoint x: 448, endPoint y: 192, distance: 9.2
click at [440, 194] on input "2" at bounding box center [442, 189] width 69 height 23
click at [449, 192] on input "2" at bounding box center [442, 189] width 69 height 23
click at [568, 172] on div "Date Range Last 7 Days Last 28 Days Last 3 Months Last 6 Months Last Year Custo…" at bounding box center [398, 177] width 342 height 176
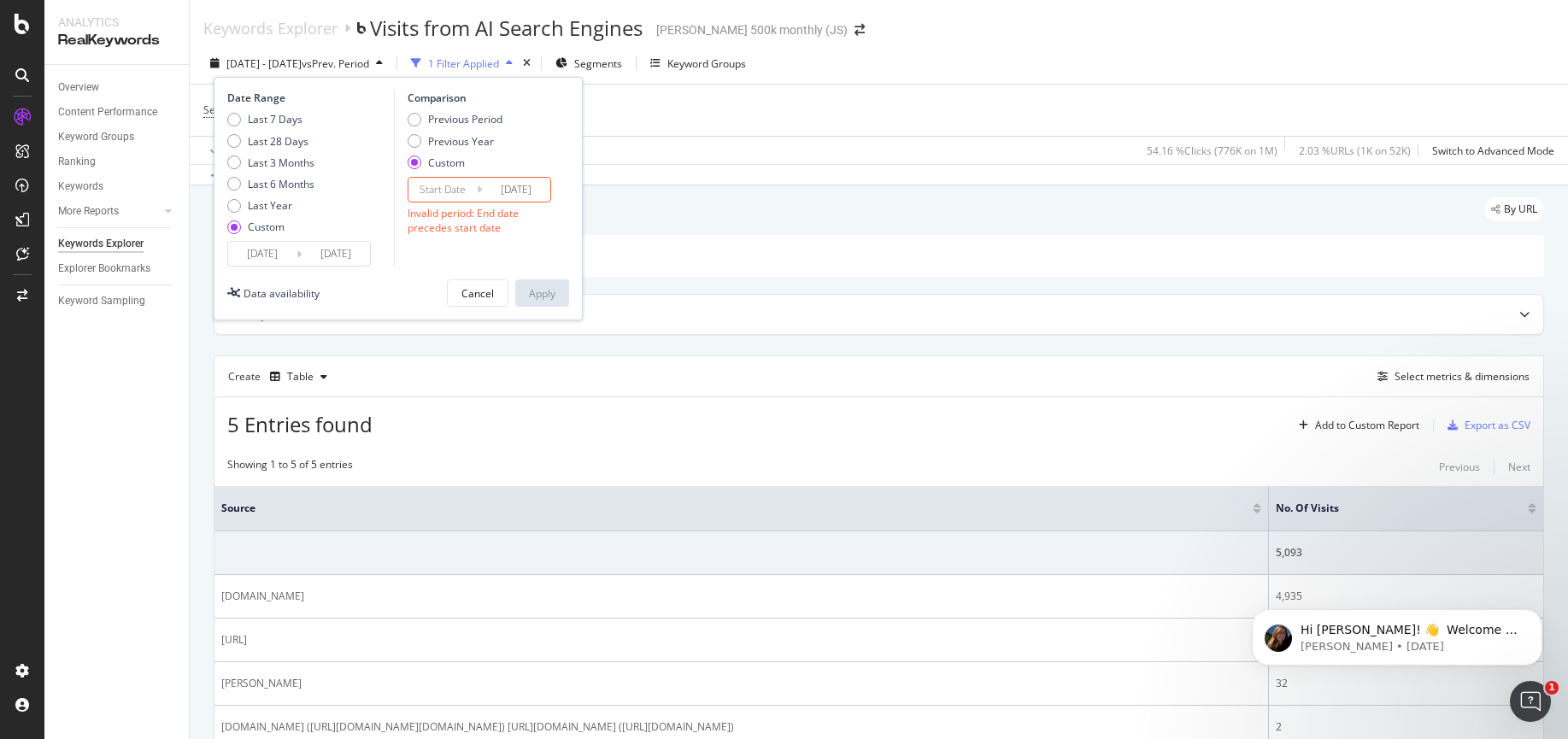
click at [530, 184] on input "2025/06/30" at bounding box center [515, 189] width 69 height 23
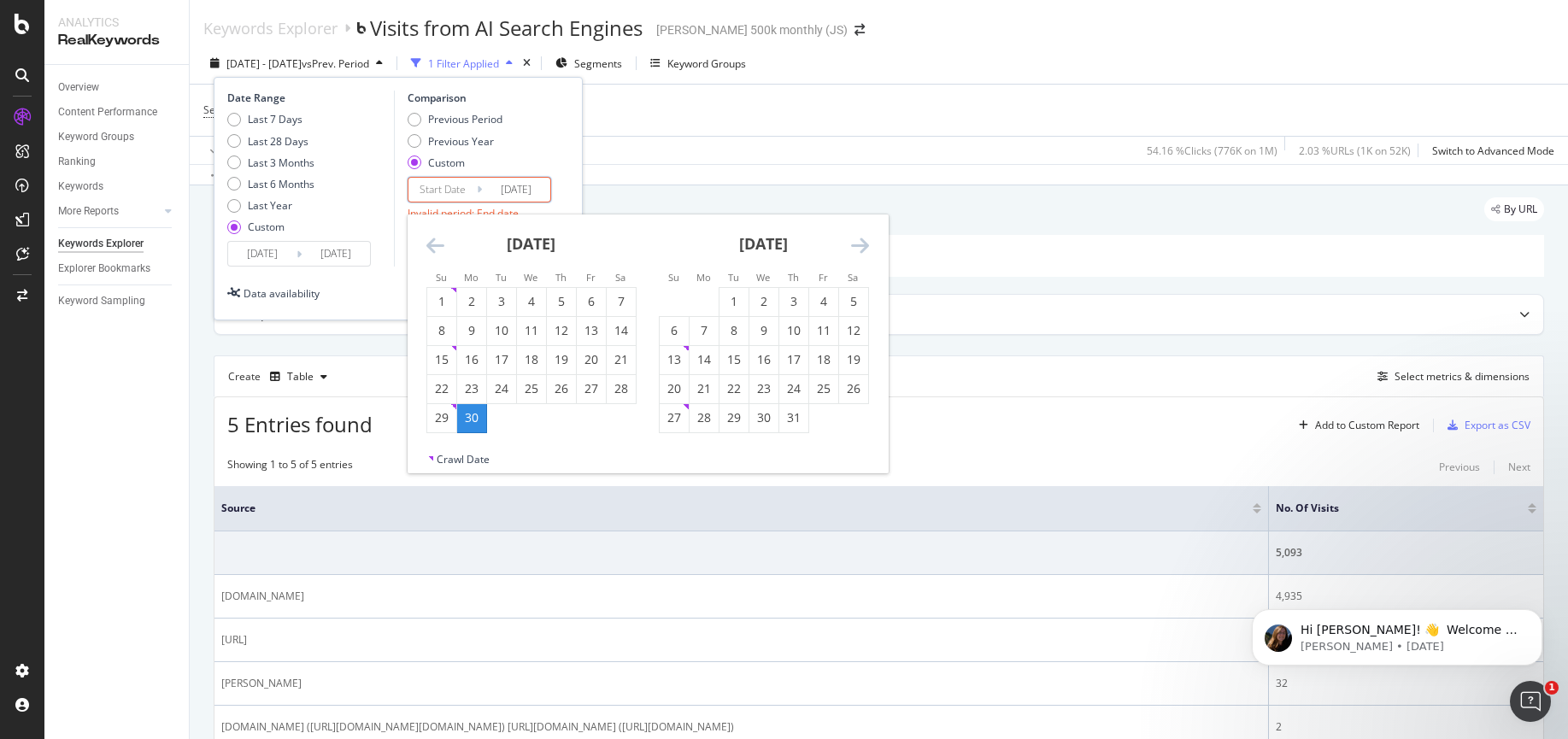
drag, startPoint x: 548, startPoint y: 181, endPoint x: 588, endPoint y: 184, distance: 40.1
click at [588, 184] on div "2025 Jul. 1st - Jul. 31st vs Prev. Period 1 Filter Applied Segments Keyword Gro…" at bounding box center [879, 114] width 1378 height 143
type input "2025/06/3"
click at [285, 146] on div "Last 28 Days" at bounding box center [278, 141] width 61 height 14
type input "2025/07/22"
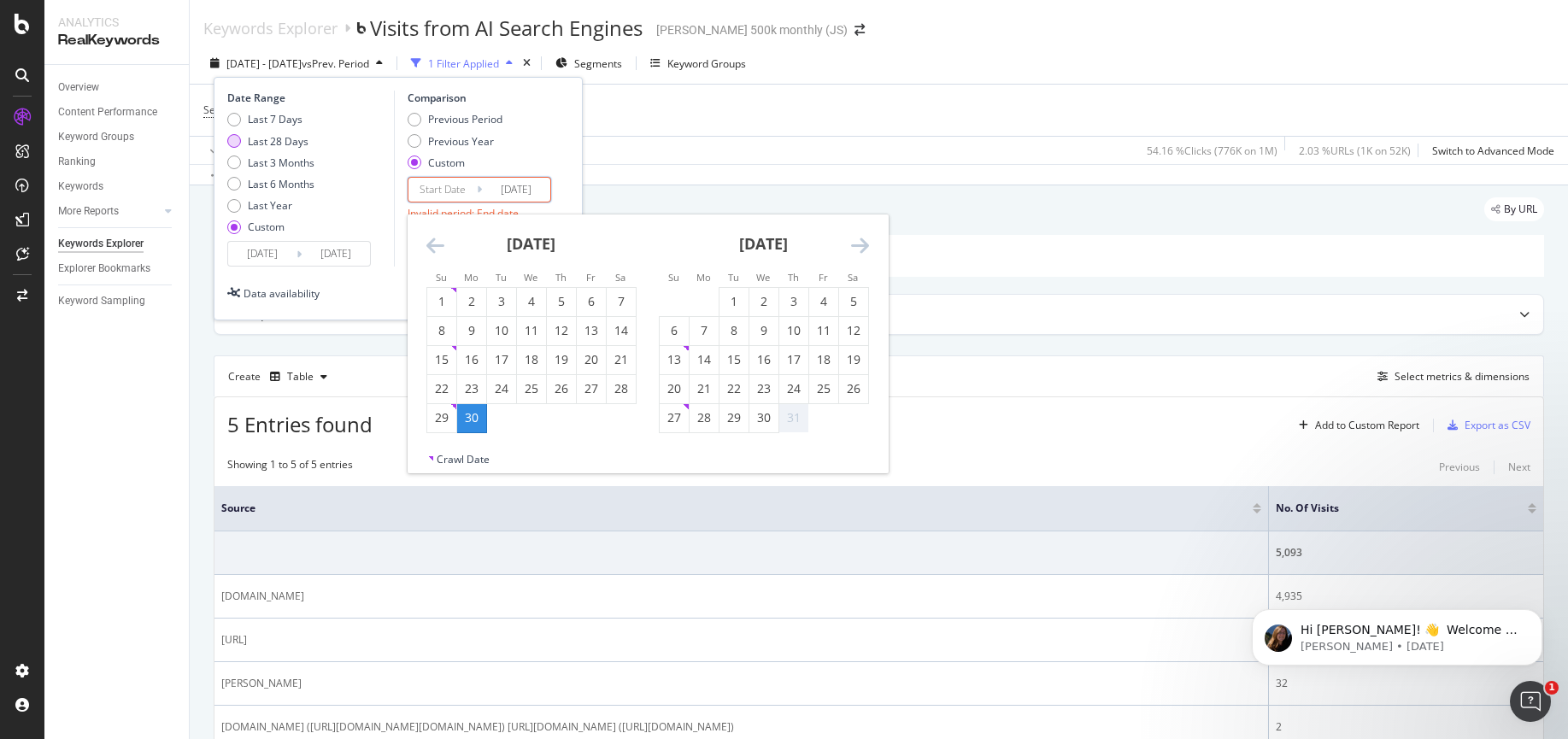
type input "2025/08/18"
type input "2025/08/19"
type input "2025/09/15"
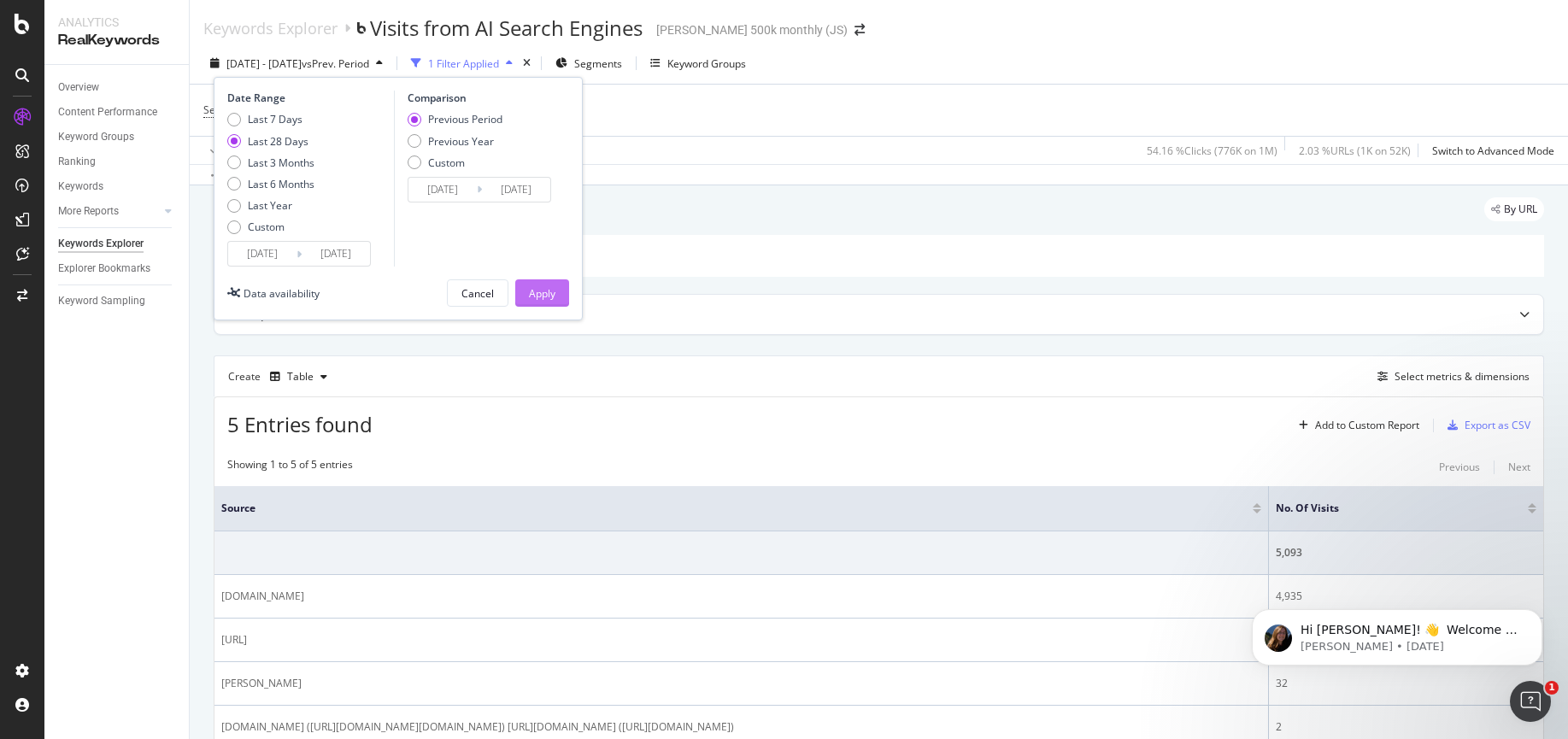
click at [565, 287] on button "Apply" at bounding box center [542, 293] width 54 height 27
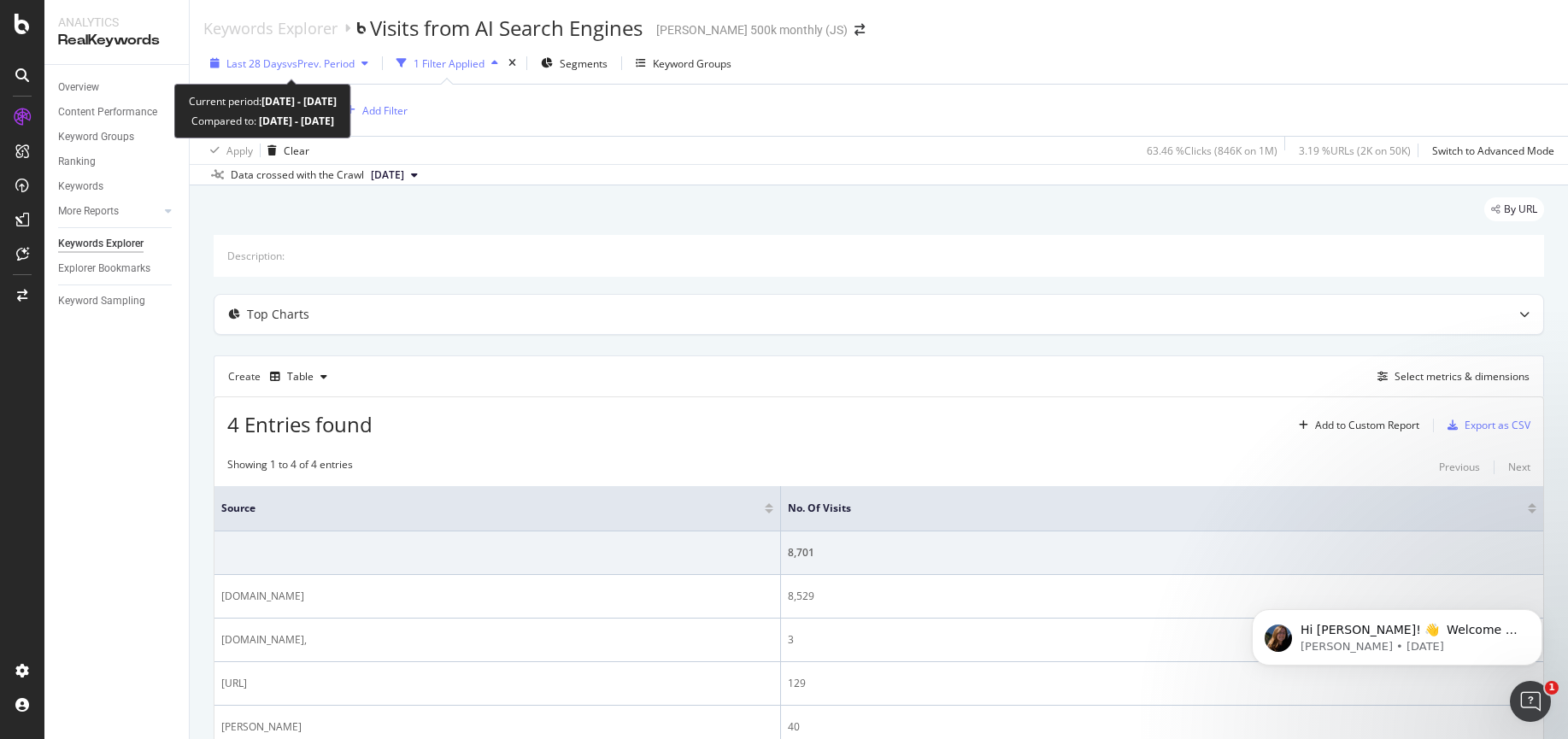
click at [306, 53] on div "Last 28 Days vs Prev. Period" at bounding box center [289, 63] width 172 height 25
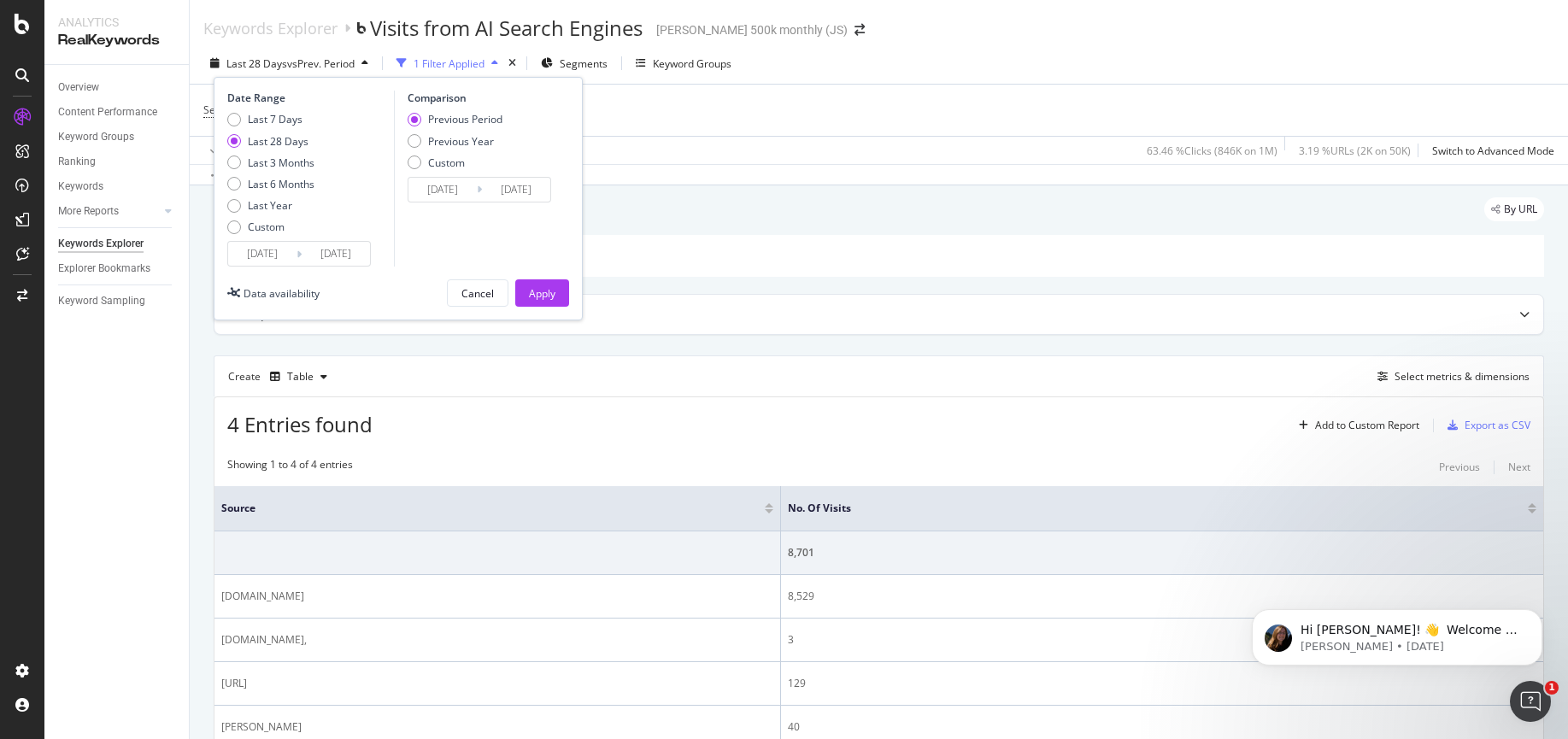
click at [282, 239] on div "Last 7 Days Last 28 Days Last 3 Months Last 6 Months Last Year Custom" at bounding box center [270, 176] width 87 height 129
click at [284, 253] on input "2025/08/19" at bounding box center [262, 253] width 69 height 23
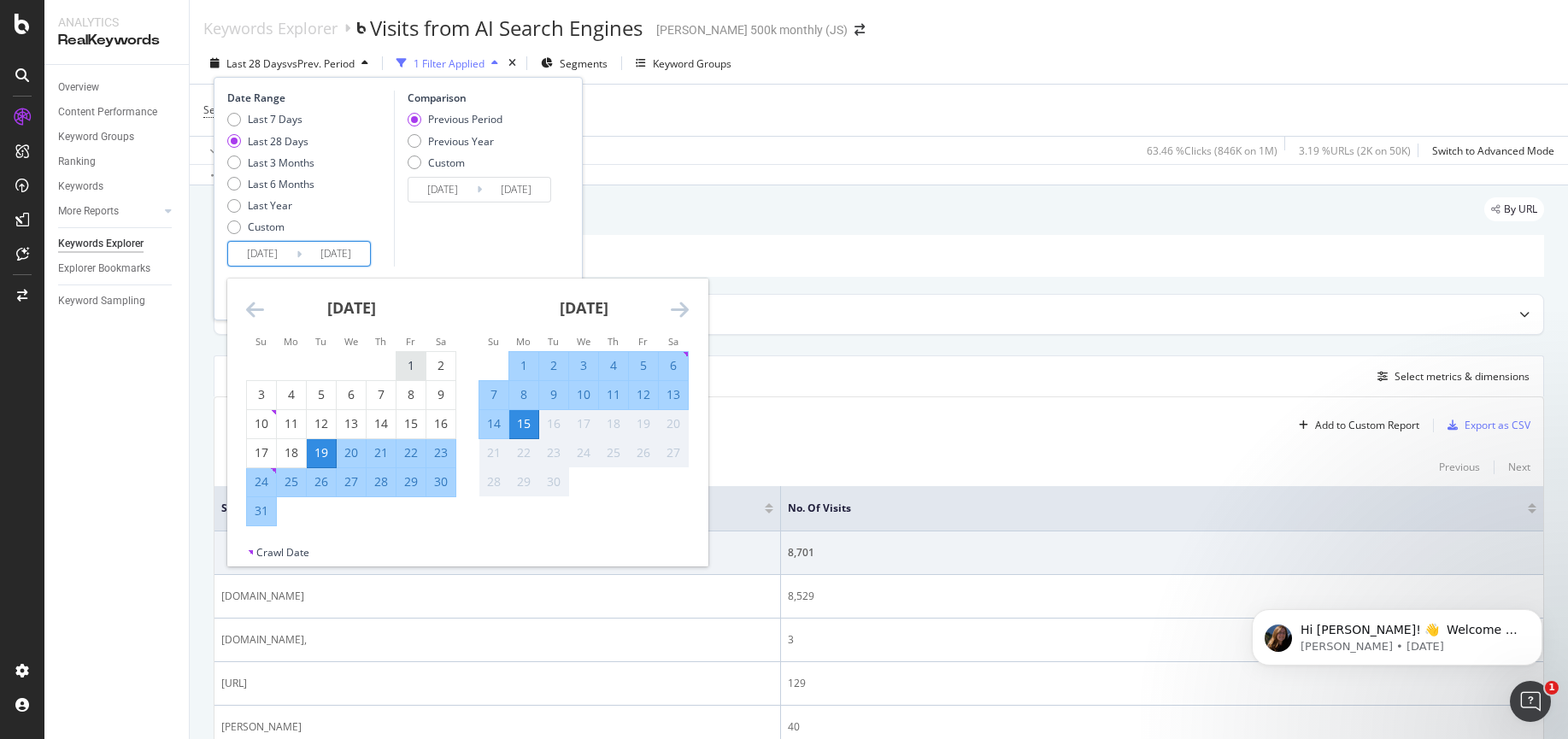
click at [399, 360] on div "1" at bounding box center [410, 365] width 29 height 17
type input "2025/06/16"
type input "2025/07/31"
type input "2025/08/01"
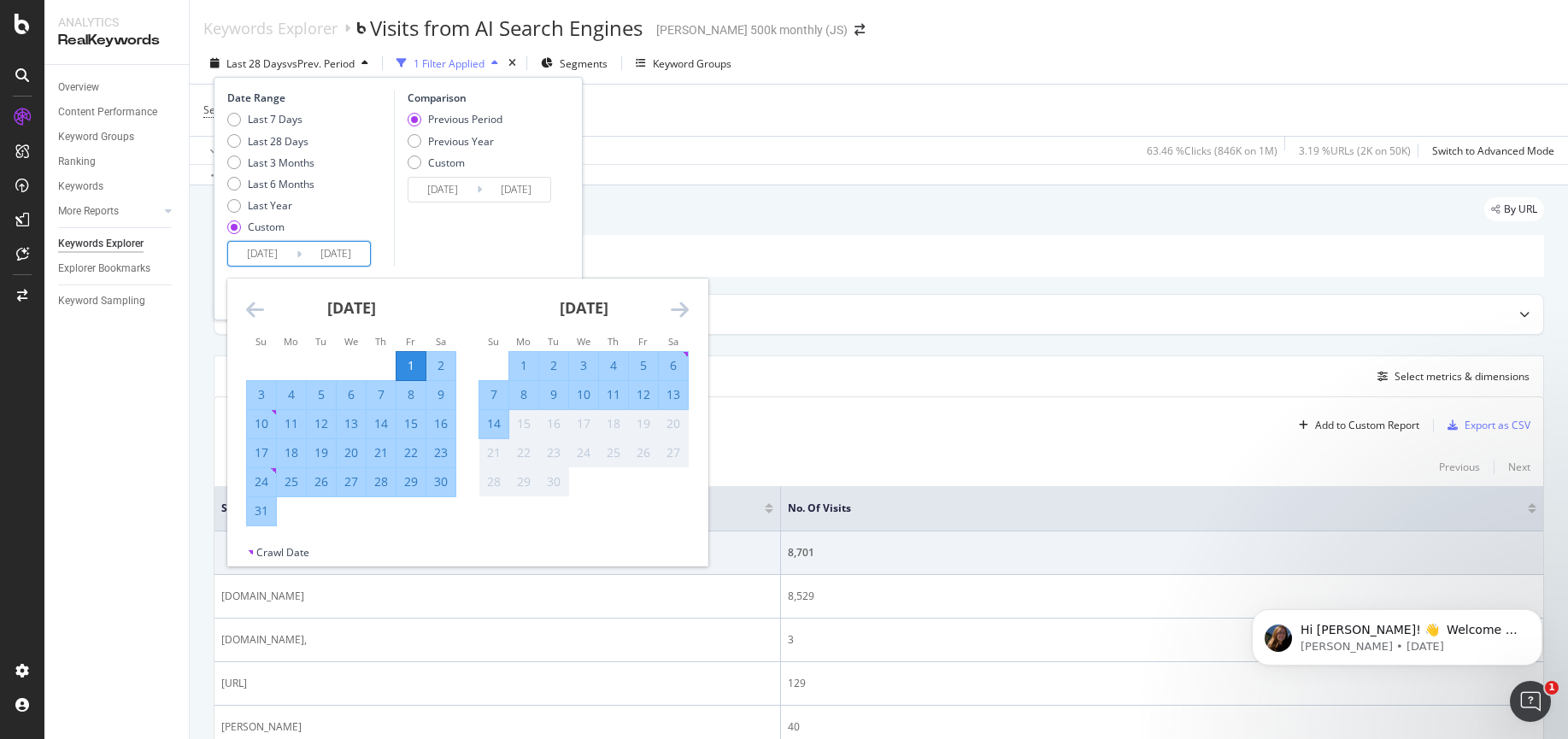
click at [265, 514] on div "31" at bounding box center [261, 511] width 29 height 17
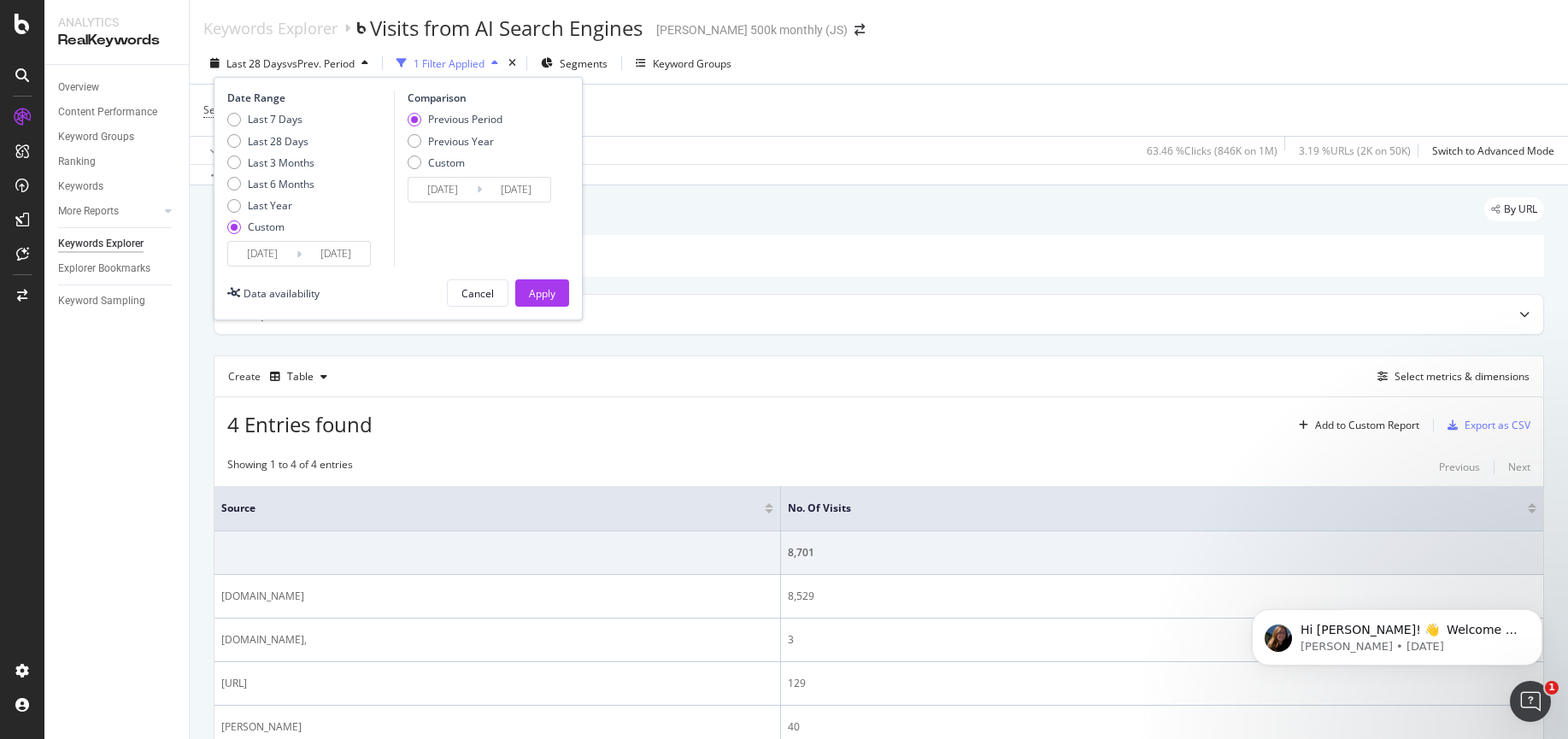
type input "2025/07/01"
type input "2025/08/31"
click at [548, 292] on div "Apply" at bounding box center [542, 293] width 26 height 14
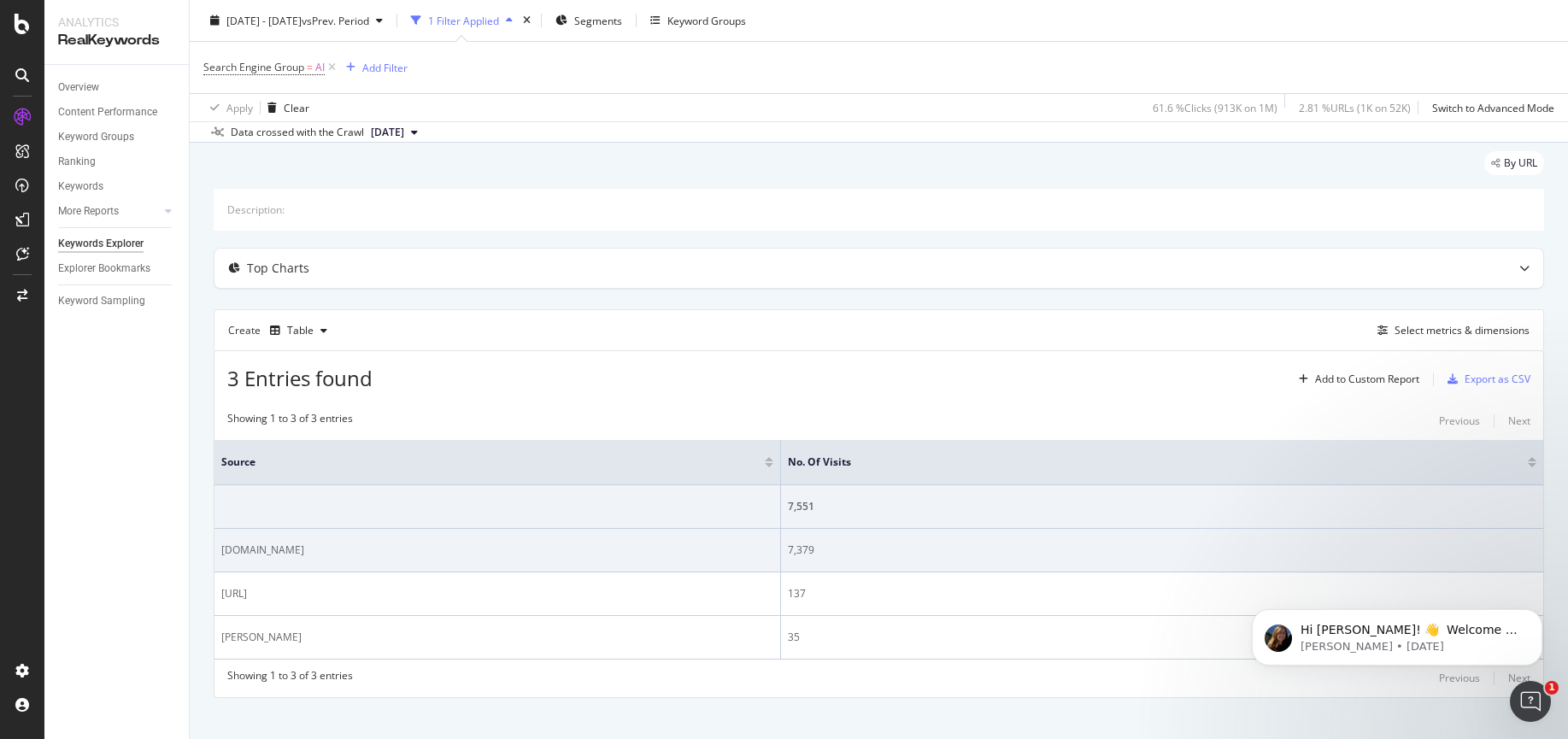
scroll to position [64, 0]
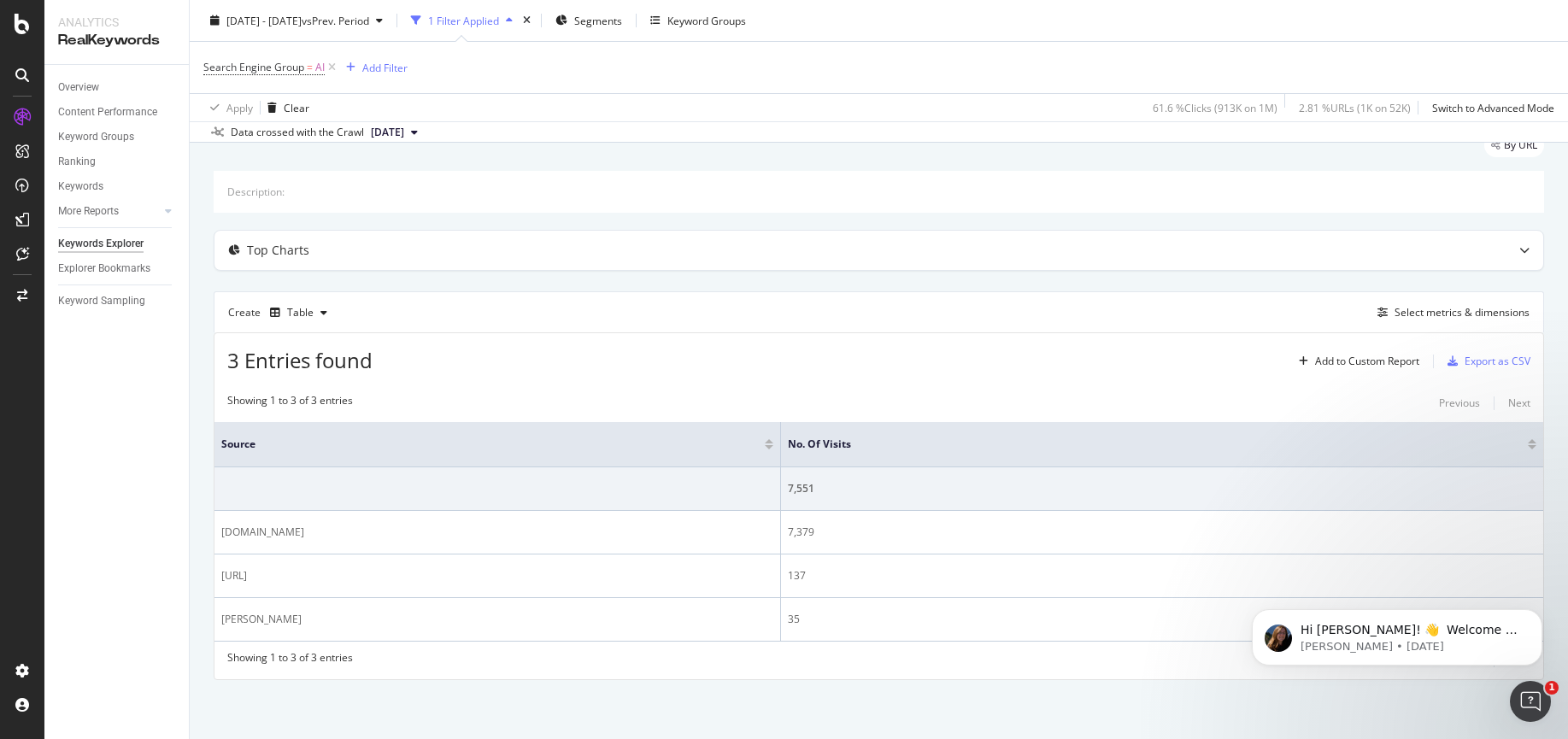
click at [1521, 449] on div "No. of Visits" at bounding box center [1161, 444] width 748 height 17
click at [1528, 445] on div at bounding box center [1531, 447] width 8 height 5
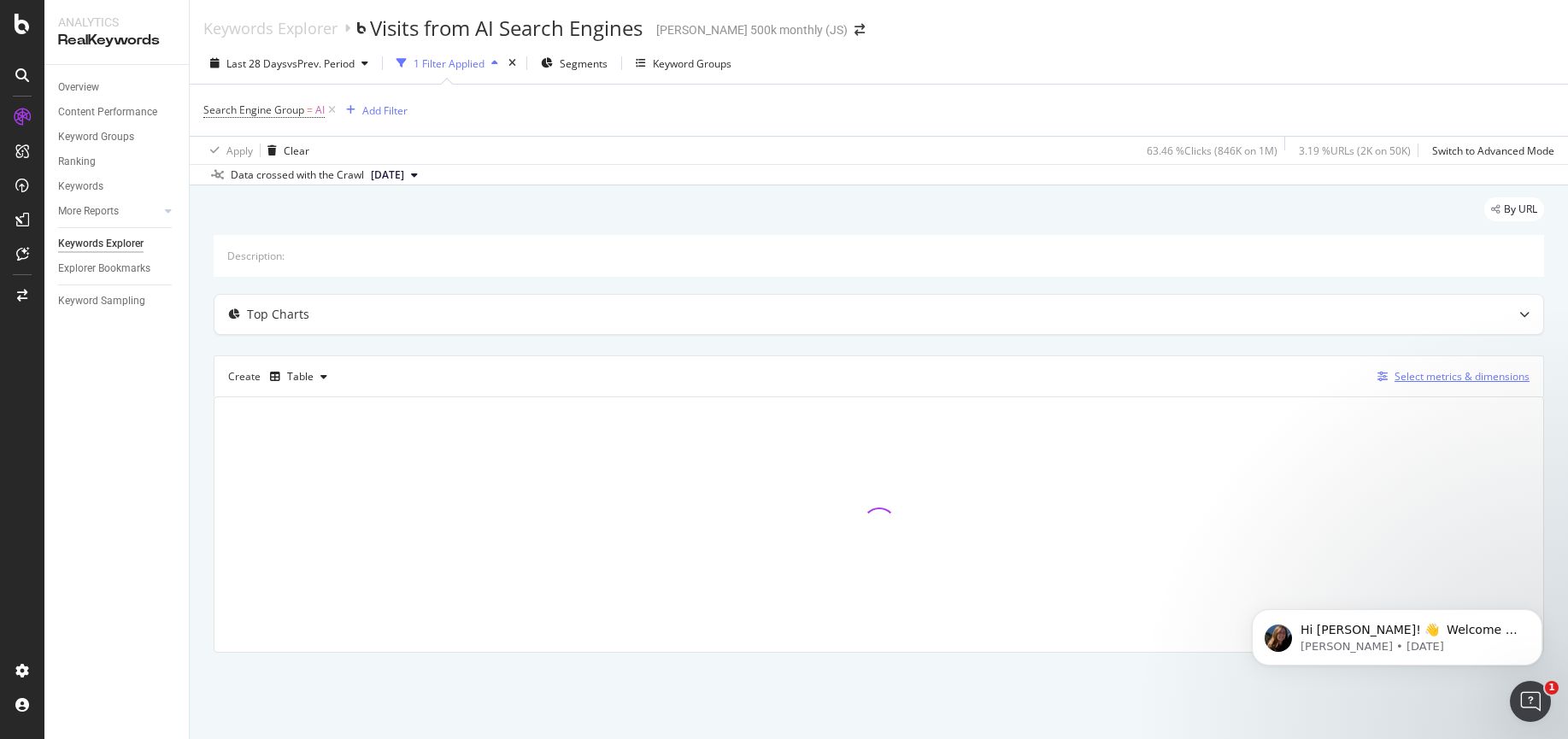
click at [1435, 383] on div "Select metrics & dimensions" at bounding box center [1462, 376] width 135 height 14
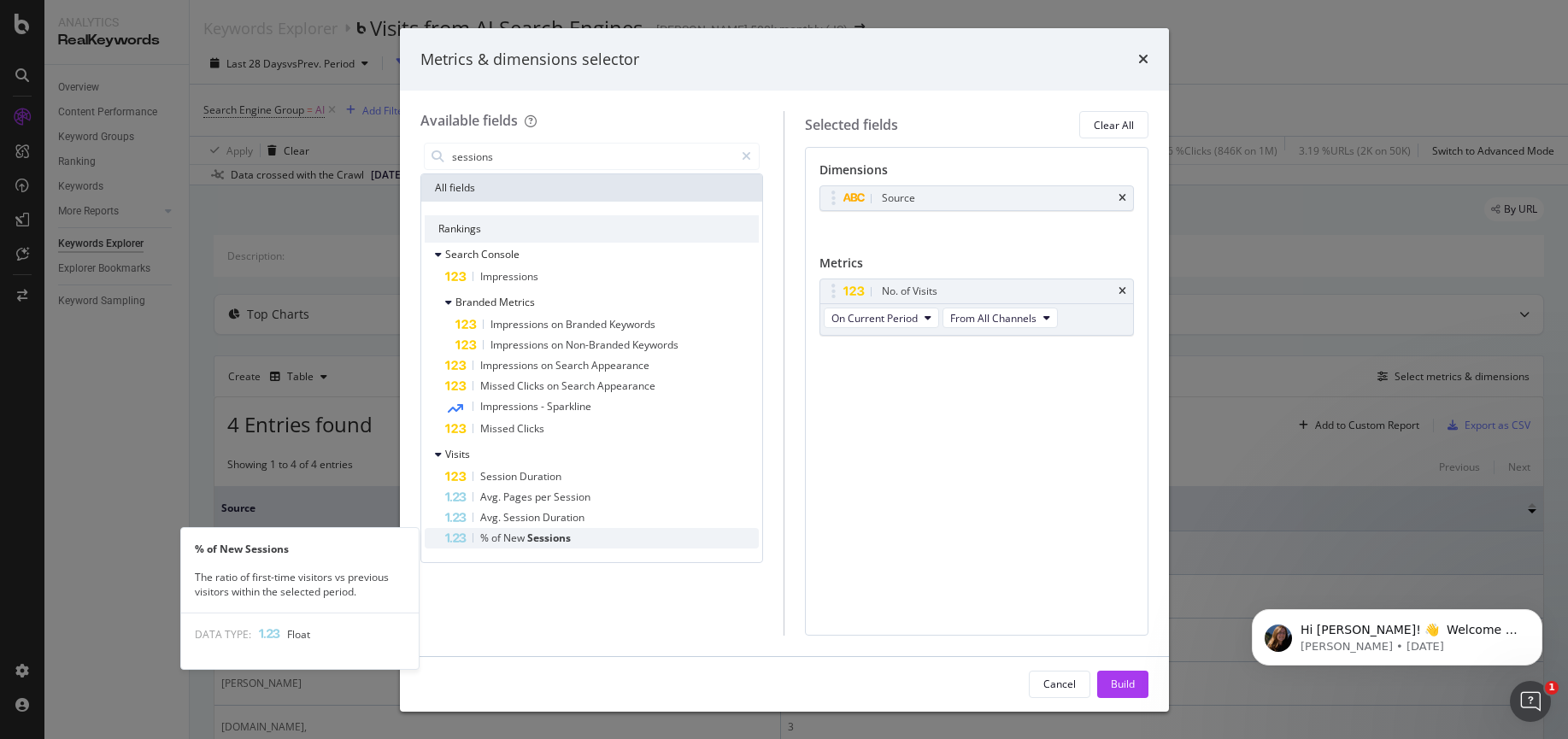
type input "sessions"
click at [592, 536] on div "% of New Sessions" at bounding box center [602, 538] width 315 height 21
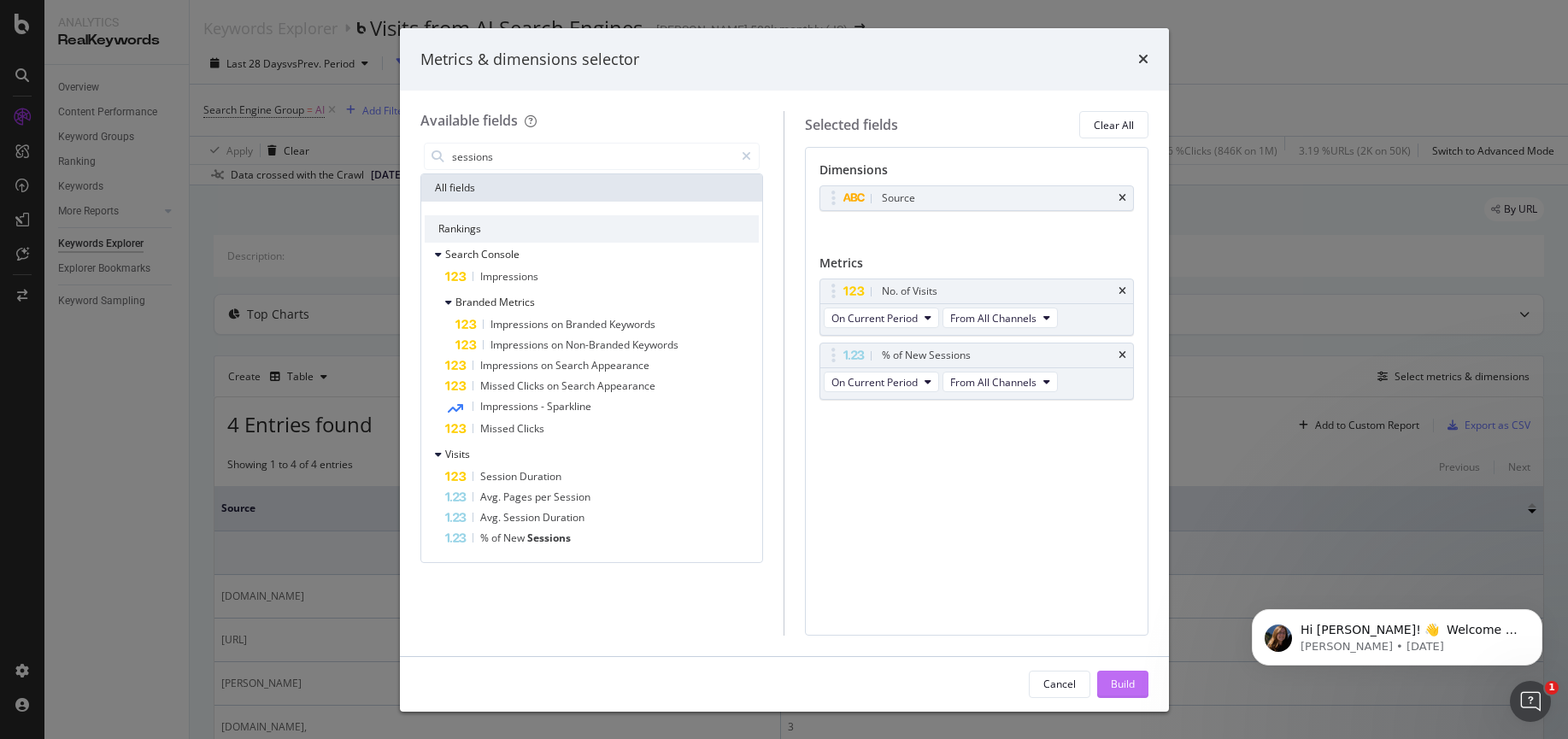
click at [1134, 682] on button "Build" at bounding box center [1122, 684] width 52 height 27
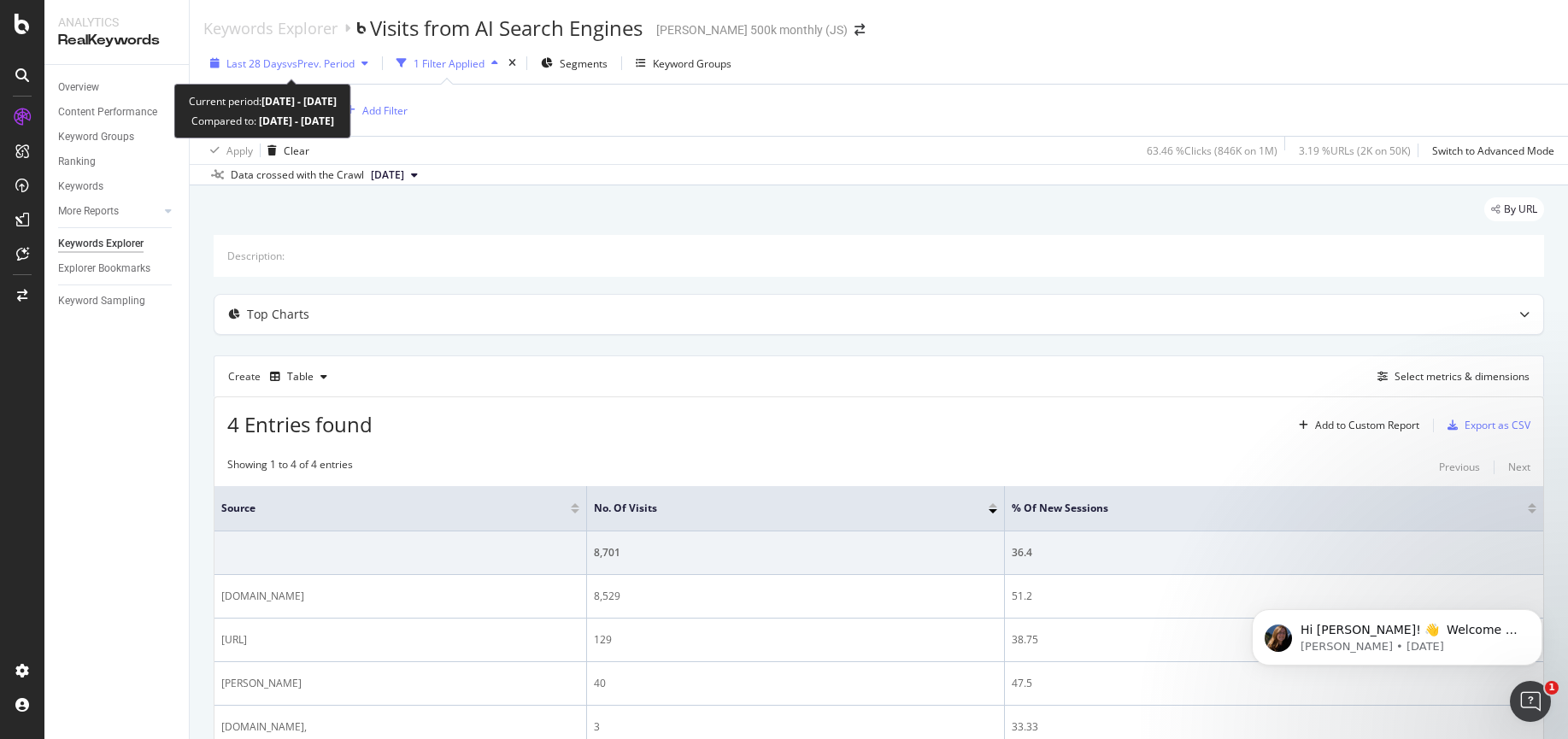
click at [277, 59] on span "Last 28 Days" at bounding box center [256, 63] width 61 height 14
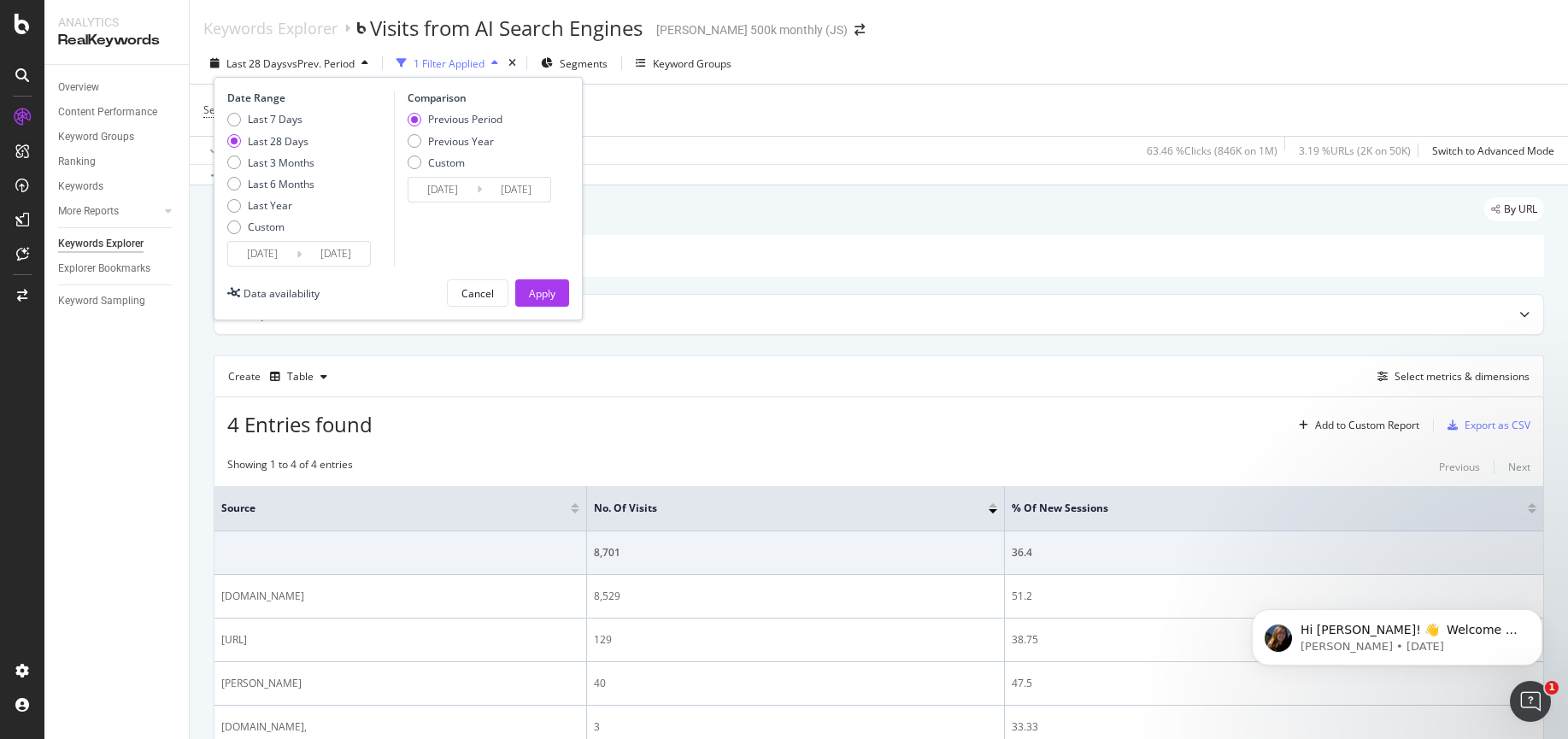
click at [284, 251] on input "2025/08/19" at bounding box center [262, 253] width 69 height 23
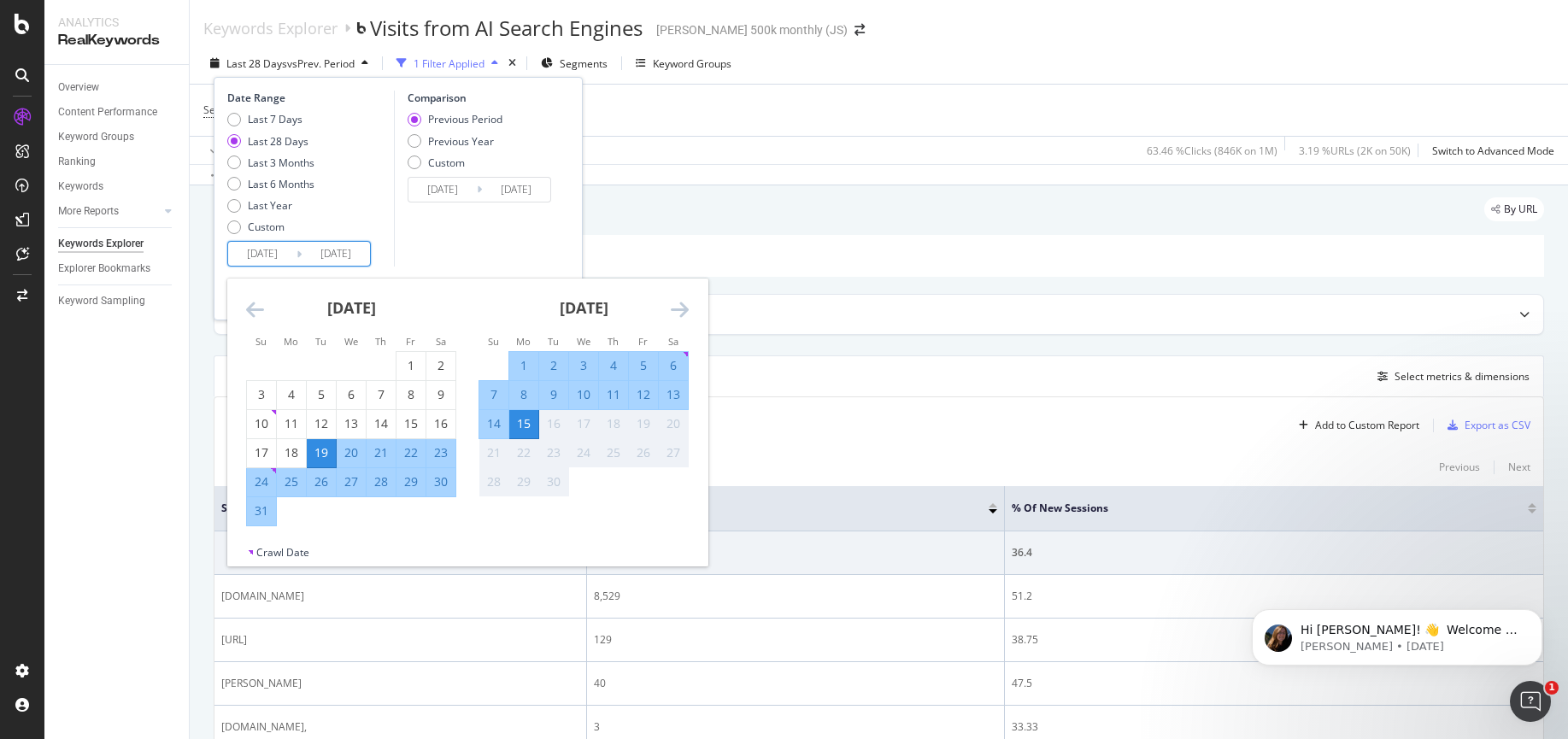
click at [252, 313] on icon "Move backward to switch to the previous month." at bounding box center [254, 309] width 18 height 21
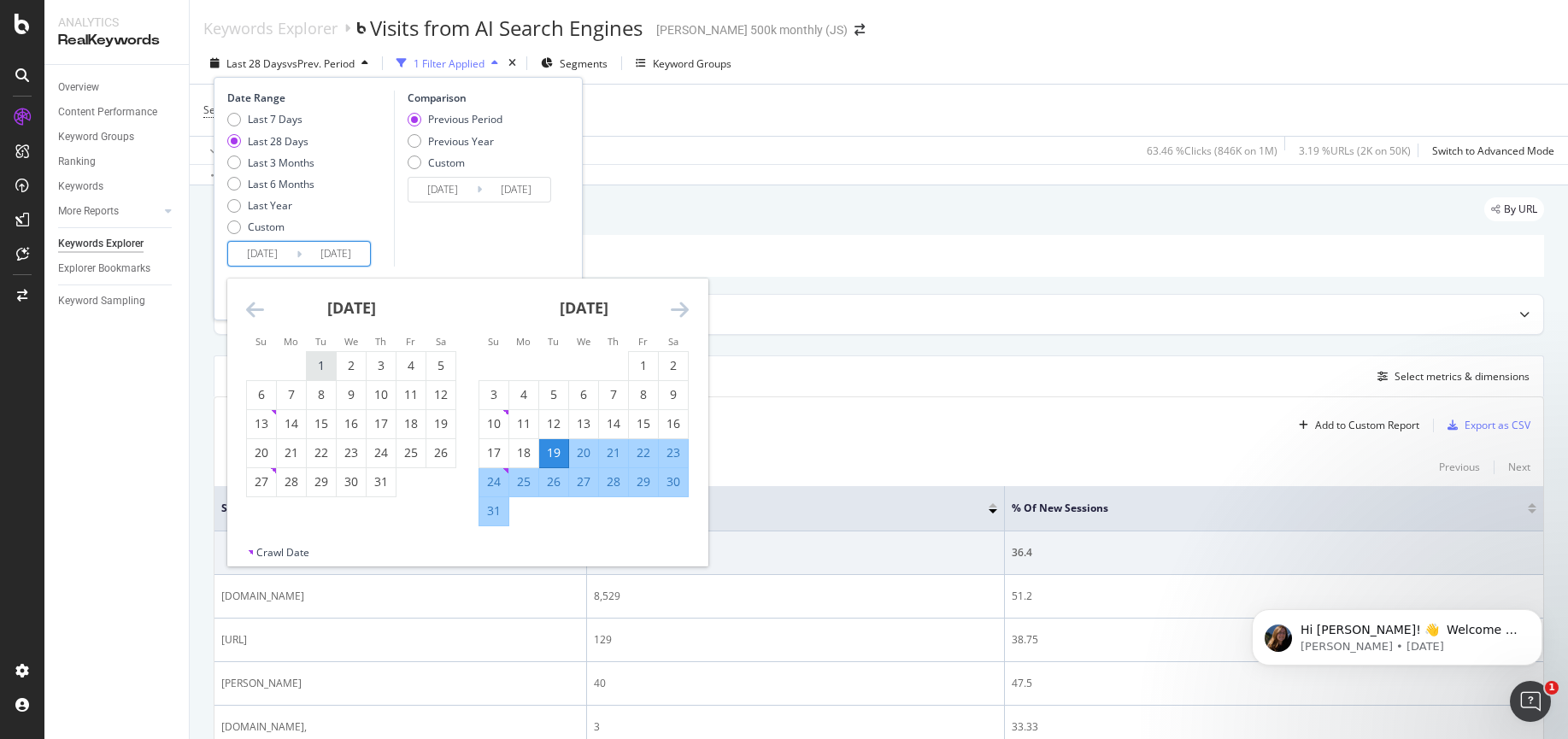
click at [317, 364] on div "1" at bounding box center [321, 365] width 29 height 17
type input "2025/04/15"
type input "2025/06/30"
type input "2025/07/01"
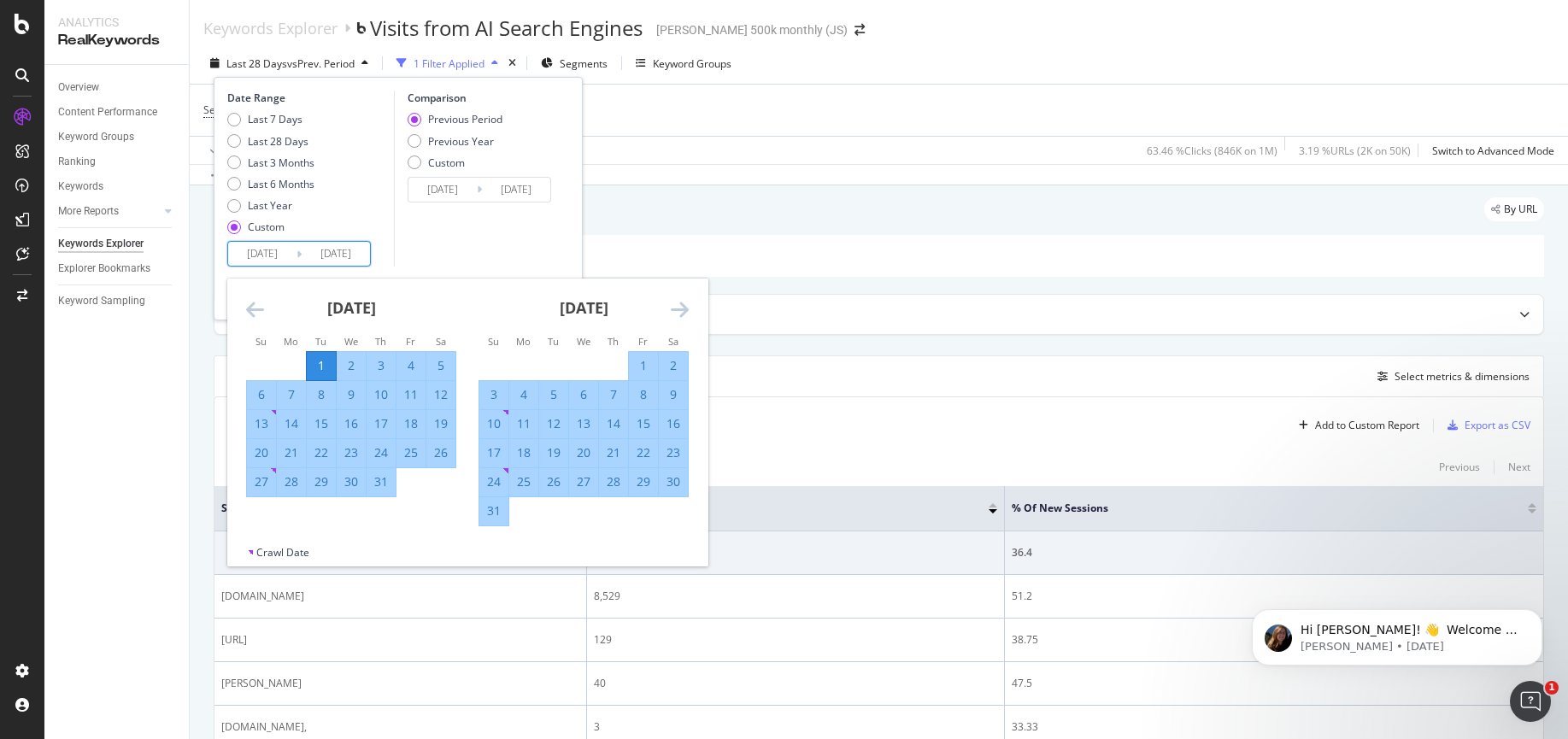
click at [375, 480] on div "31" at bounding box center [380, 482] width 29 height 17
type input "2025/05/31"
type input "2025/07/31"
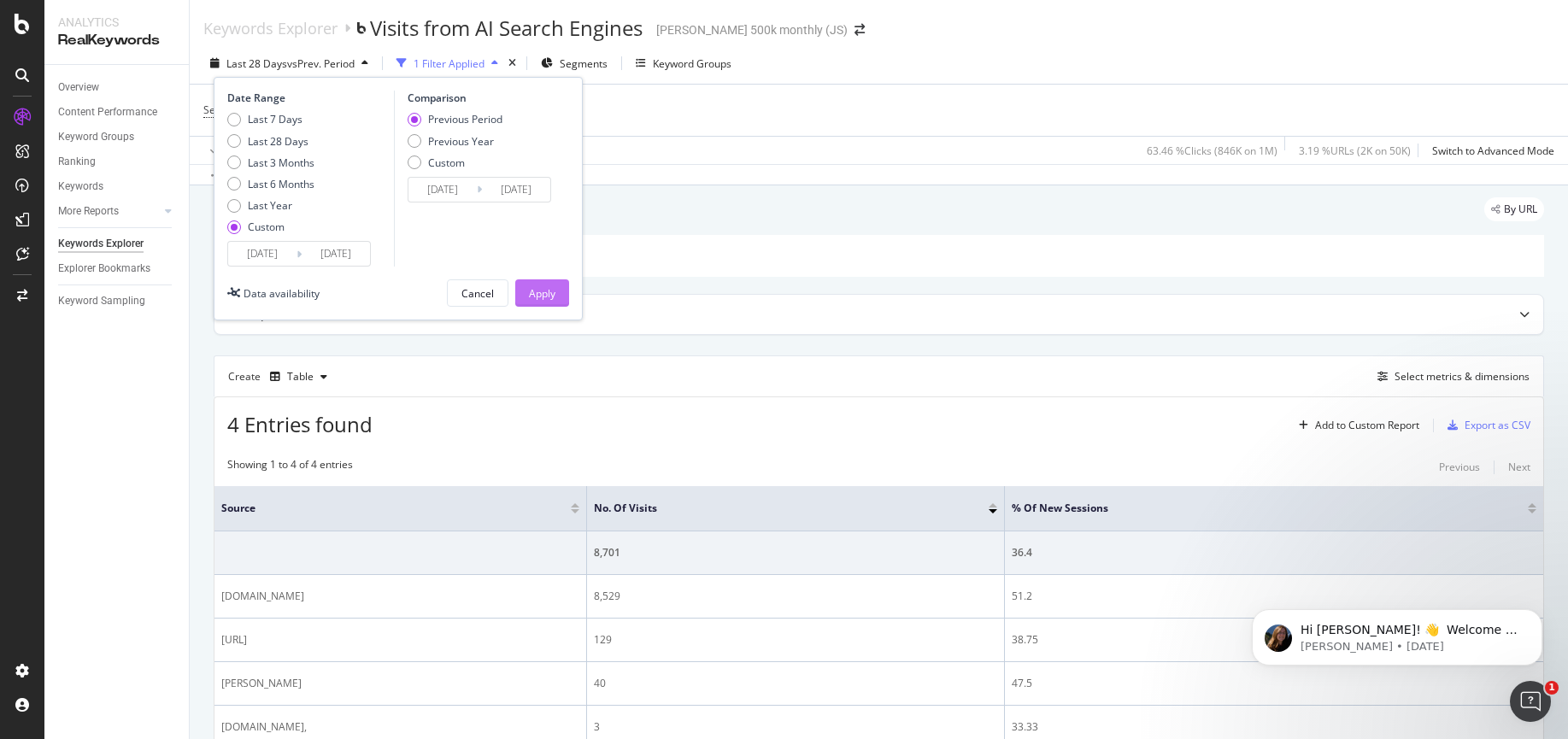
click at [557, 295] on button "Apply" at bounding box center [542, 293] width 54 height 27
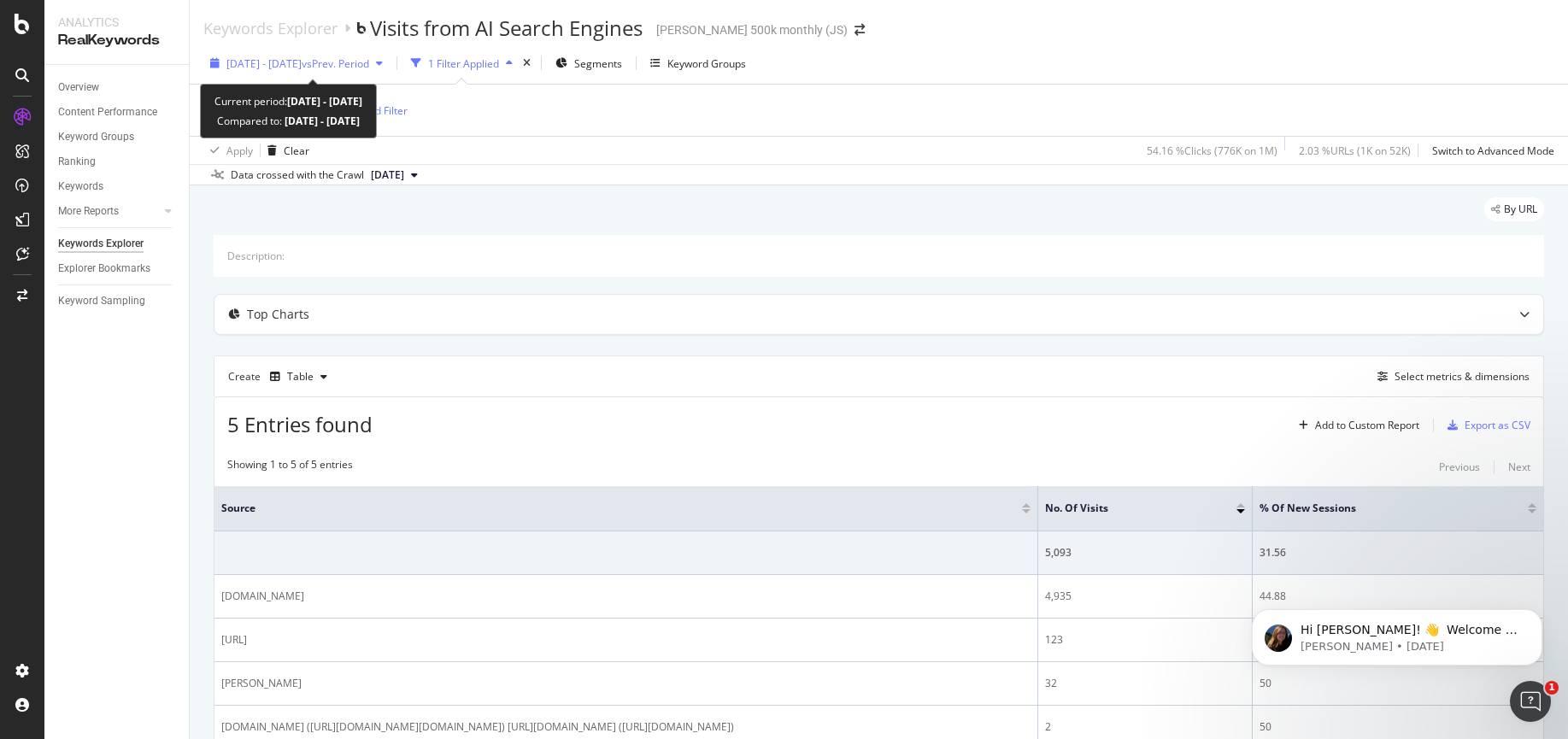
click at [281, 67] on span "2025 Jul. 1st - Jul. 31st" at bounding box center [264, 63] width 75 height 14
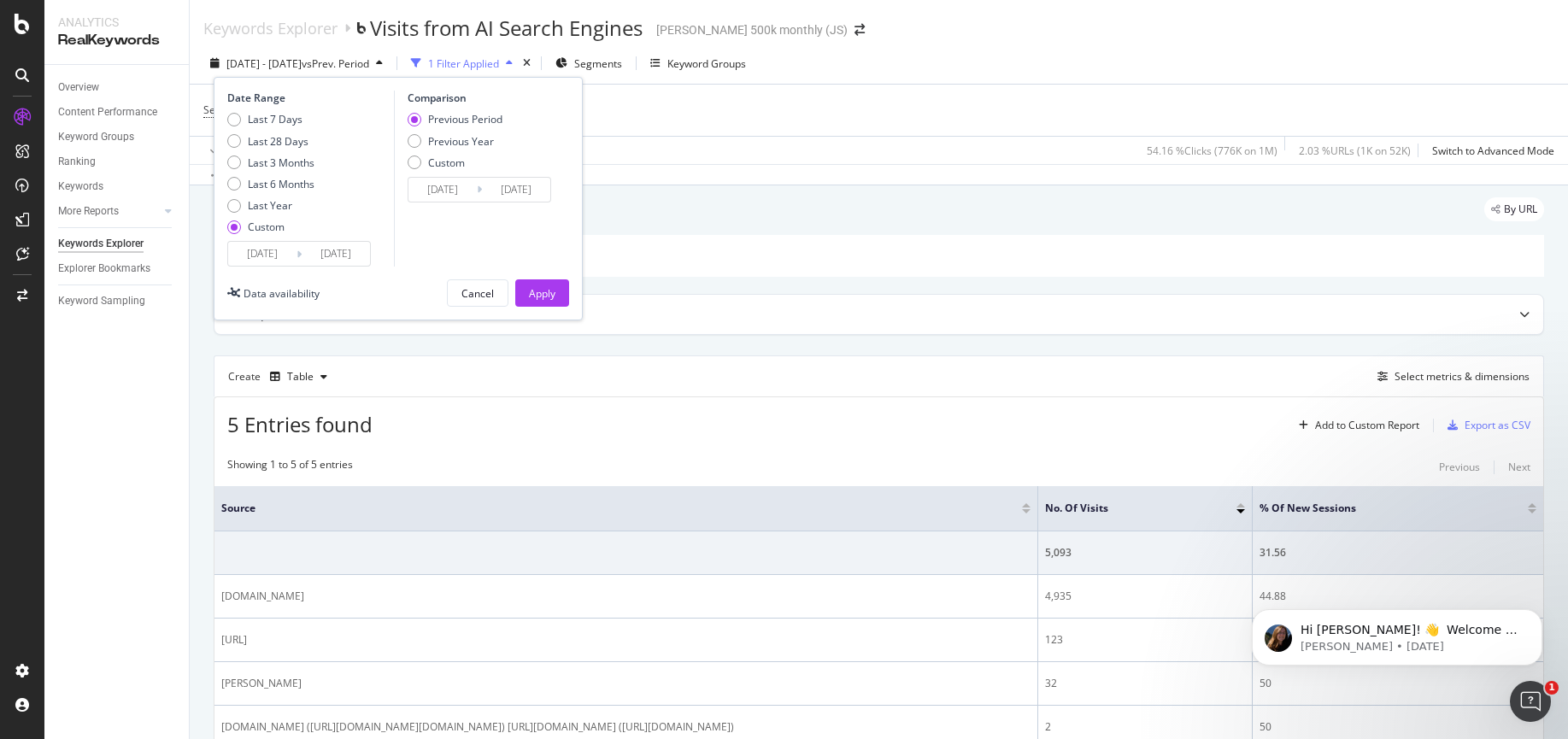
click at [272, 258] on input "2025/07/01" at bounding box center [262, 253] width 69 height 23
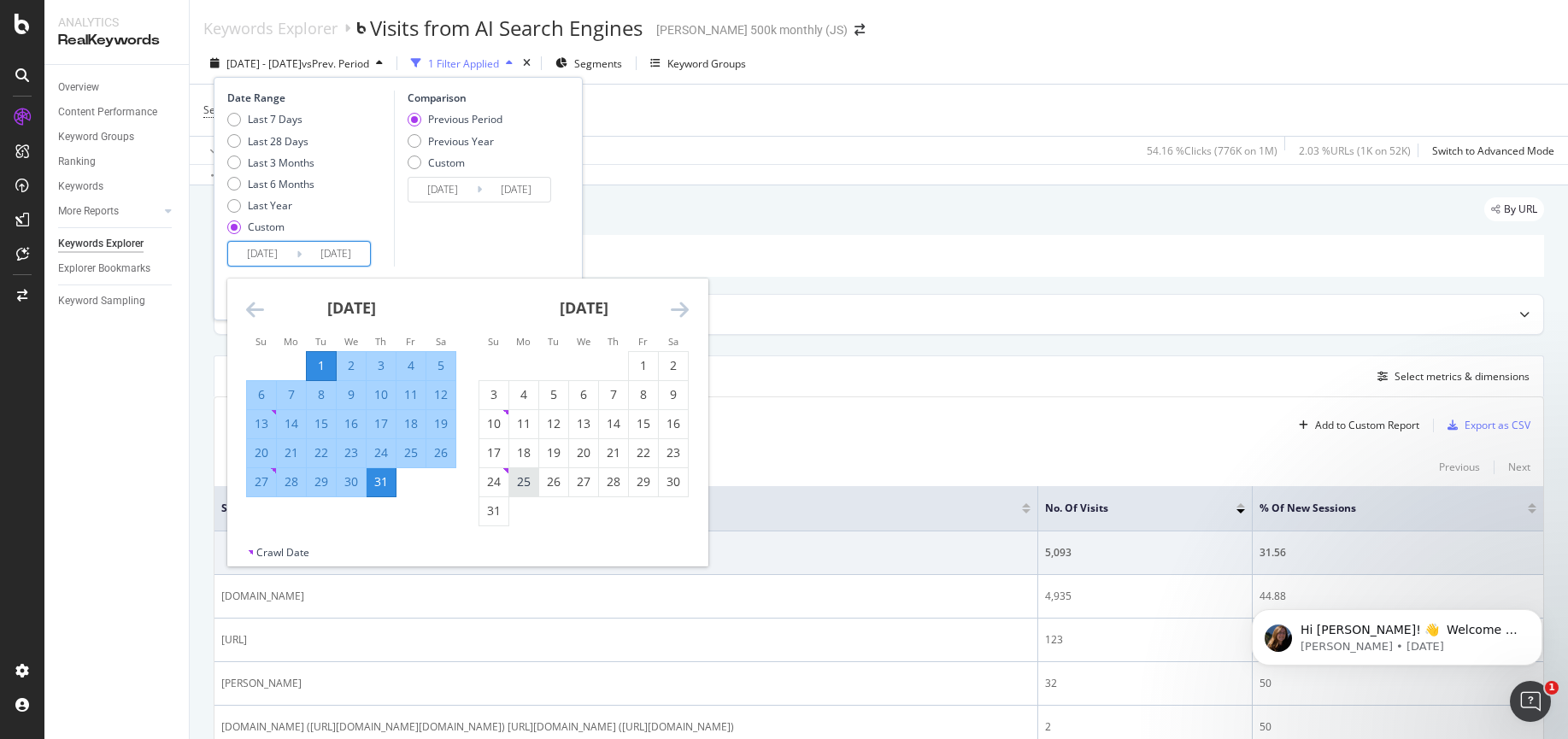
drag, startPoint x: 638, startPoint y: 366, endPoint x: 528, endPoint y: 492, distance: 167.3
click at [638, 366] on div "1" at bounding box center [643, 365] width 29 height 17
type input "2025/08/01"
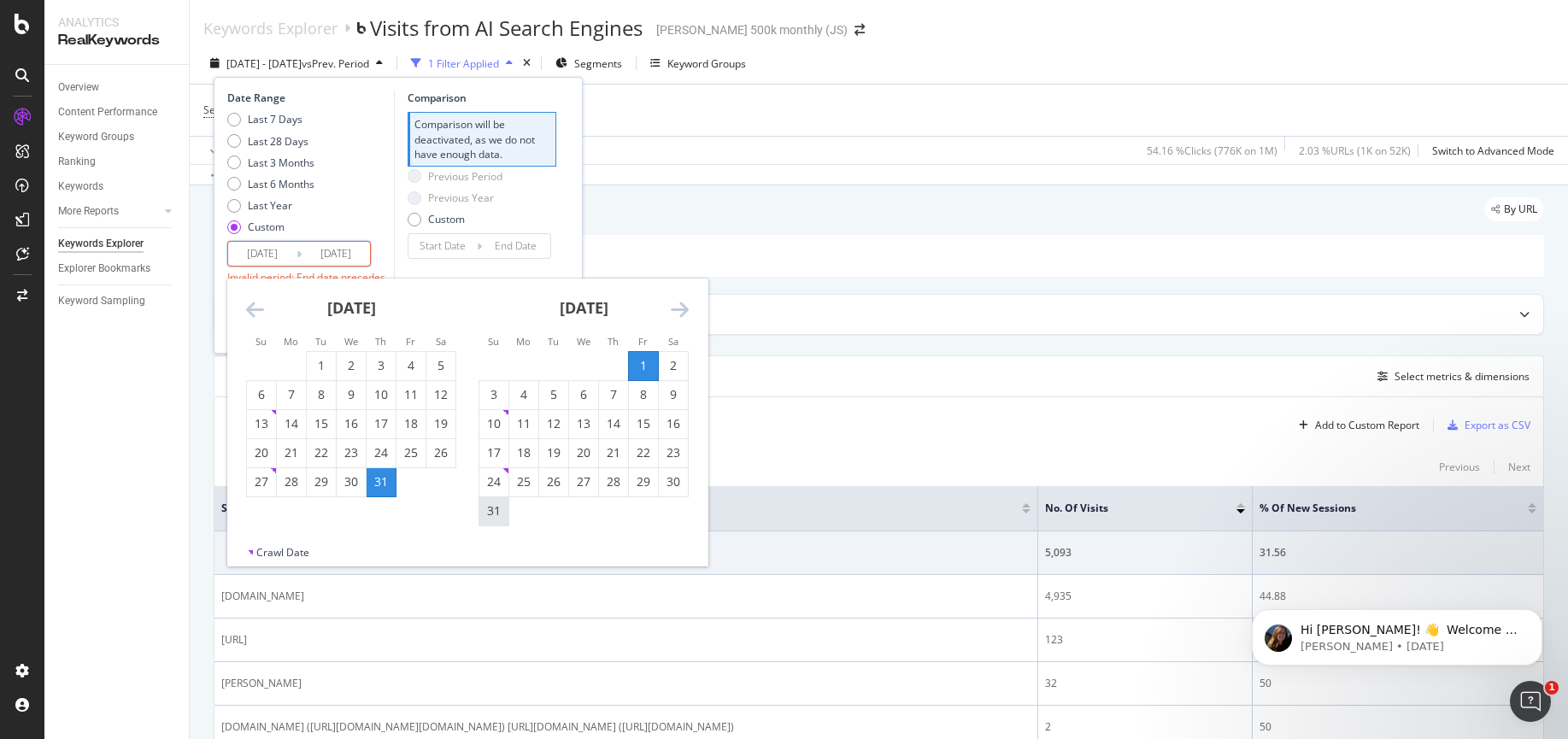
click at [491, 519] on div "31" at bounding box center [493, 512] width 29 height 28
type input "2025/07/01"
type input "2025/07/31"
type input "2025/08/31"
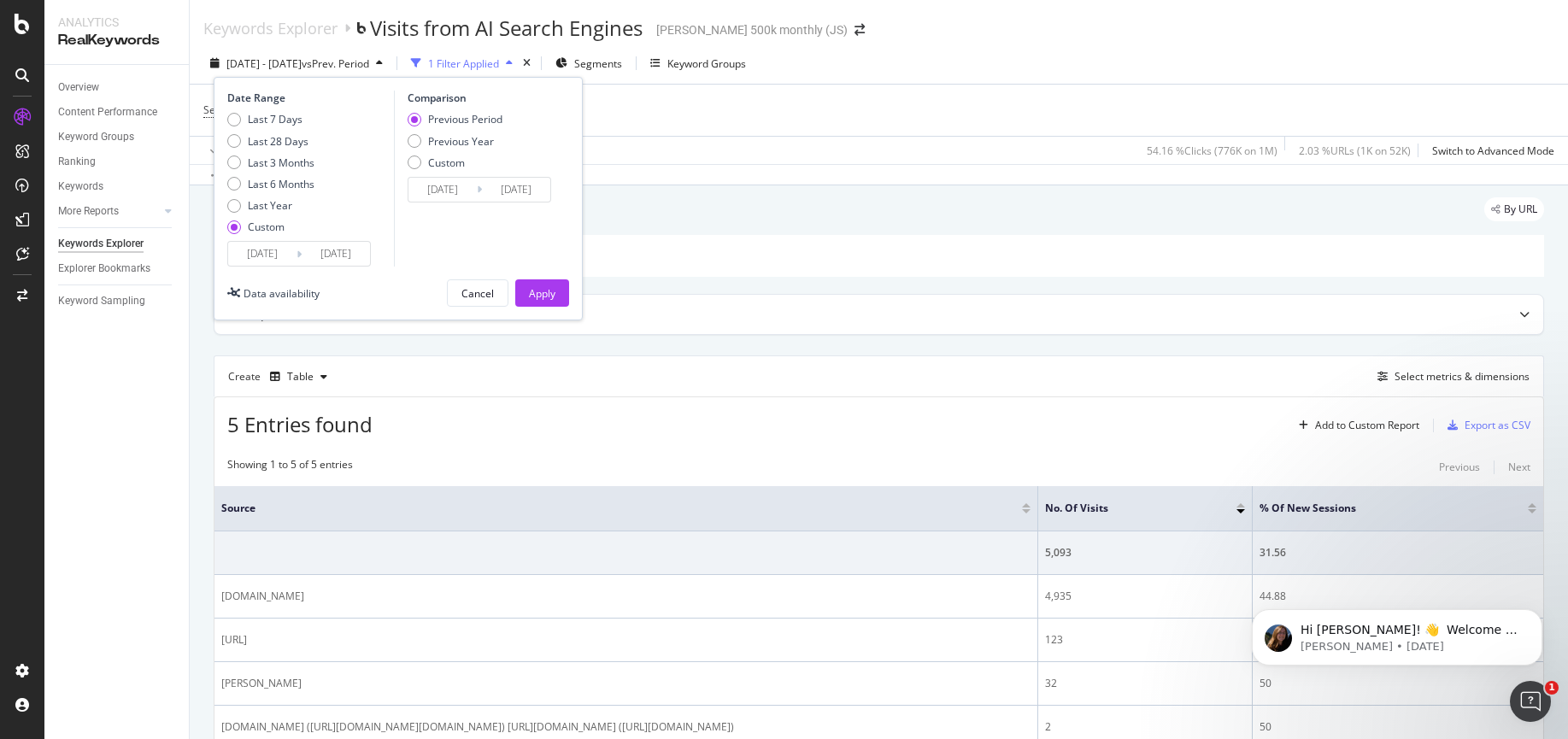
click at [277, 254] on input "2025/08/01" at bounding box center [262, 253] width 69 height 23
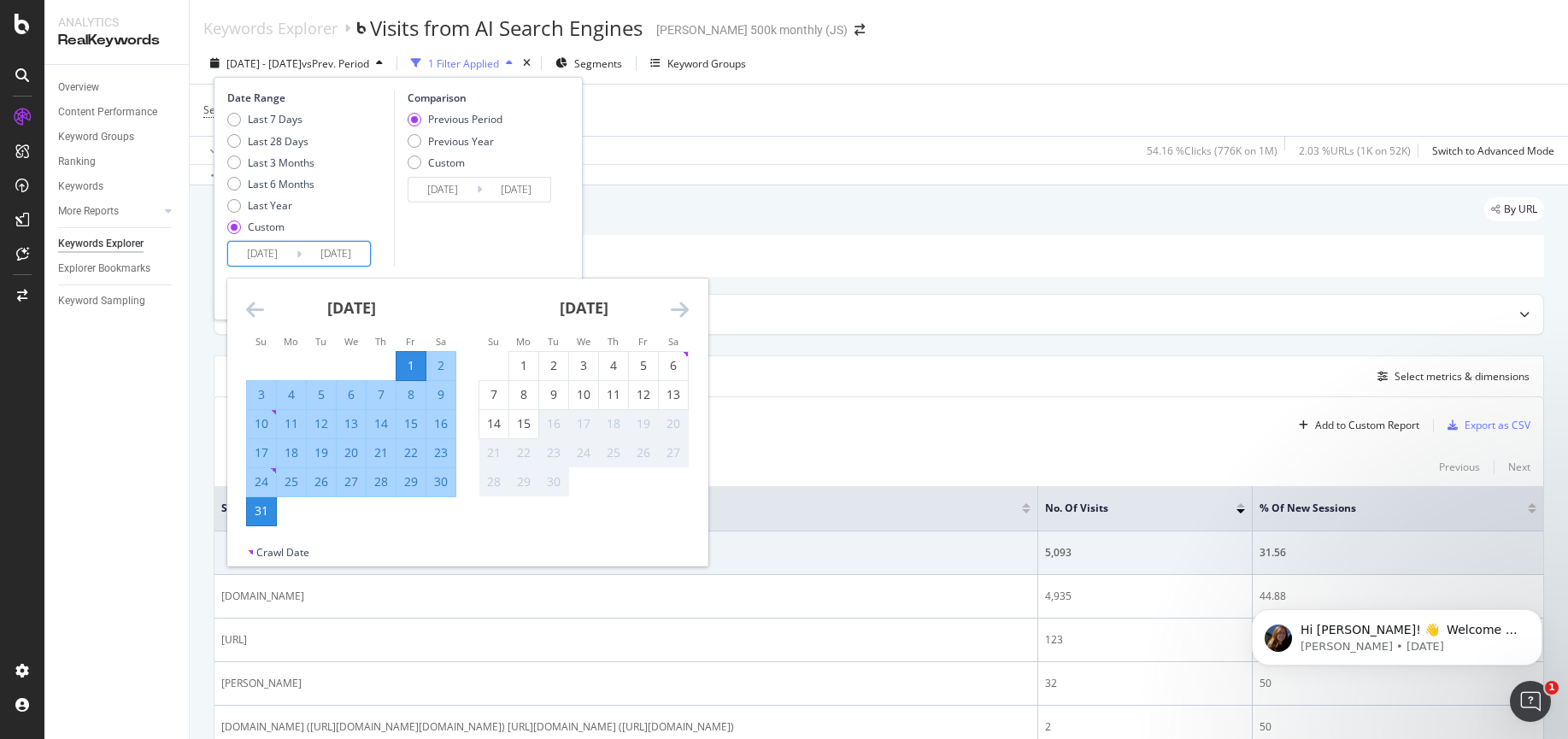
click at [254, 317] on icon "Move backward to switch to the previous month." at bounding box center [254, 309] width 18 height 21
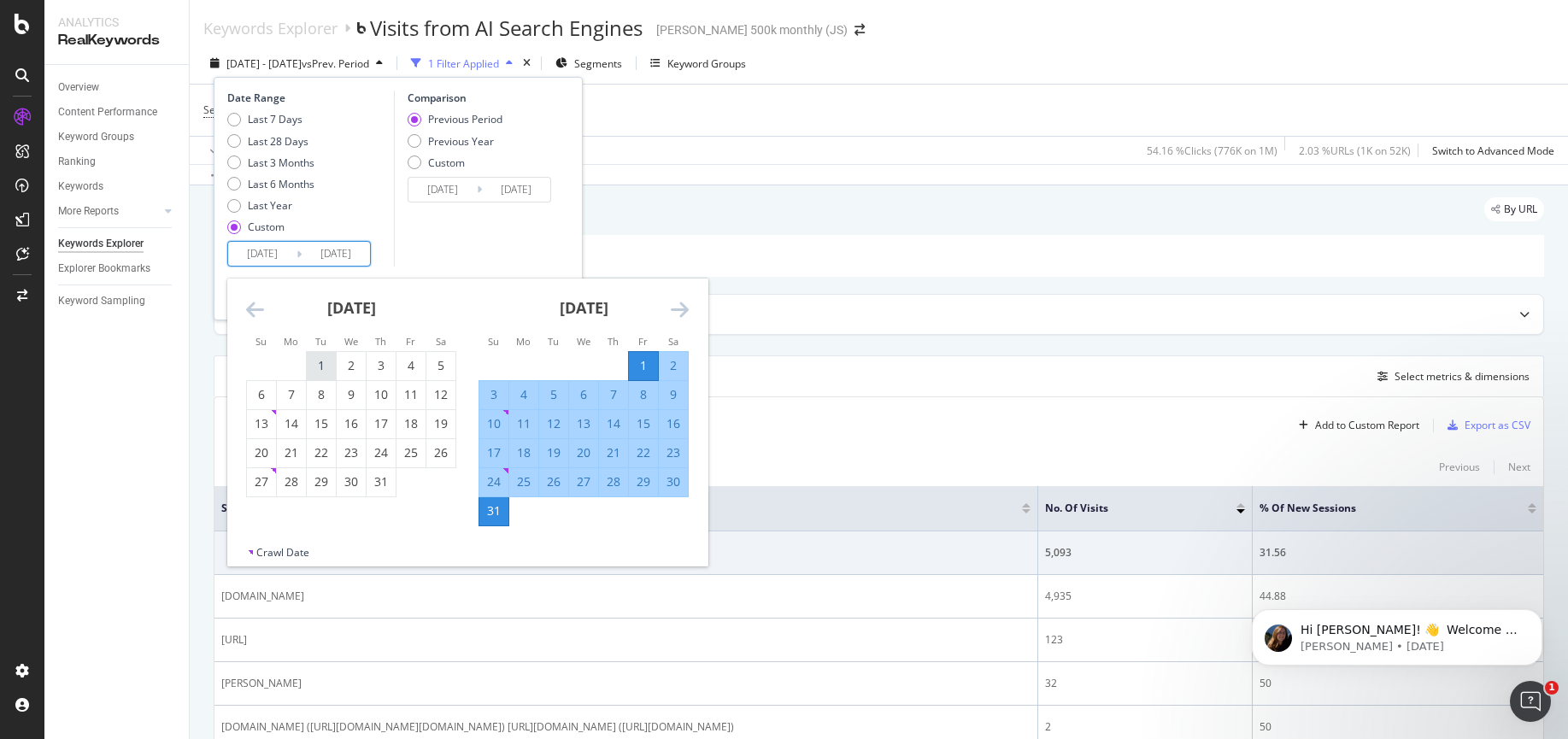
click at [321, 357] on div "1" at bounding box center [321, 365] width 29 height 17
type input "2025/04/30"
type input "2025/06/30"
type input "2025/07/01"
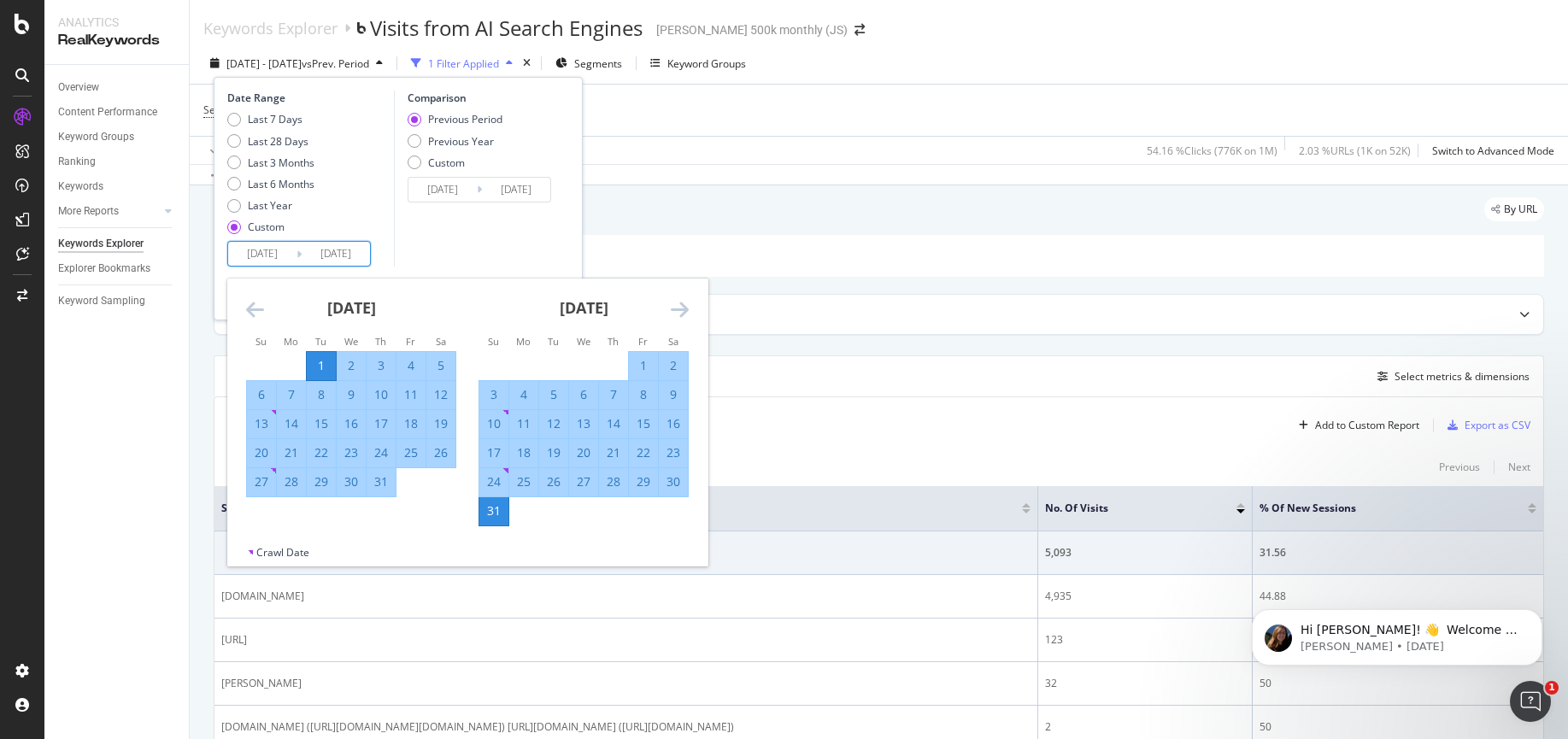
click at [373, 482] on div "31" at bounding box center [380, 482] width 29 height 17
type input "2025/05/31"
type input "2025/07/31"
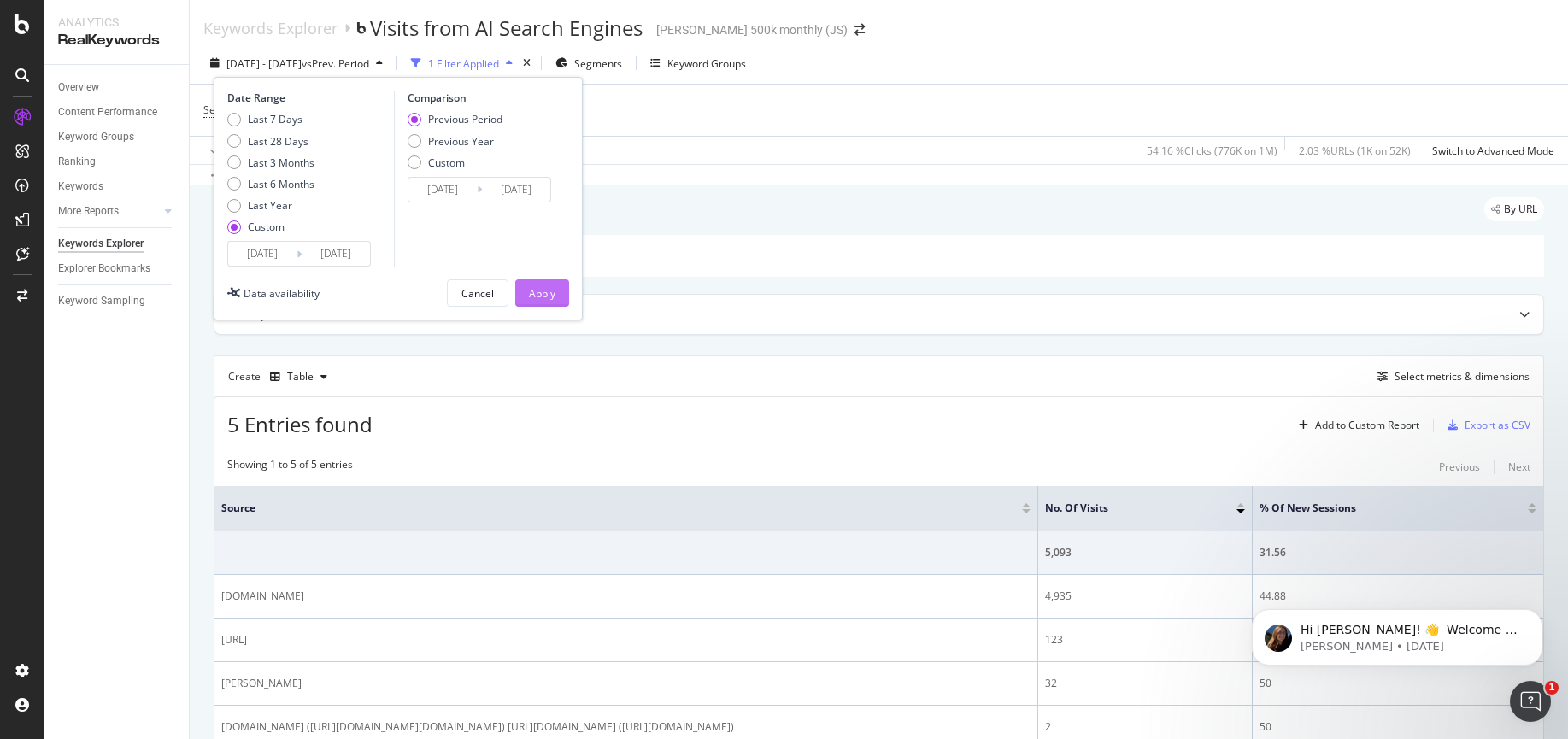
click at [557, 299] on button "Apply" at bounding box center [542, 293] width 54 height 27
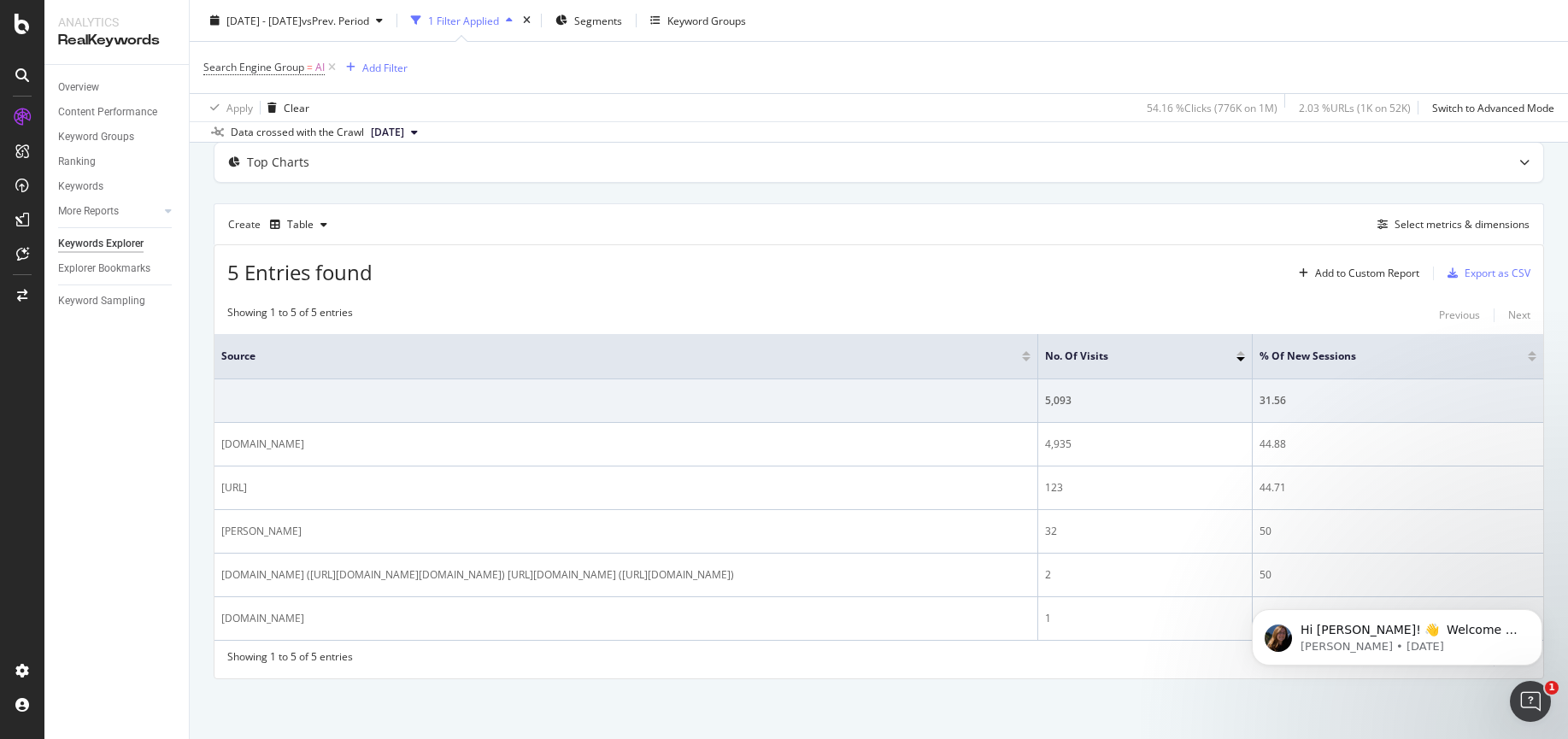
scroll to position [166, 0]
